Goal: Task Accomplishment & Management: Manage account settings

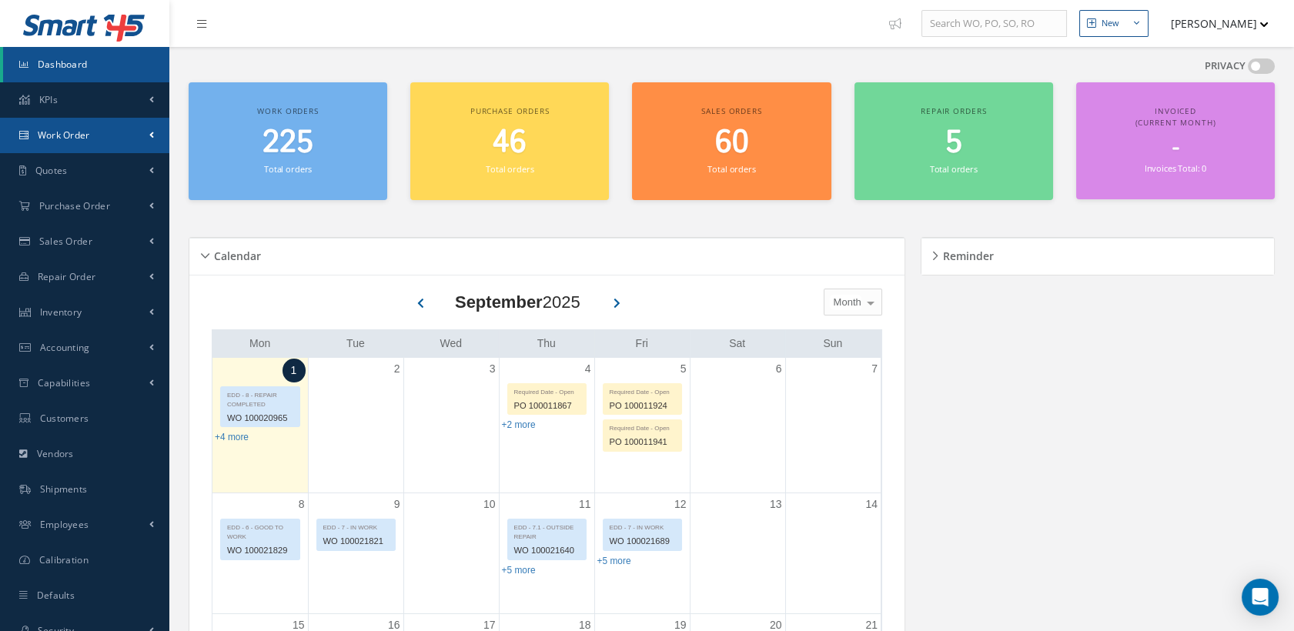
click at [35, 122] on link "Work Order" at bounding box center [84, 135] width 169 height 35
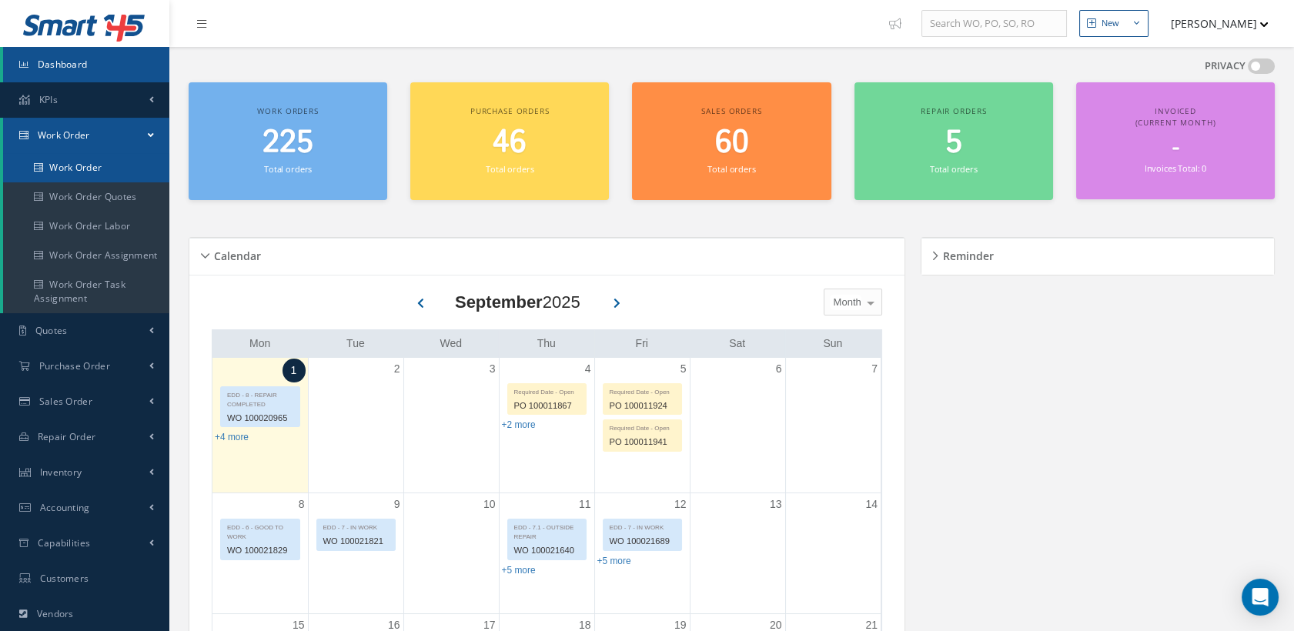
click at [72, 163] on link "Work Order" at bounding box center [86, 167] width 166 height 29
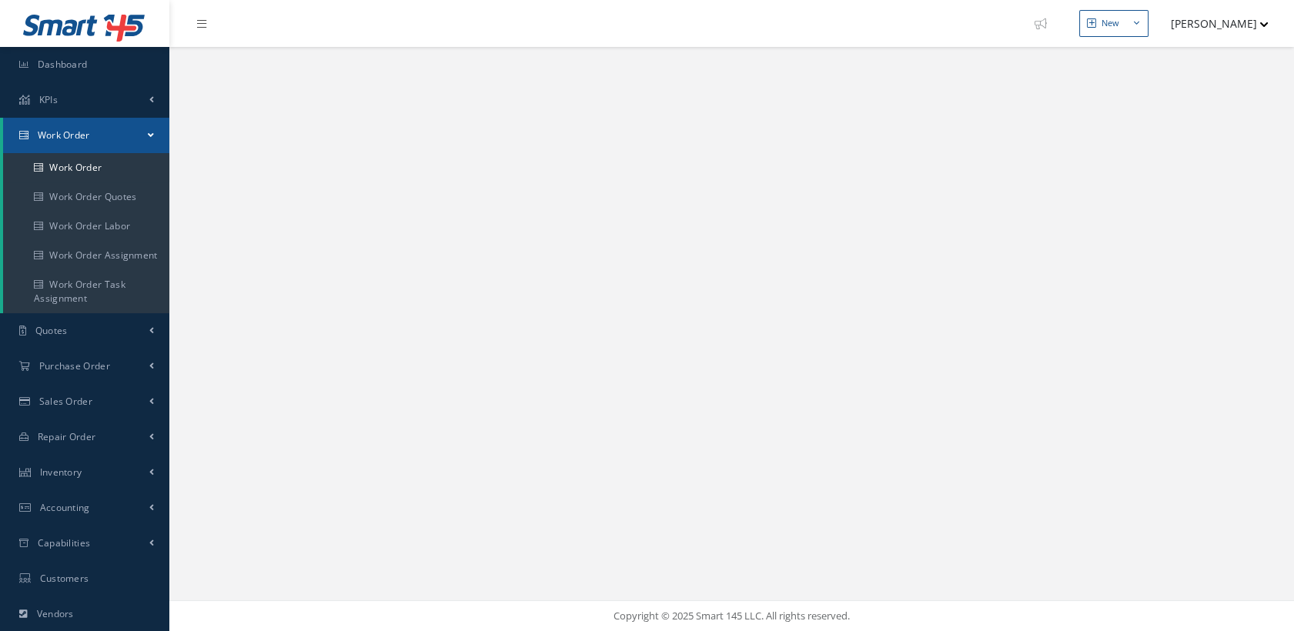
select select "25"
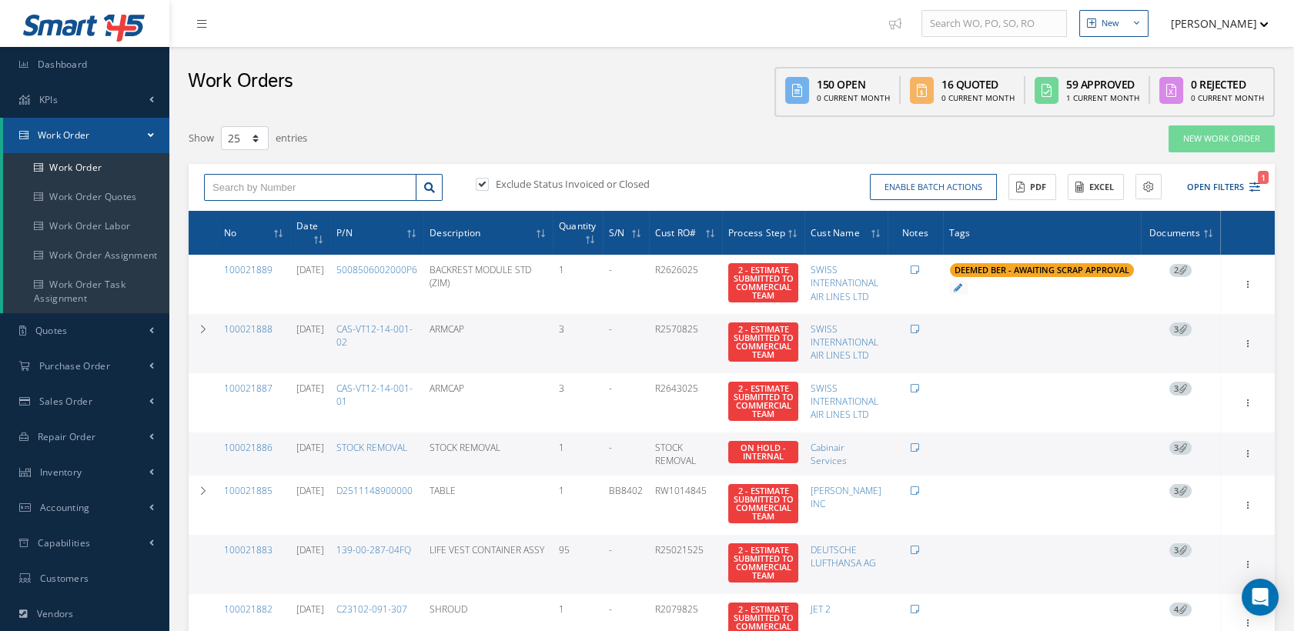
click at [251, 174] on input "text" at bounding box center [310, 188] width 212 height 28
paste input "100021861"
type input "100021861"
click at [244, 209] on span "100021861" at bounding box center [235, 214] width 46 height 11
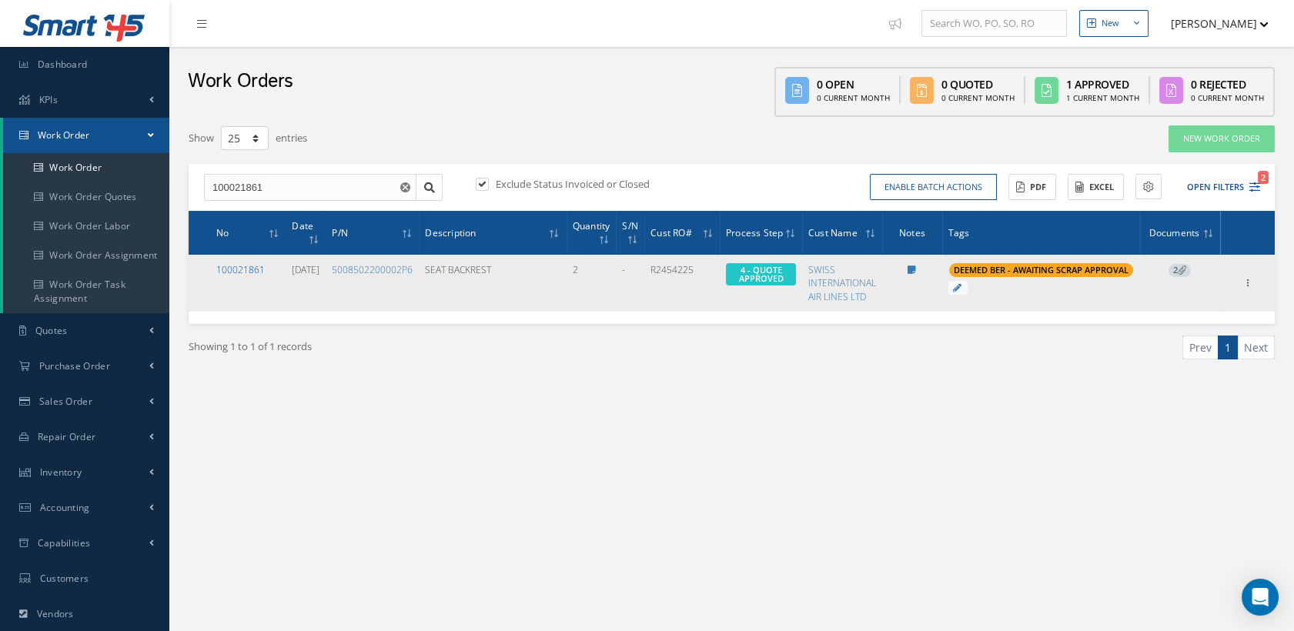
click at [253, 264] on link "100021861" at bounding box center [240, 269] width 49 height 13
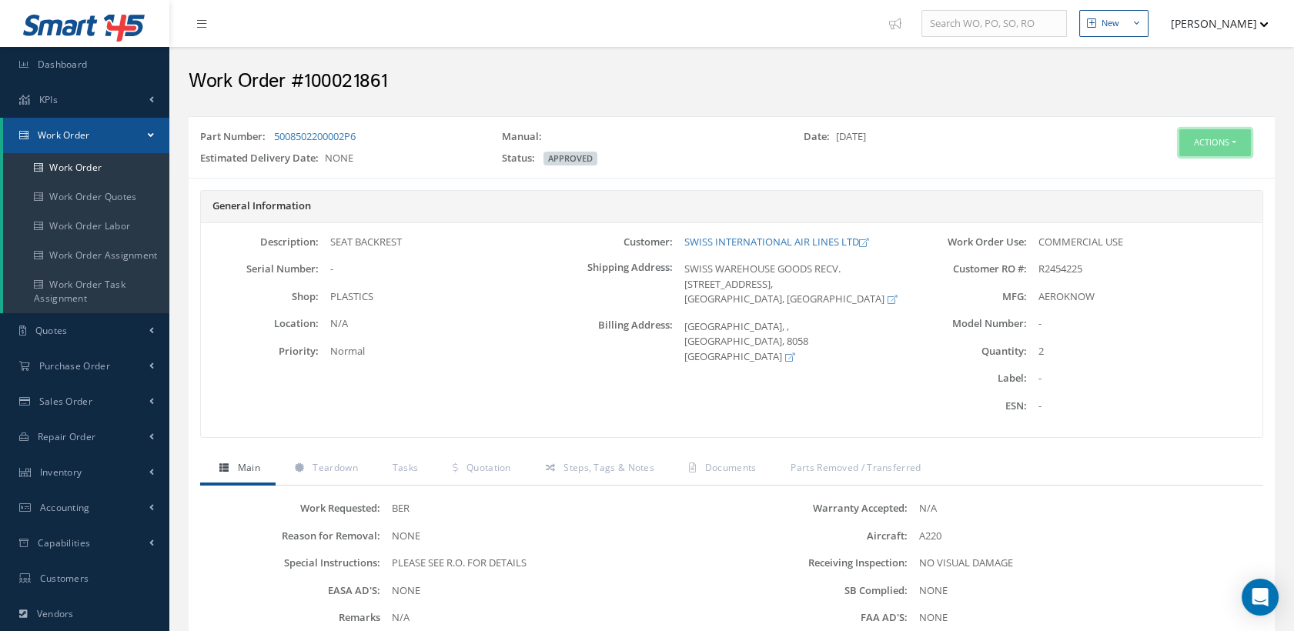
click at [1193, 141] on button "Actions" at bounding box center [1215, 142] width 72 height 27
click at [1155, 172] on link "Edit" at bounding box center [1190, 172] width 123 height 21
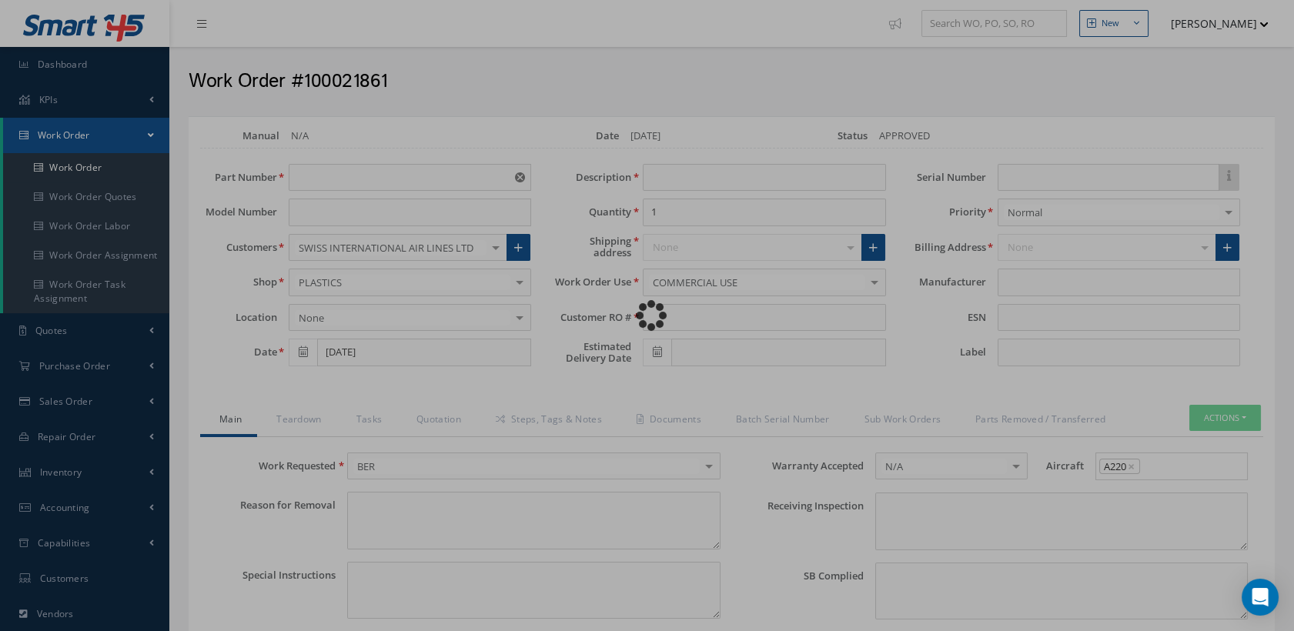
type input "5008502200002P6"
type input "[DATE]"
type input "SEAT BACKREST"
type input "2"
type input "R2454225"
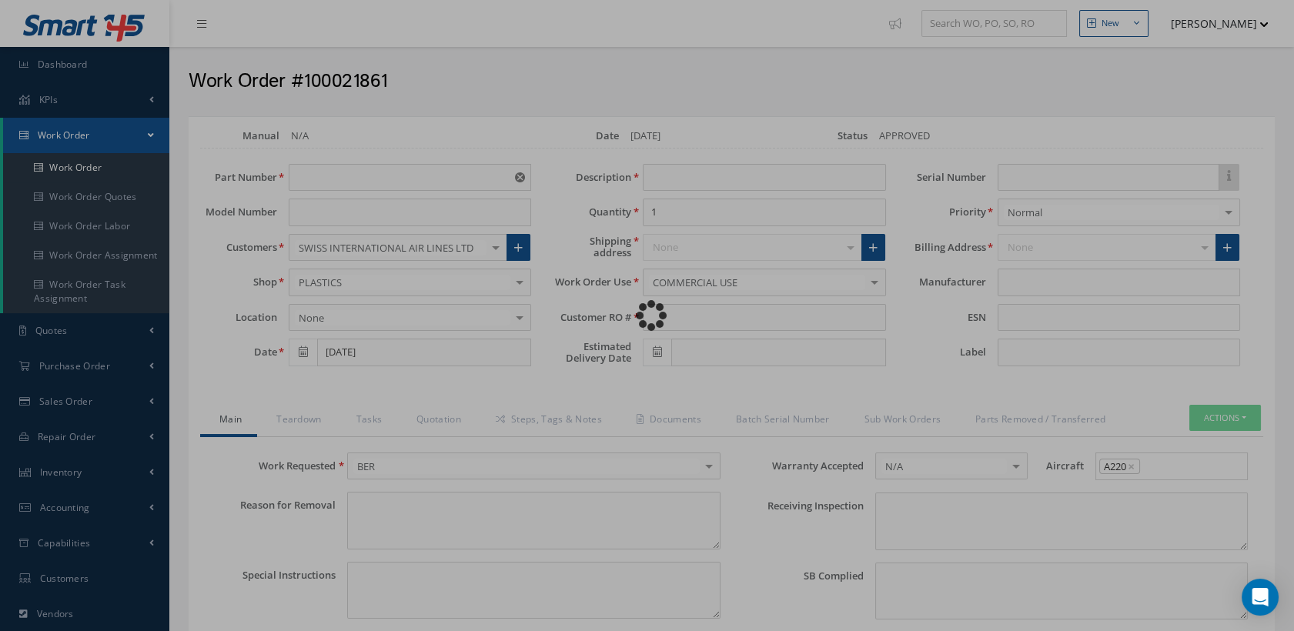
type textarea "NONE"
type textarea "PLEASE SEE R.O. FOR DETAILS"
type input "NONE"
type textarea "NO VISUAL DAMAGE"
type textarea "NONE"
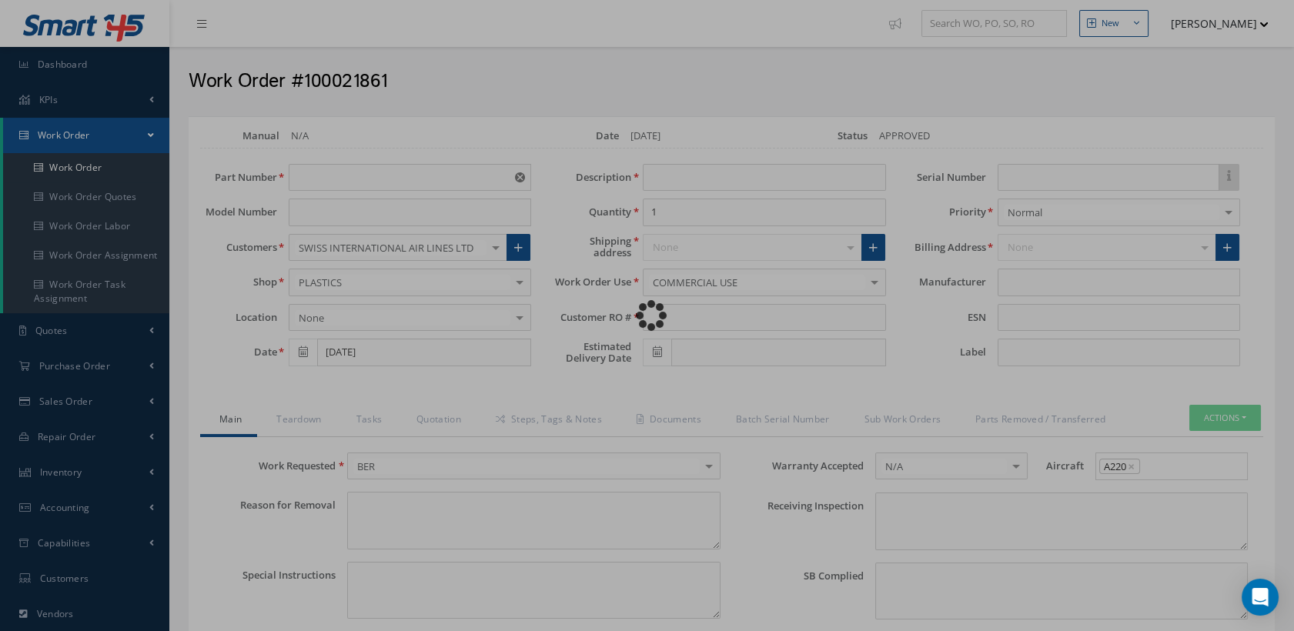
type input "NONE"
type input "AEROKNOW"
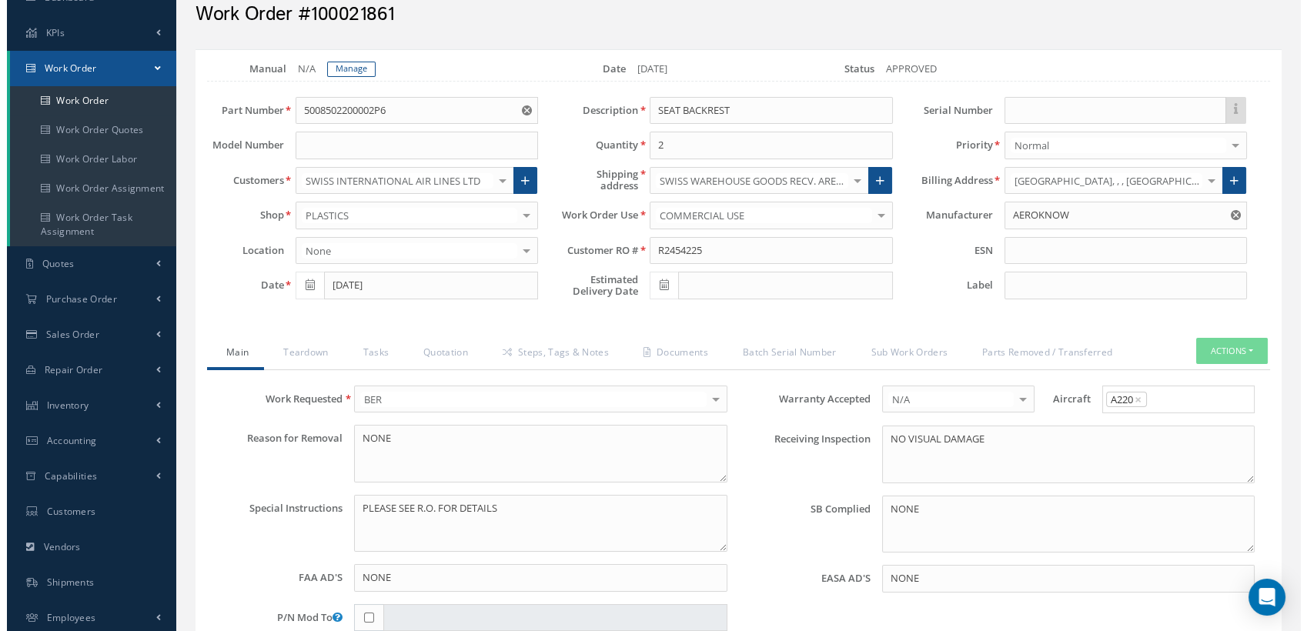
scroll to position [171, 0]
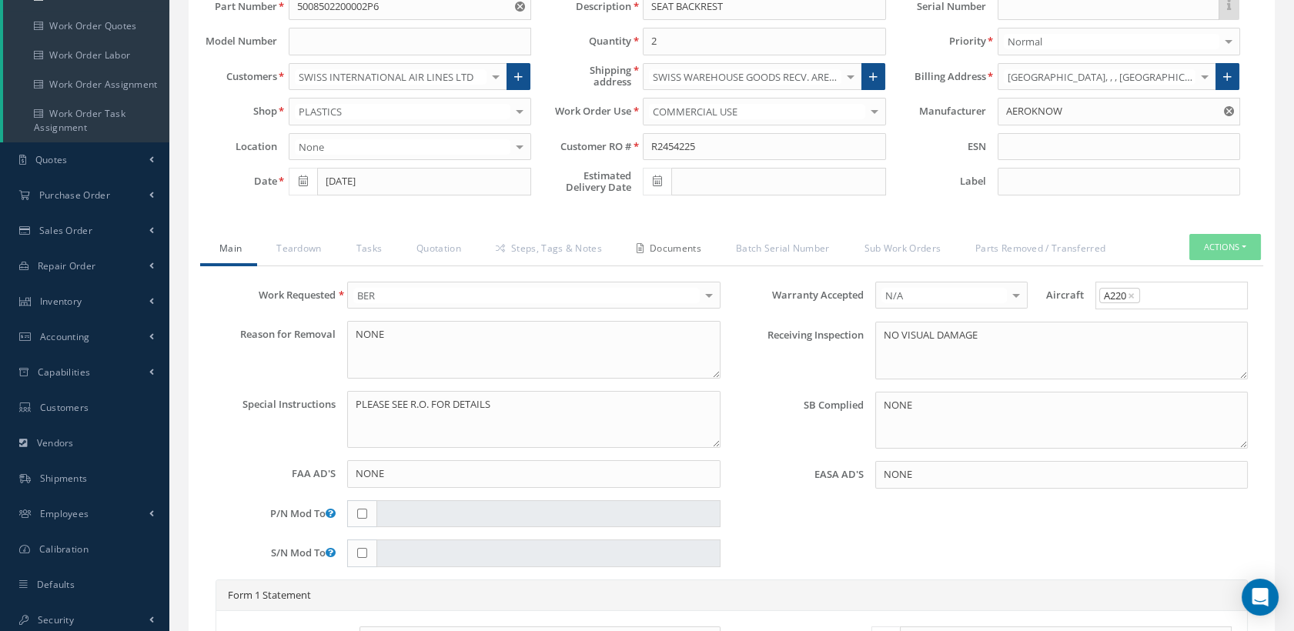
click at [670, 249] on link "Documents" at bounding box center [666, 250] width 99 height 32
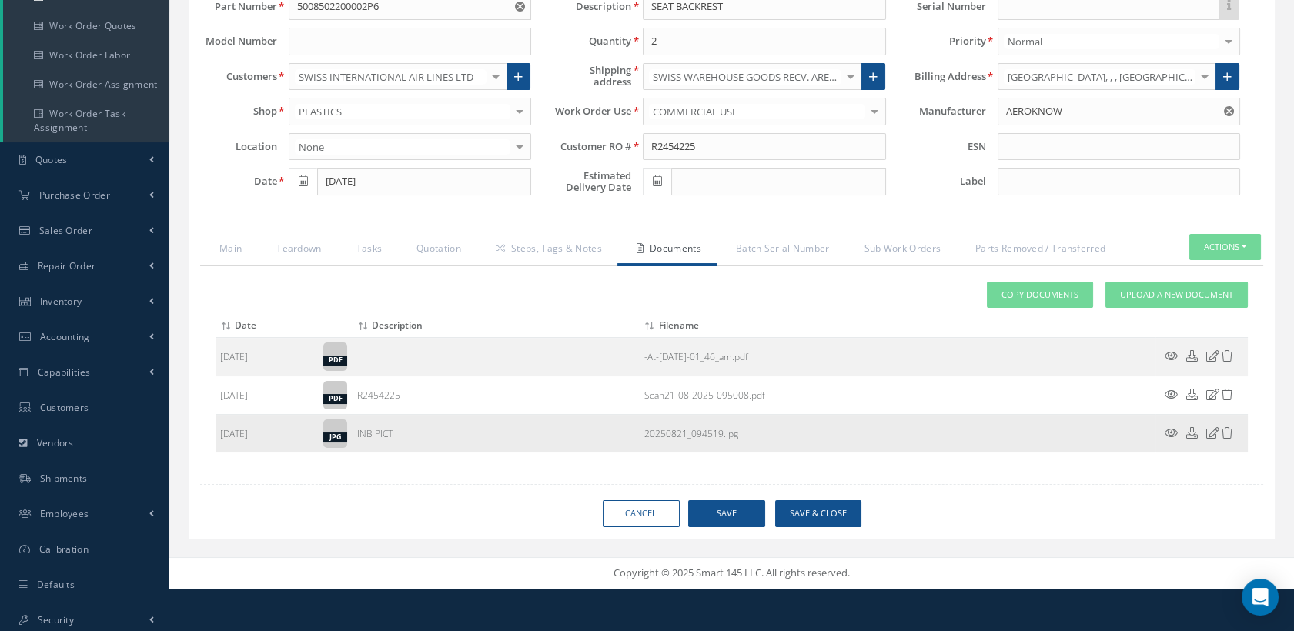
click at [1170, 427] on icon at bounding box center [1171, 433] width 13 height 12
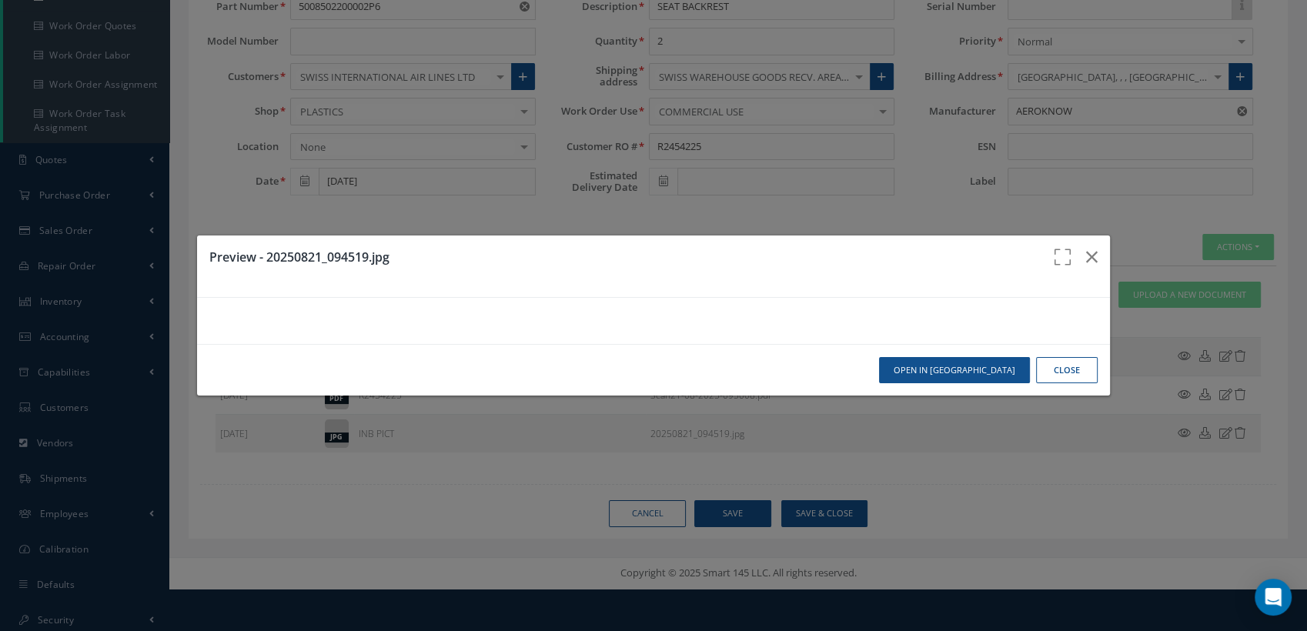
scroll to position [0, 0]
click at [1086, 248] on icon "button" at bounding box center [1092, 257] width 12 height 18
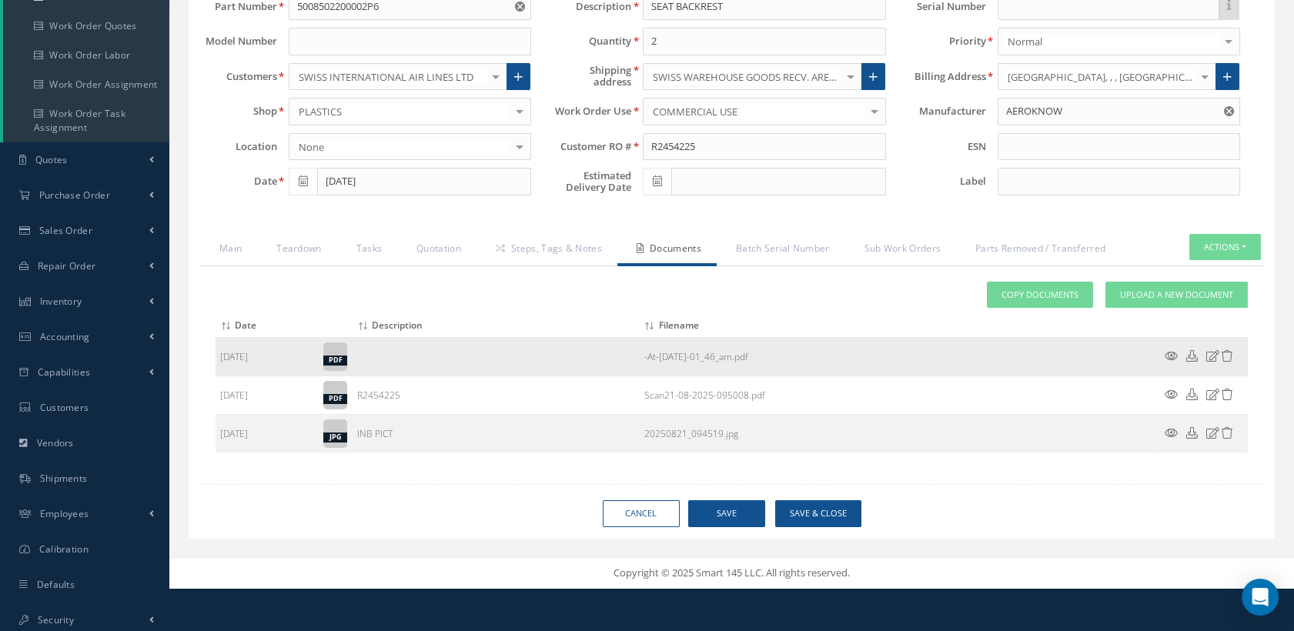
click at [1168, 350] on icon at bounding box center [1171, 356] width 13 height 12
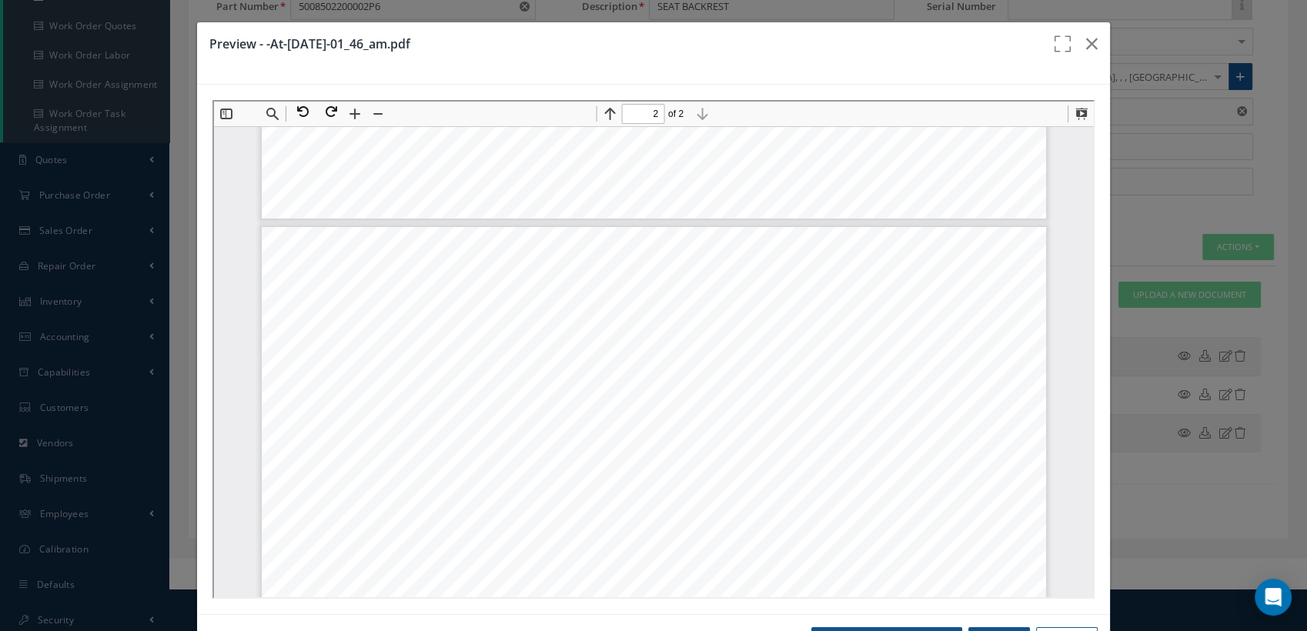
scroll to position [1119, 0]
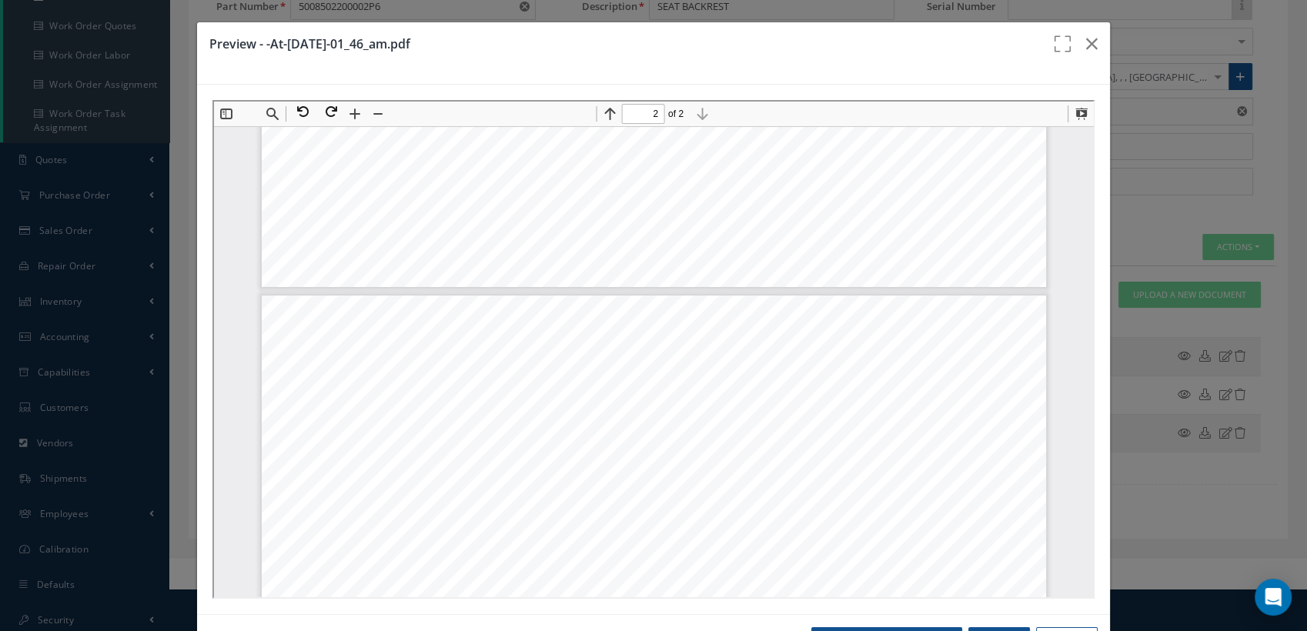
type input "1"
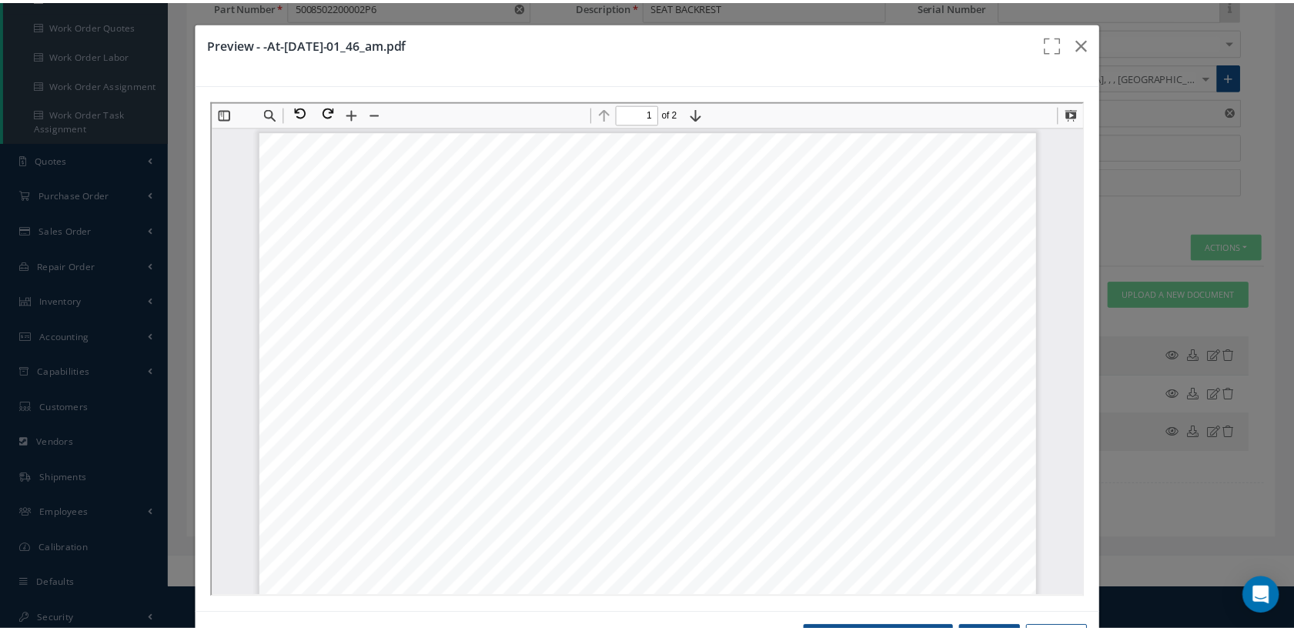
scroll to position [0, 0]
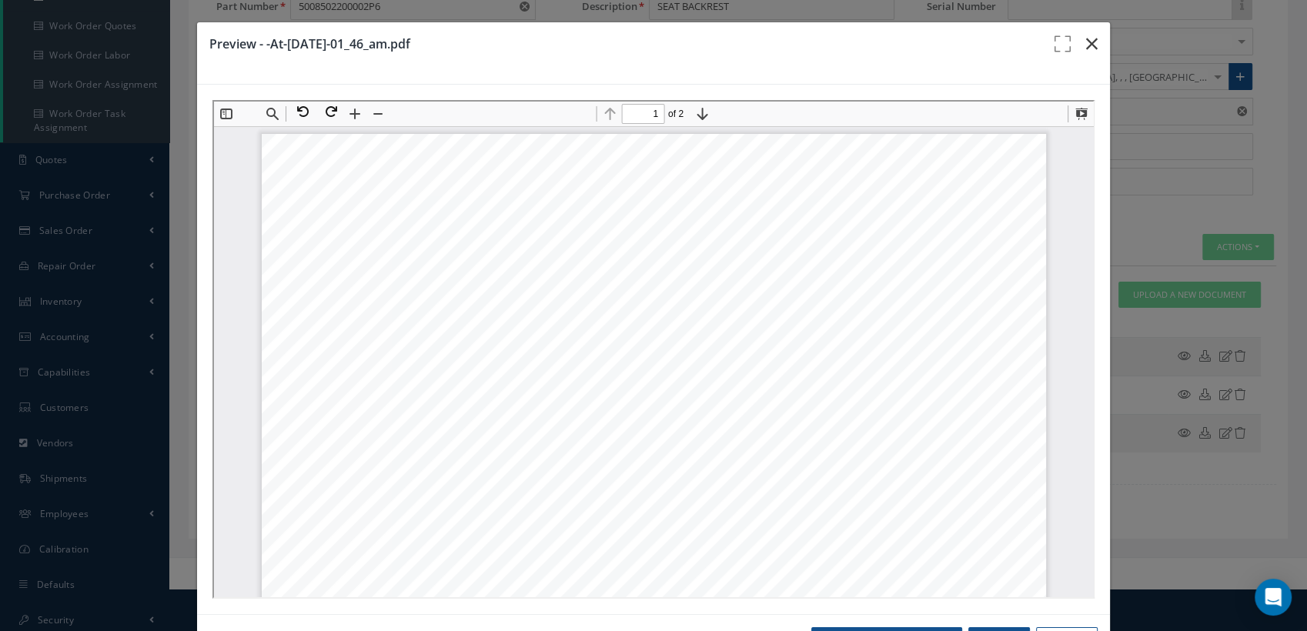
click at [1086, 43] on icon "button" at bounding box center [1092, 44] width 12 height 18
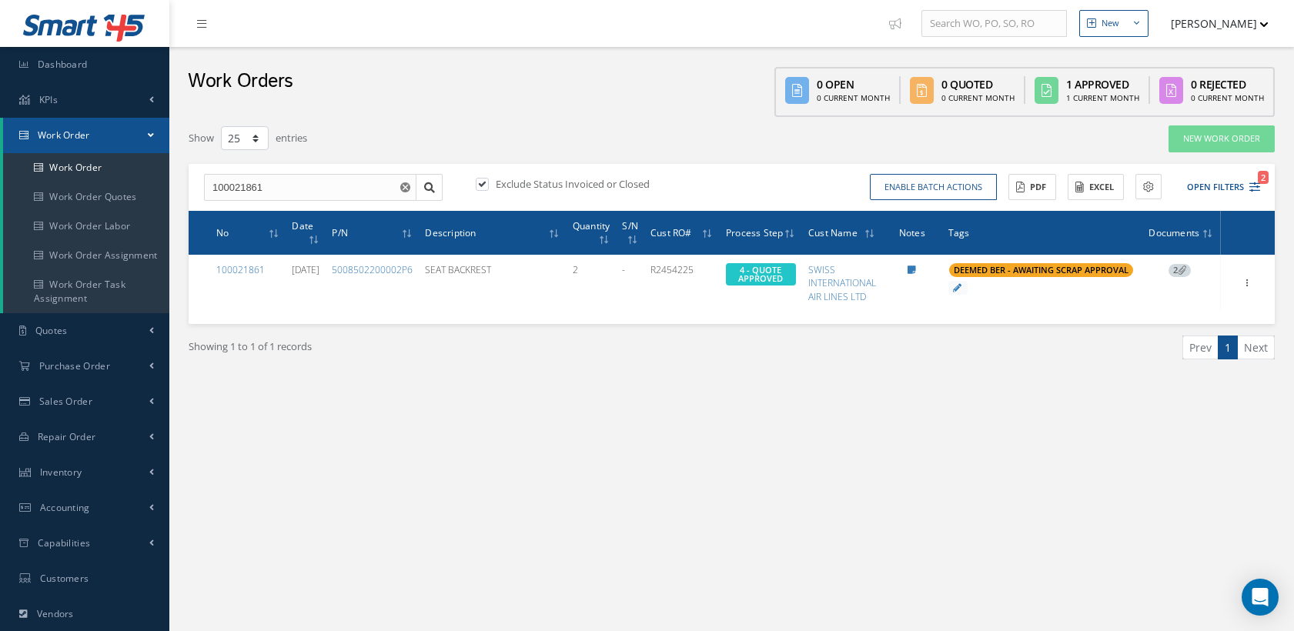
select select "25"
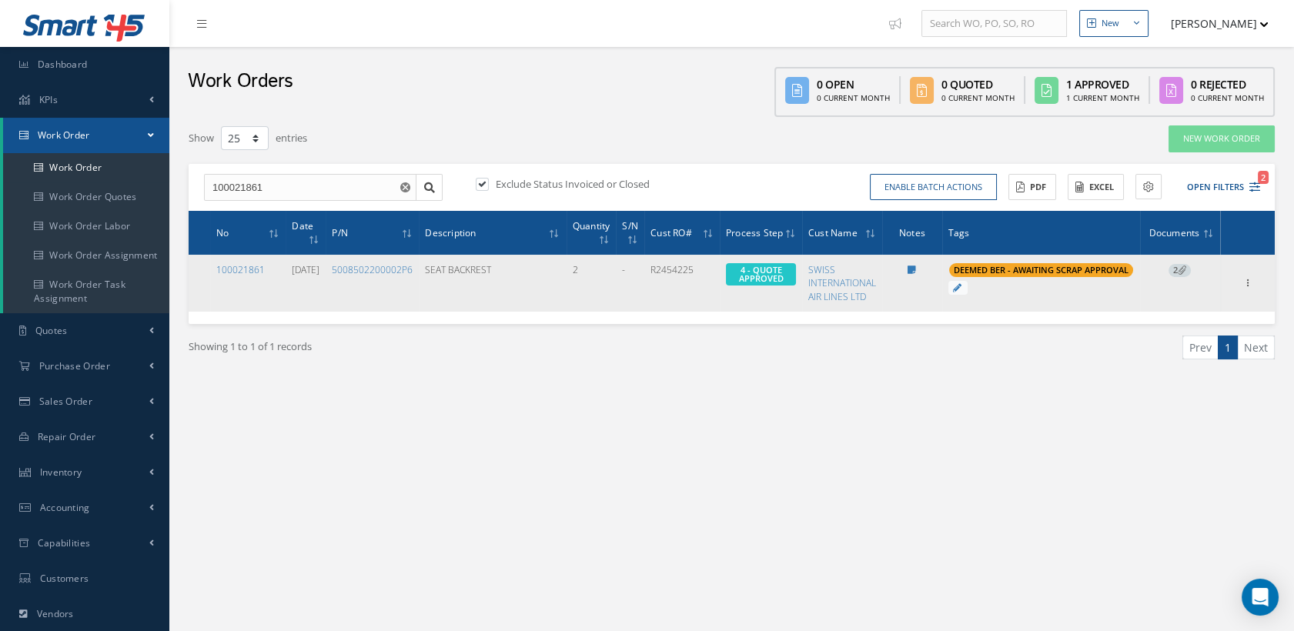
drag, startPoint x: 266, startPoint y: 273, endPoint x: 211, endPoint y: 272, distance: 54.7
click at [211, 272] on td "100021861" at bounding box center [247, 283] width 75 height 56
copy link "100021861"
click at [243, 266] on link "100021861" at bounding box center [240, 269] width 49 height 13
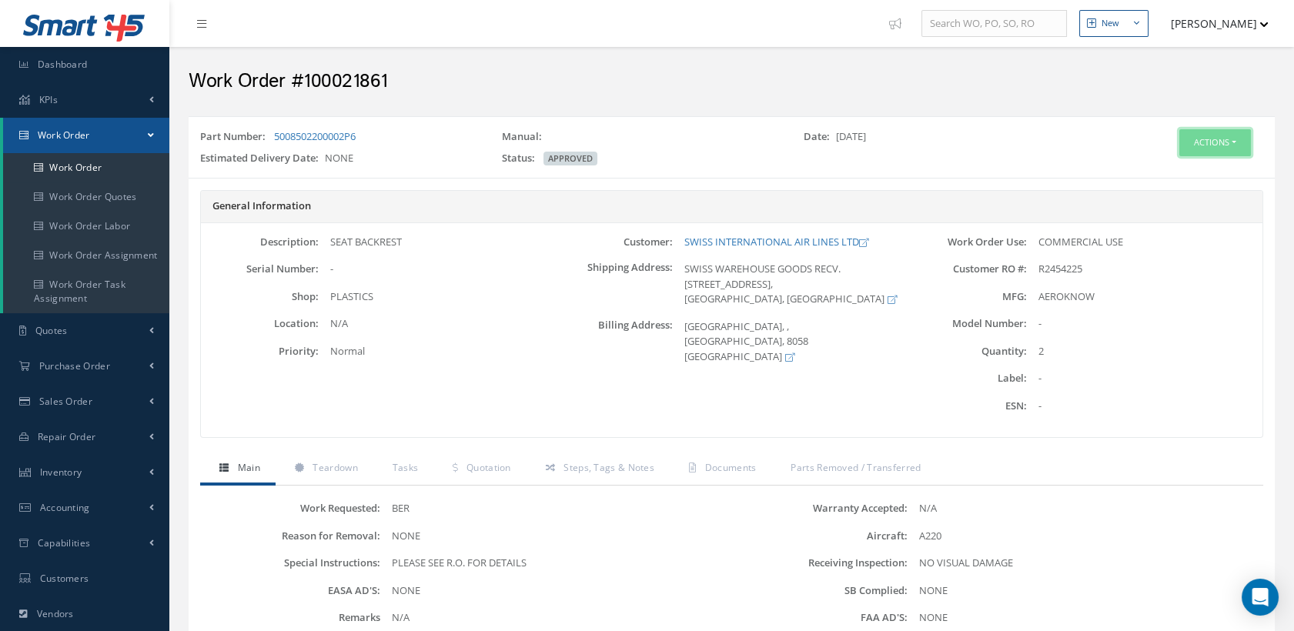
click at [1222, 146] on button "Actions" at bounding box center [1215, 142] width 72 height 27
drag, startPoint x: 1159, startPoint y: 172, endPoint x: 1056, endPoint y: 127, distance: 113.1
click at [1066, 124] on div "Part Number: 5008502200002P6 Manual: Date: [DATE] Estimated Delivery Date: NONE…" at bounding box center [732, 147] width 1086 height 49
click at [714, 471] on span "Documents" at bounding box center [731, 467] width 52 height 13
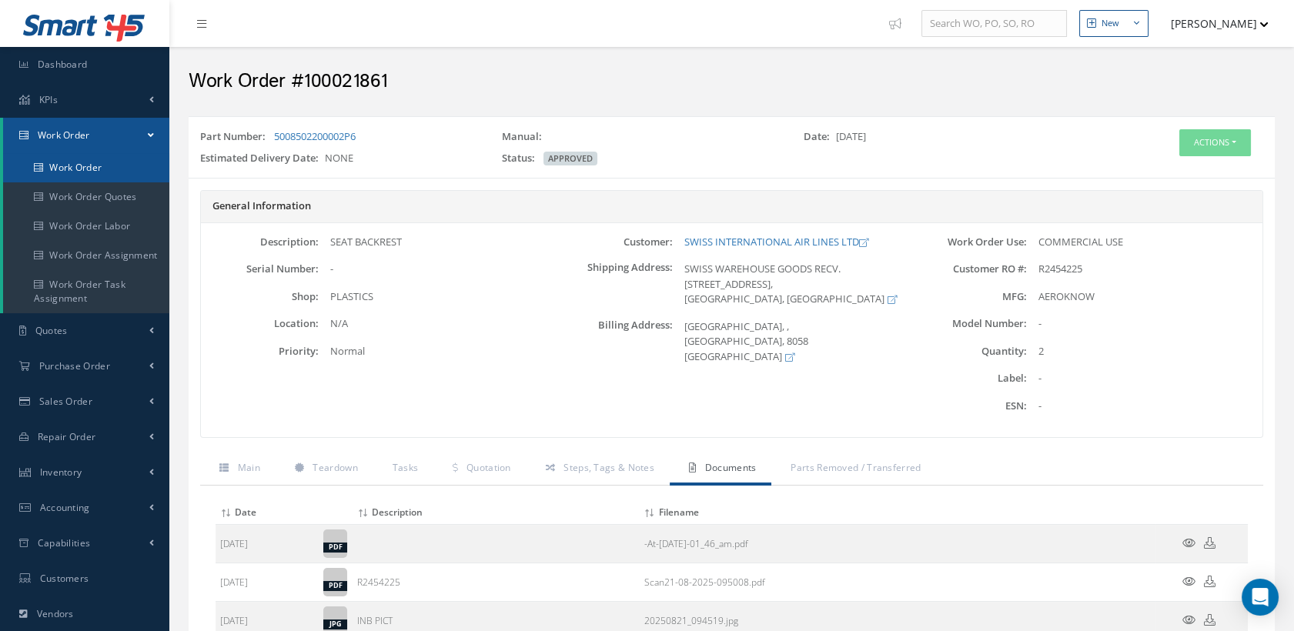
click at [86, 166] on link "Work Order" at bounding box center [86, 167] width 166 height 29
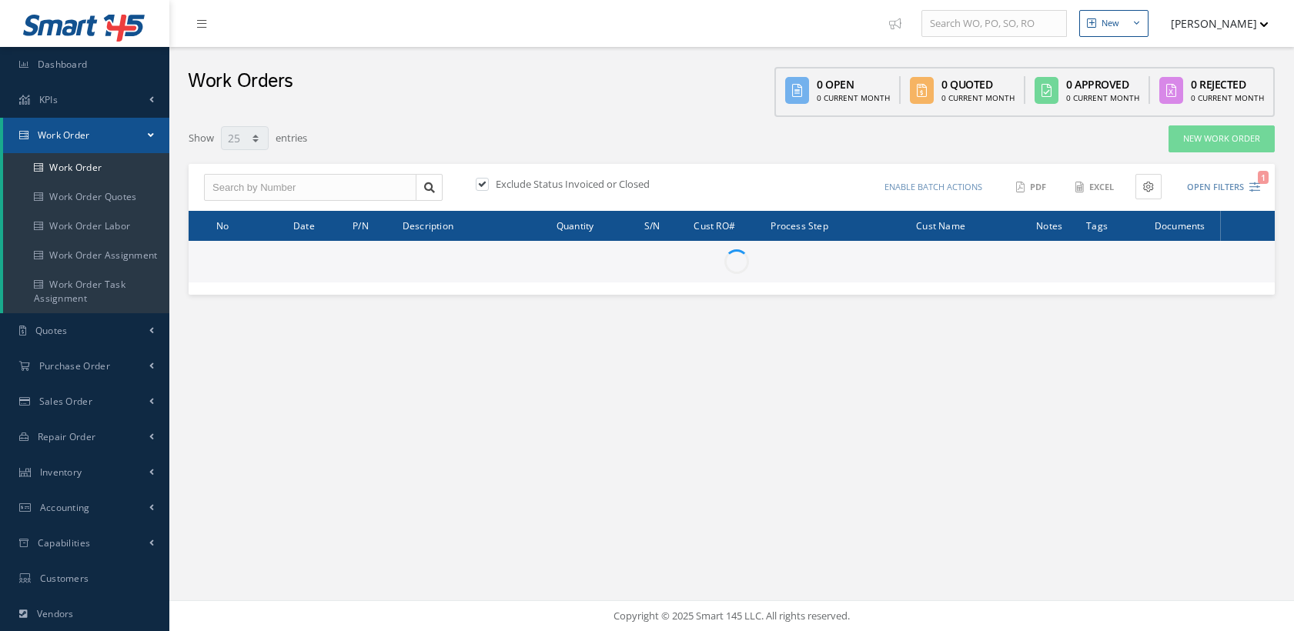
select select "25"
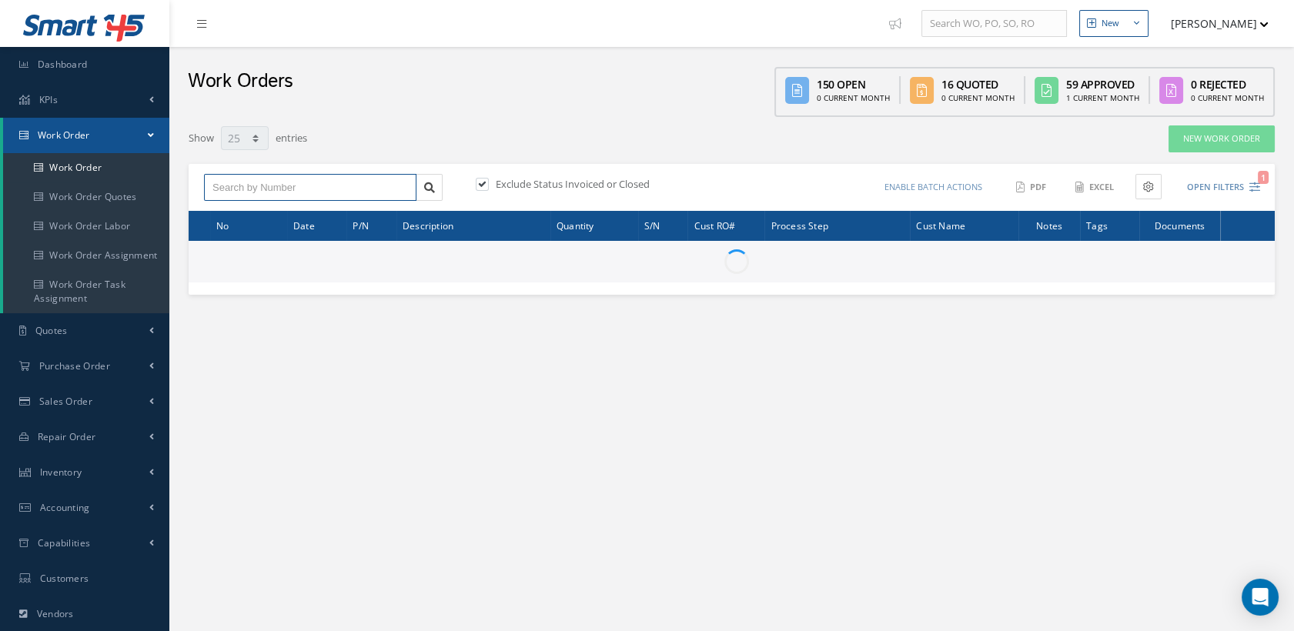
click at [296, 182] on input "text" at bounding box center [310, 188] width 212 height 28
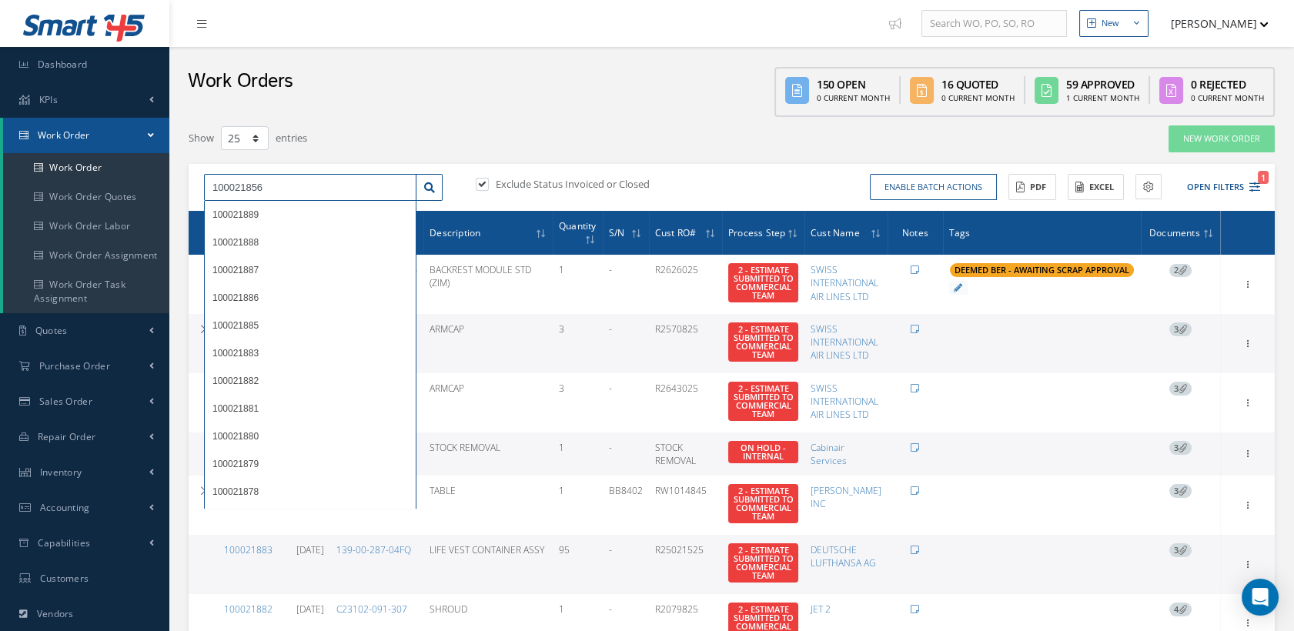
type input "100021856"
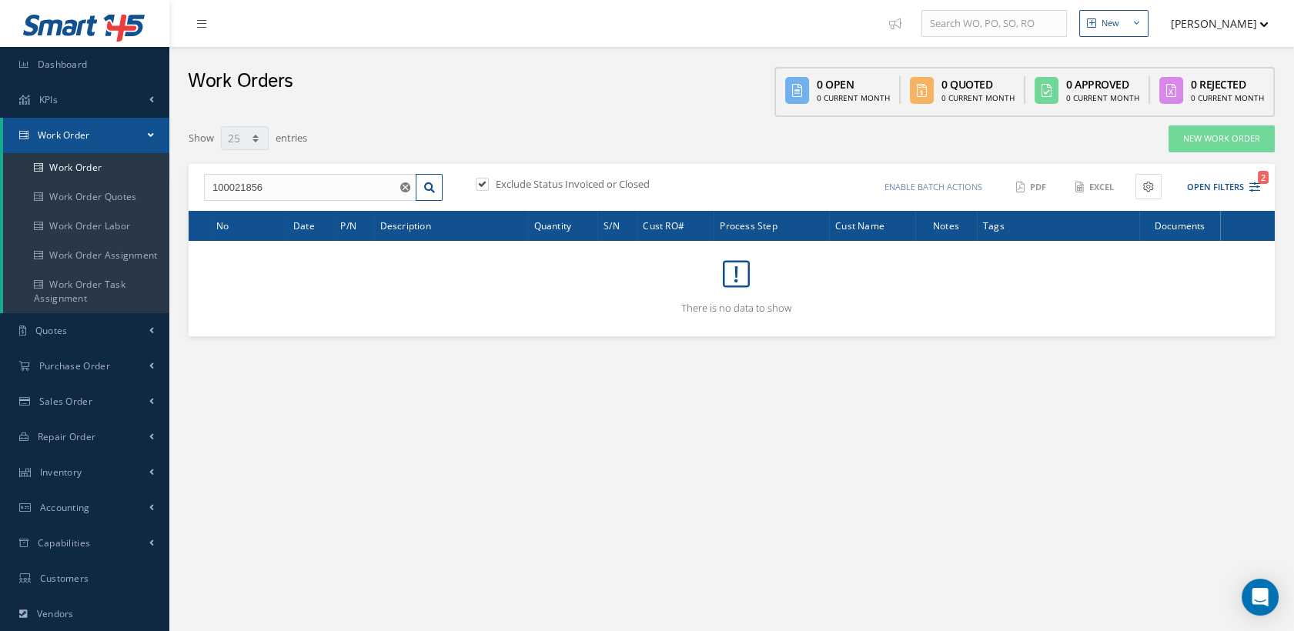
click at [488, 185] on label at bounding box center [490, 184] width 4 height 14
click at [483, 185] on input "checkbox" at bounding box center [481, 185] width 10 height 10
checkbox input "false"
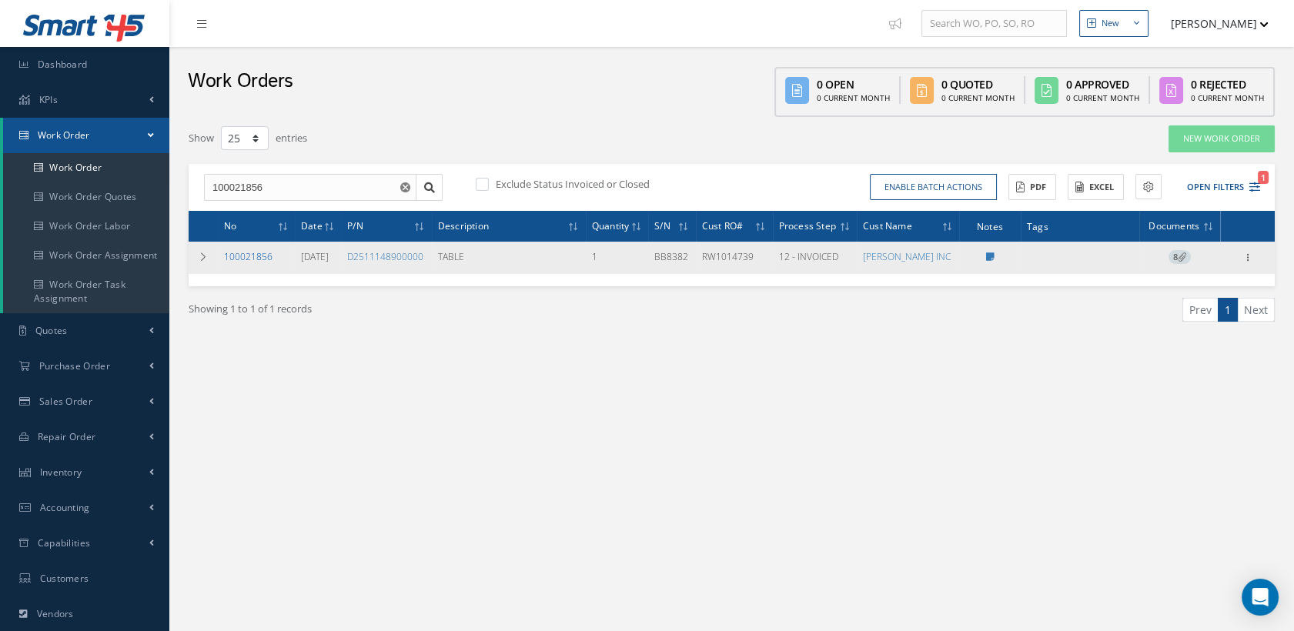
drag, startPoint x: 257, startPoint y: 254, endPoint x: 267, endPoint y: 256, distance: 10.3
click at [257, 254] on link "100021856" at bounding box center [248, 256] width 49 height 13
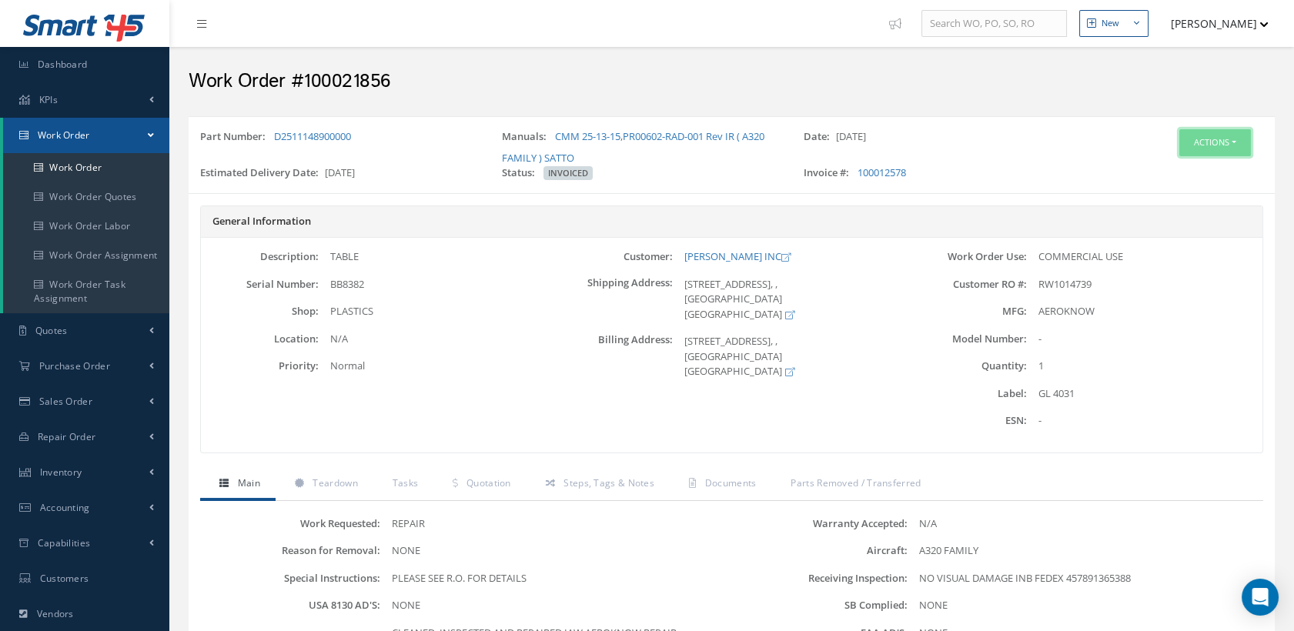
click at [1211, 141] on button "Actions" at bounding box center [1215, 142] width 72 height 27
click at [1169, 170] on link "Edit" at bounding box center [1190, 172] width 123 height 21
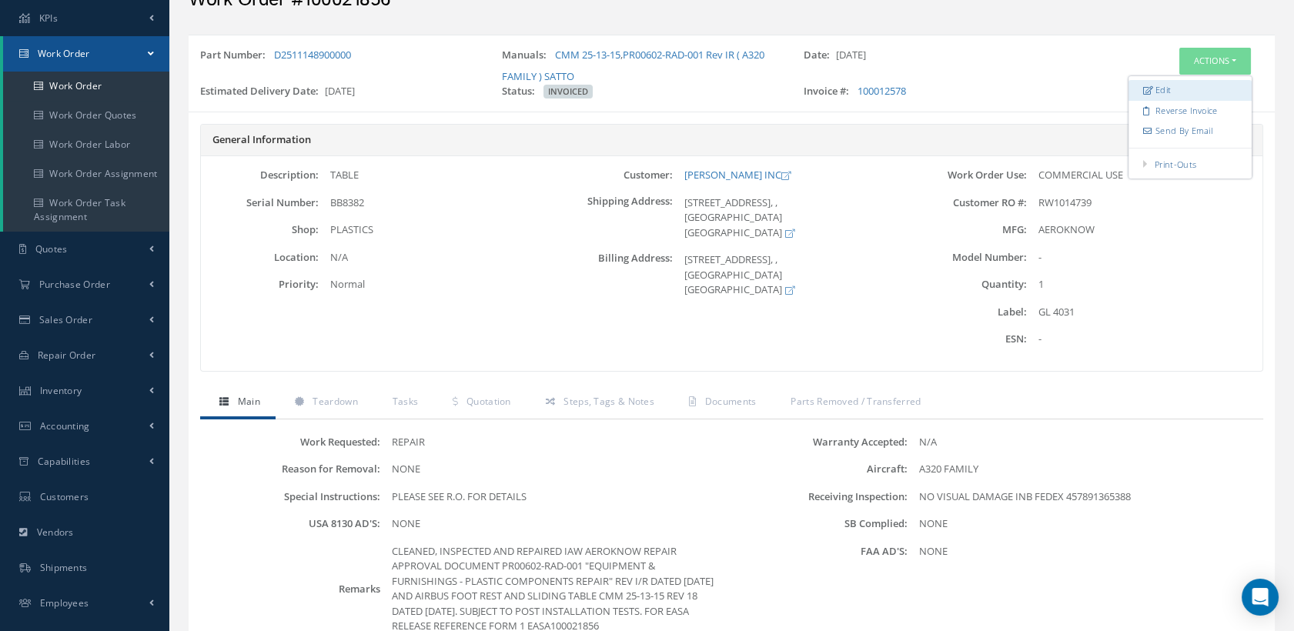
scroll to position [171, 0]
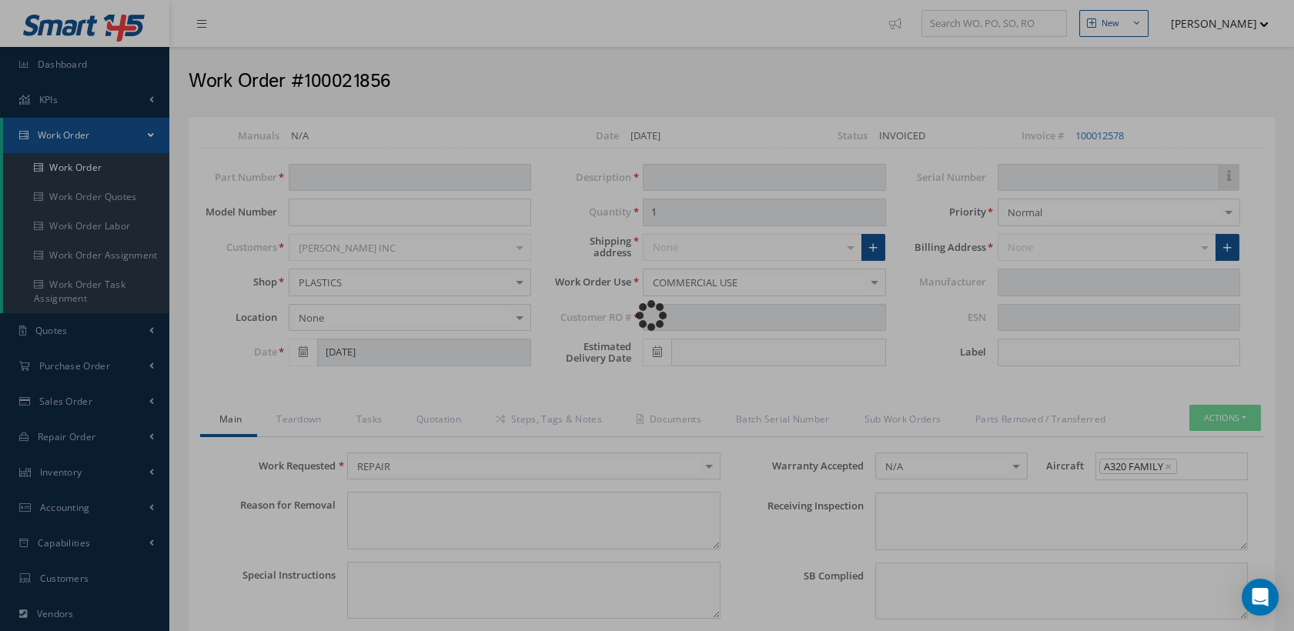
type input "D2511148900000"
type input "08/21/2025"
type input "TABLE"
type input "RW1014739"
type input "09/11/2025"
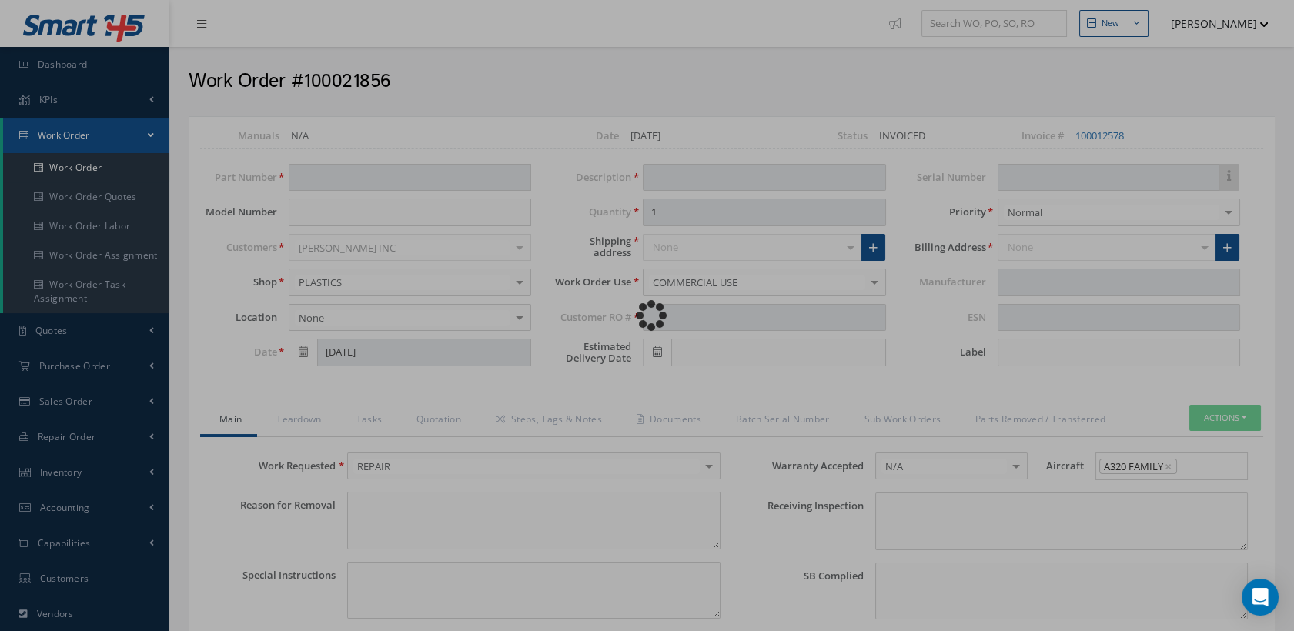
type input "BB8382"
type input "GL 4031"
type textarea "NONE"
type textarea "PLEASE SEE R.O. FOR DETAILS"
type input "NONE"
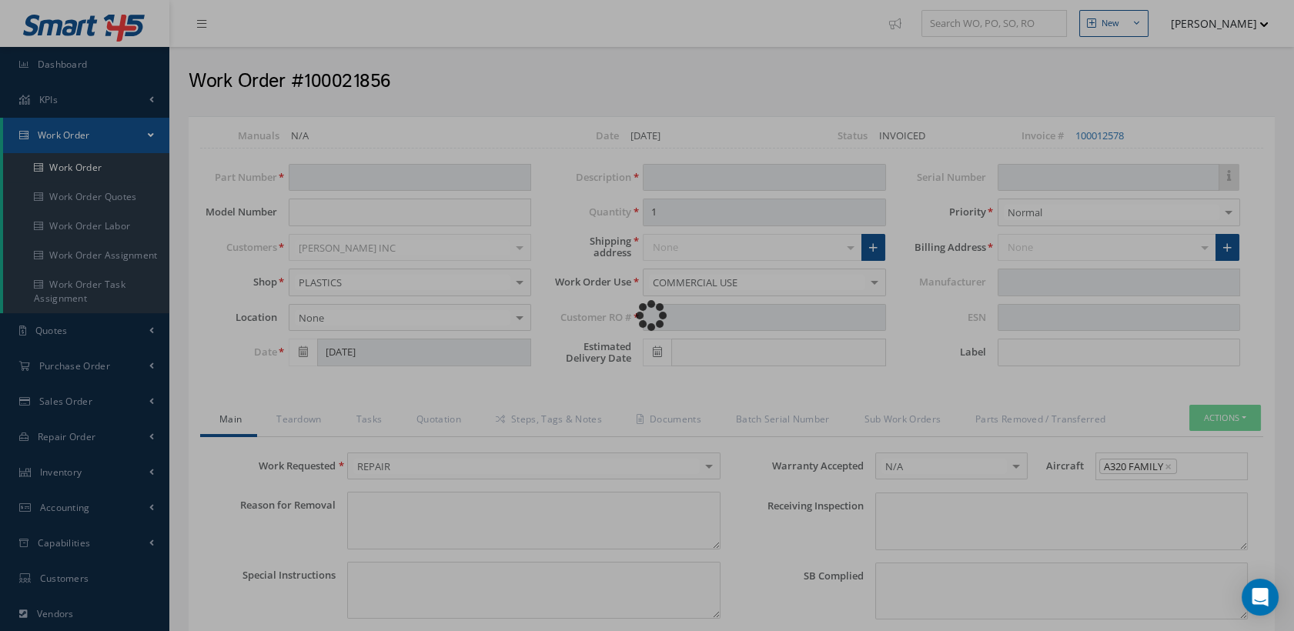
type textarea "NO VISUAL DAMAGE INB FEDEX 457891365388"
type textarea "NONE"
type input "NONE"
type textarea "CLEANED, INSPECTED AND REPAIRED IAW AEROKNOW REPAIR APPROVAL DOCUMENT PR00602-R…"
type input "[DATE]"
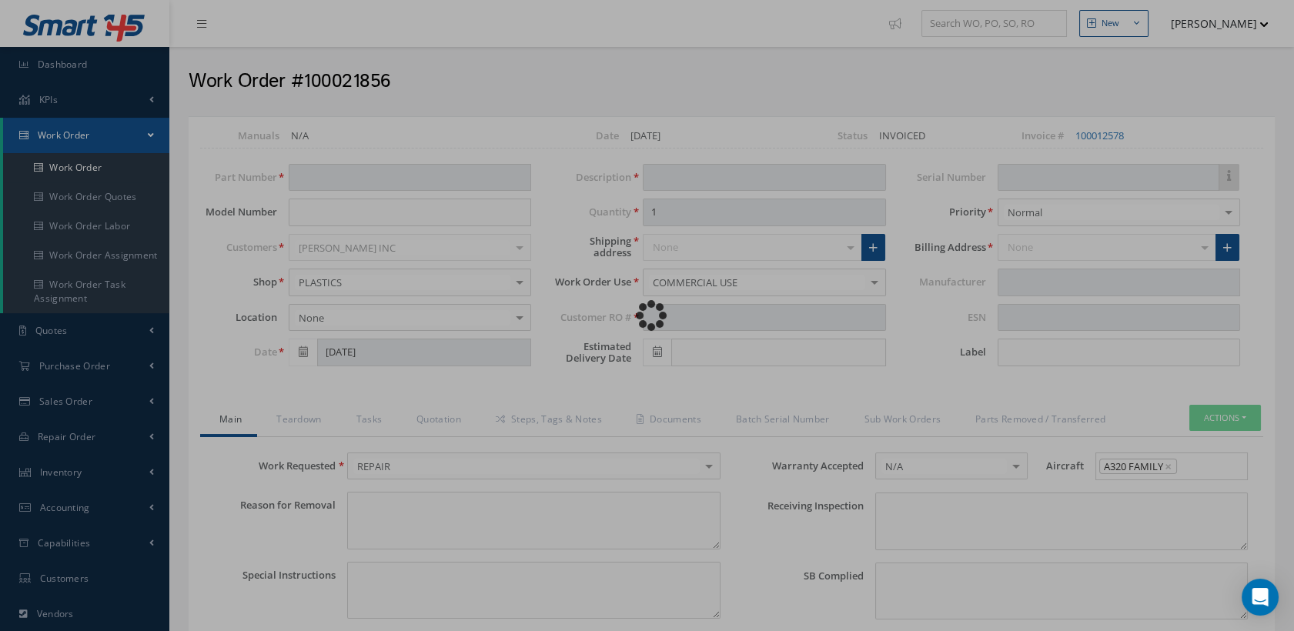
type input "[DATE]"
type input "AEROKNOW"
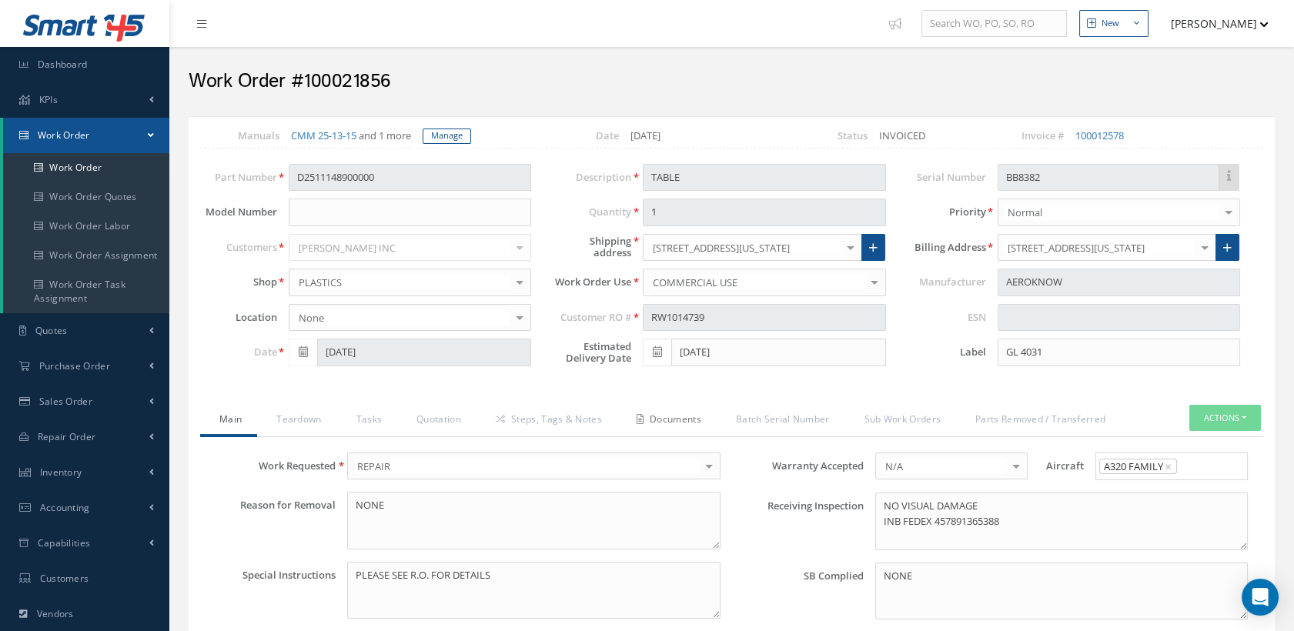
click at [681, 431] on link "Documents" at bounding box center [666, 421] width 99 height 32
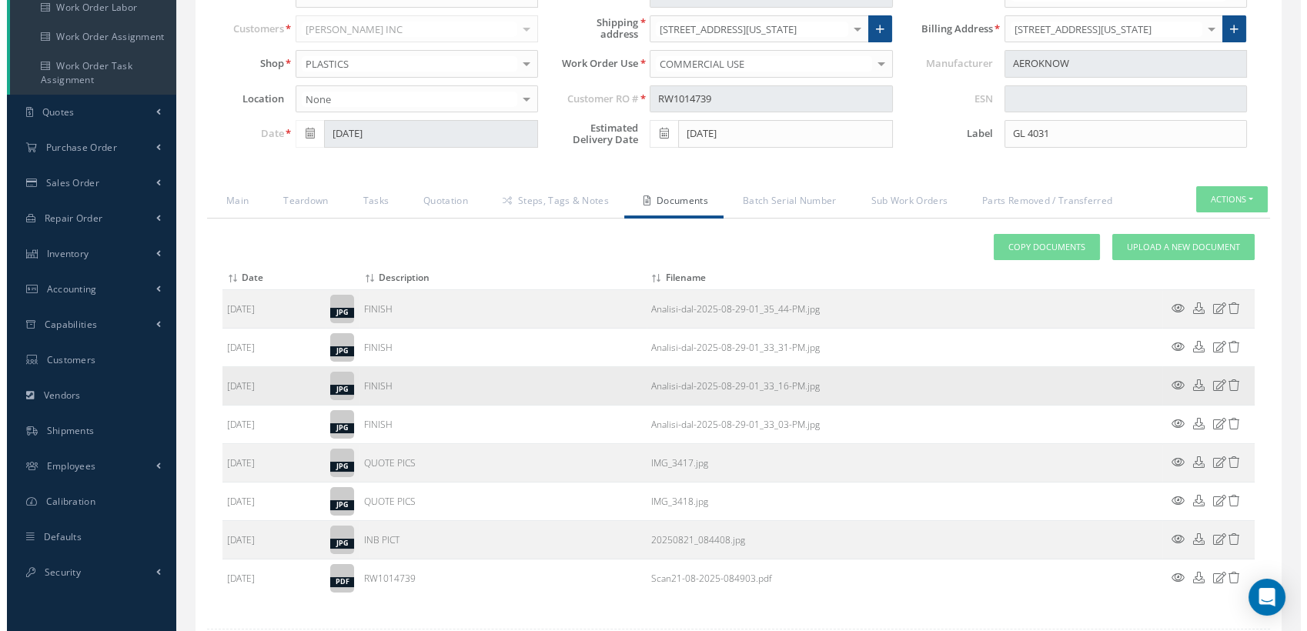
scroll to position [246, 0]
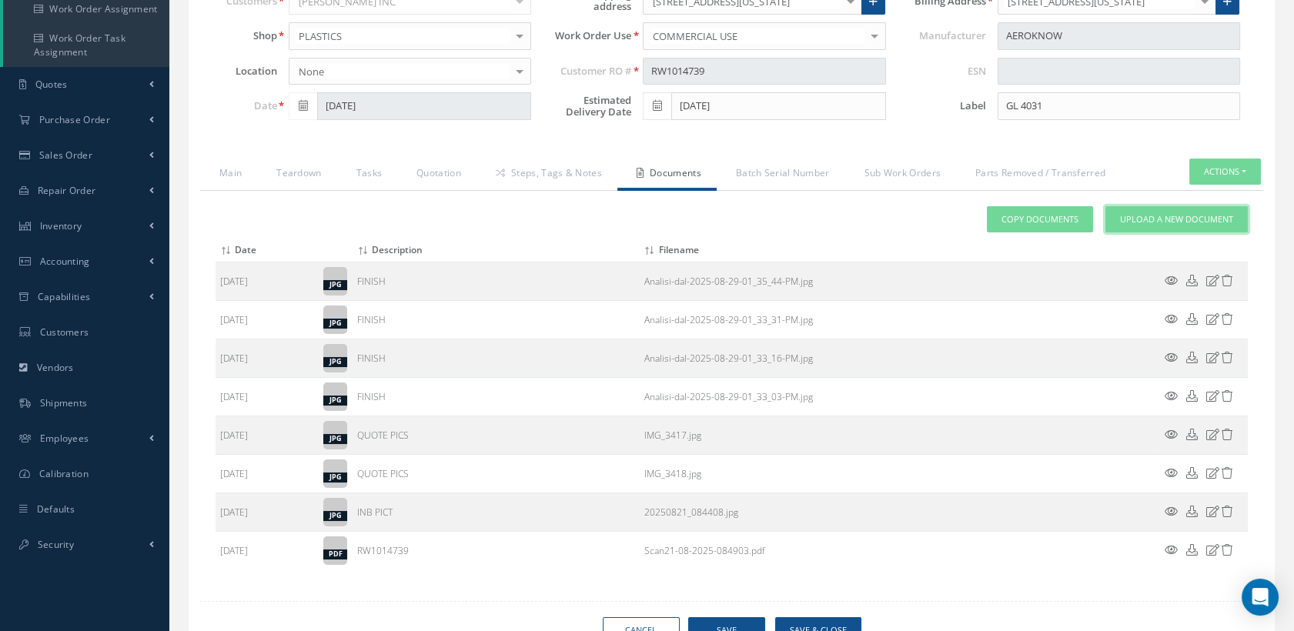
click at [1159, 226] on span "Upload a New Document" at bounding box center [1176, 219] width 113 height 13
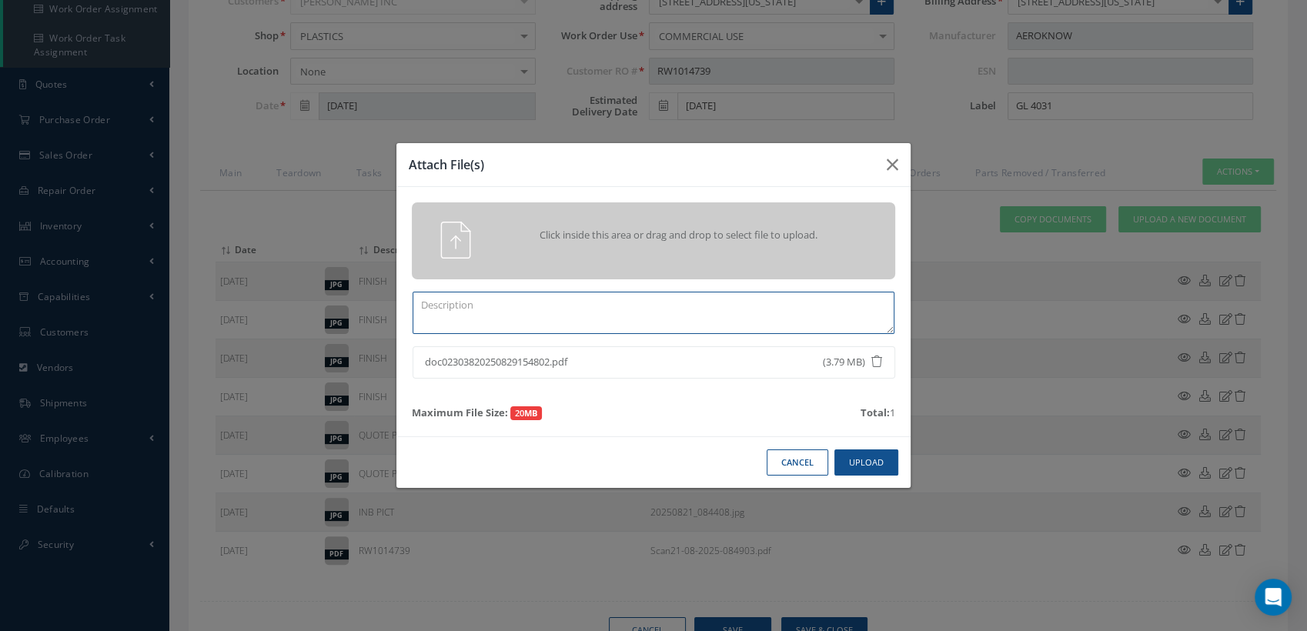
click at [459, 305] on textarea at bounding box center [654, 313] width 482 height 42
type textarea "c"
click at [492, 301] on textarea "COMPLETED CA-019 WORKSHEET" at bounding box center [654, 313] width 482 height 42
type textarea "COMPLETED CASF-019 WORKSHEET"
click at [875, 462] on button "Upload" at bounding box center [867, 463] width 64 height 27
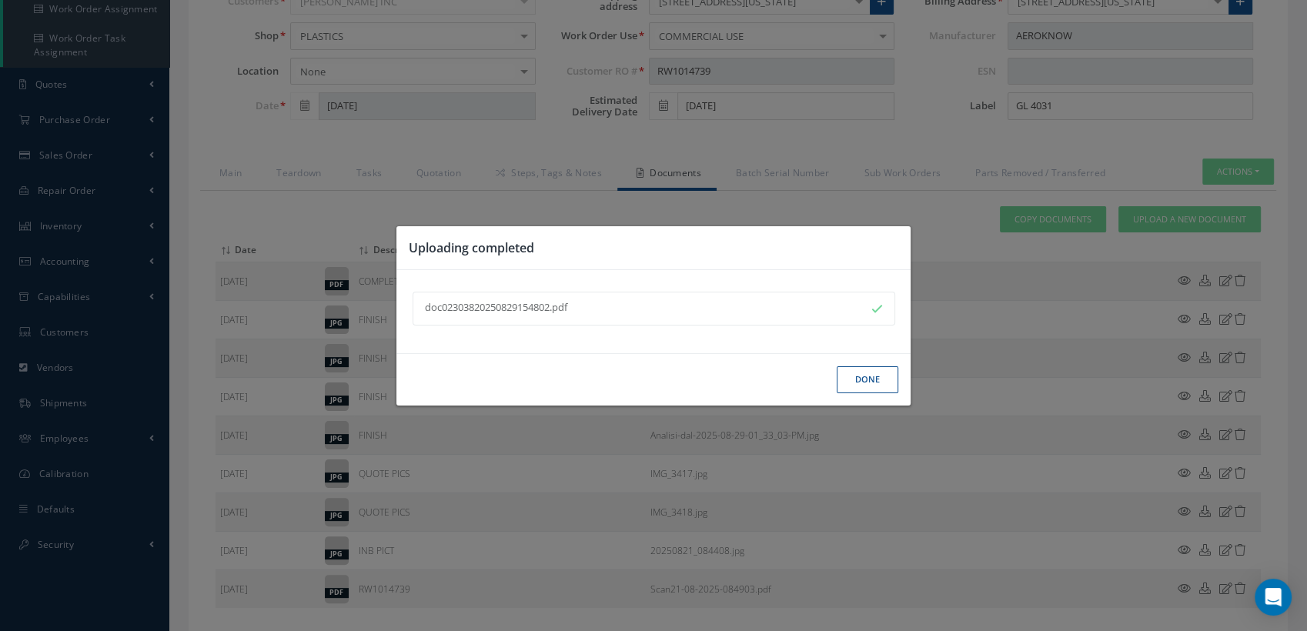
click at [864, 373] on button "Done" at bounding box center [868, 379] width 62 height 27
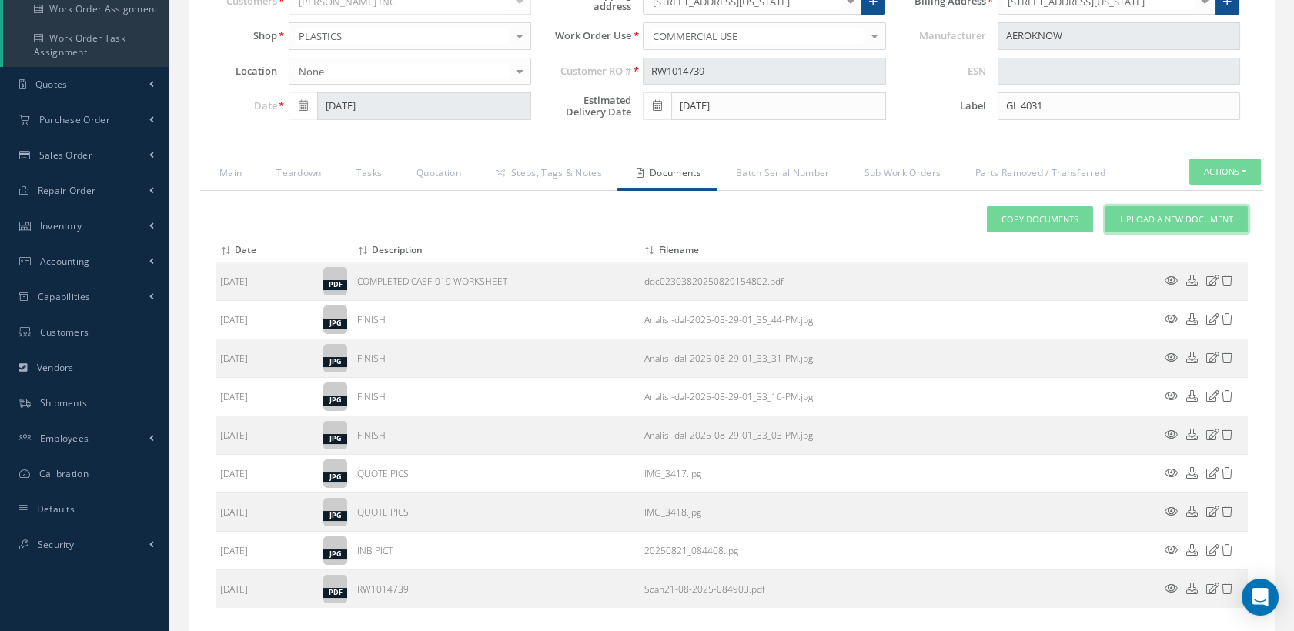
click at [1161, 220] on link "Upload a New Document" at bounding box center [1177, 219] width 142 height 27
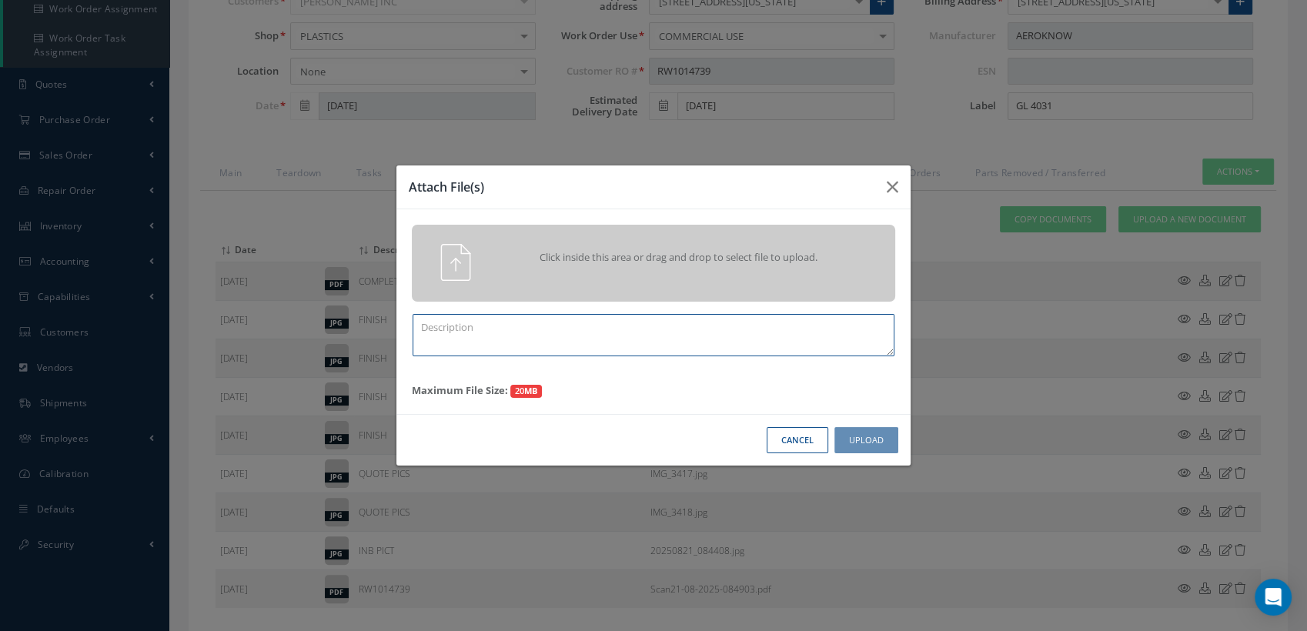
click at [463, 325] on textarea at bounding box center [654, 335] width 482 height 42
type textarea "E"
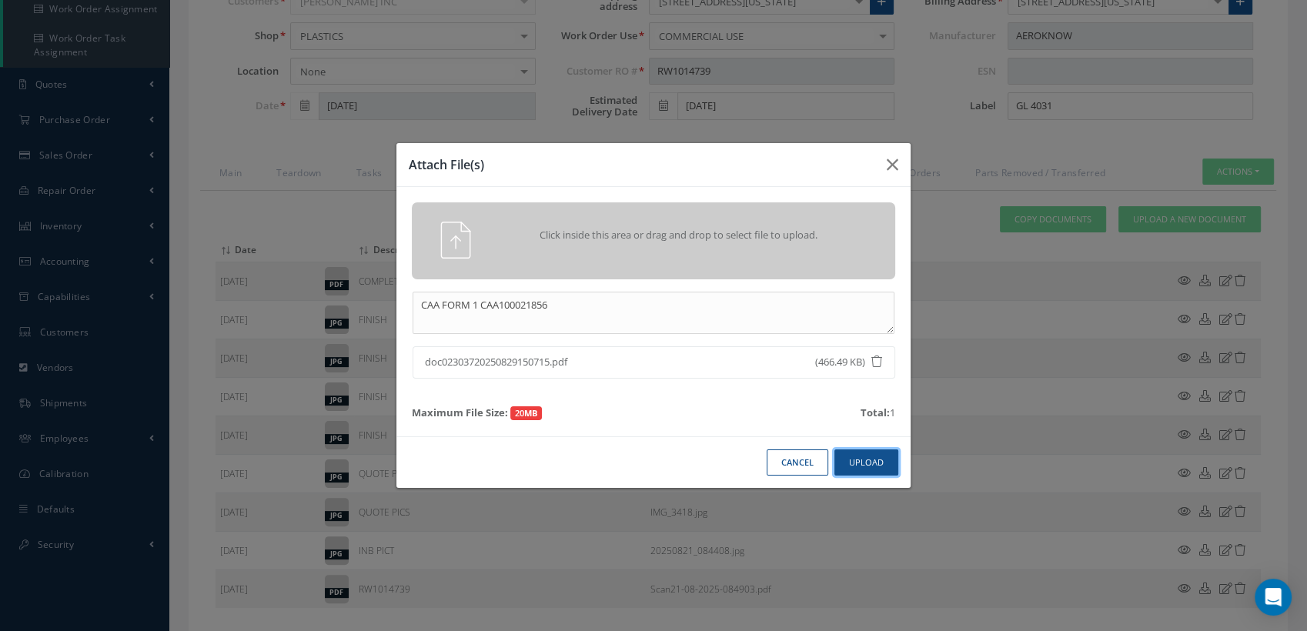
click at [885, 459] on button "Upload" at bounding box center [867, 463] width 64 height 27
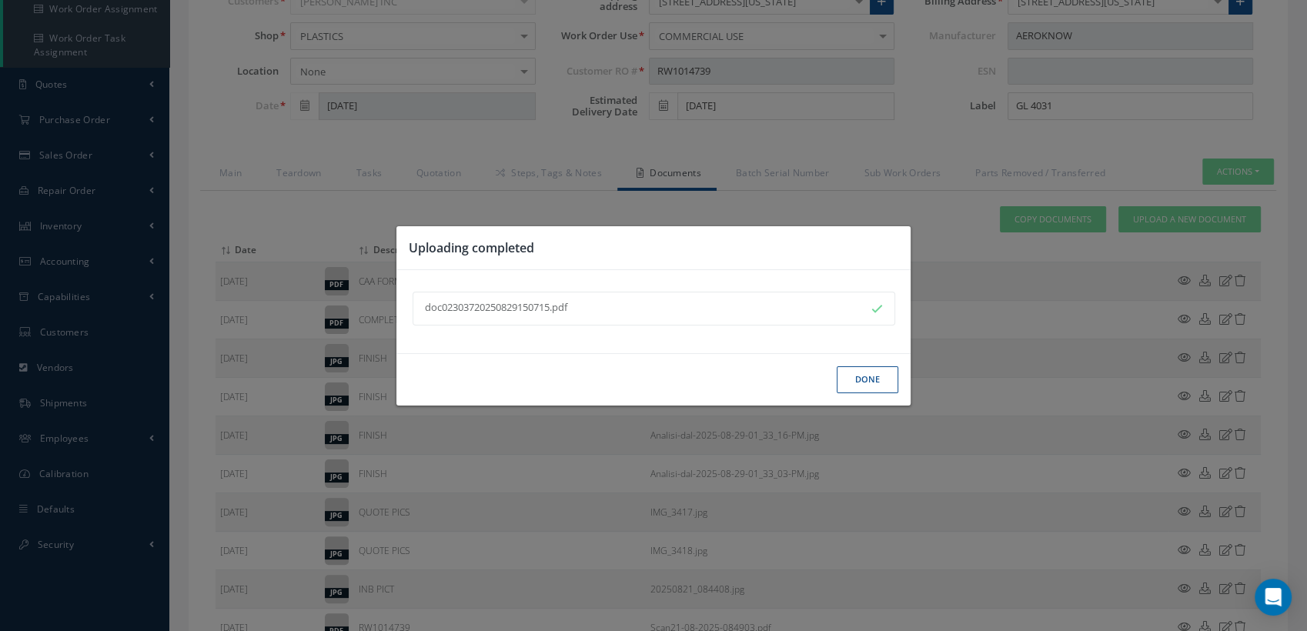
click at [861, 384] on button "Done" at bounding box center [868, 379] width 62 height 27
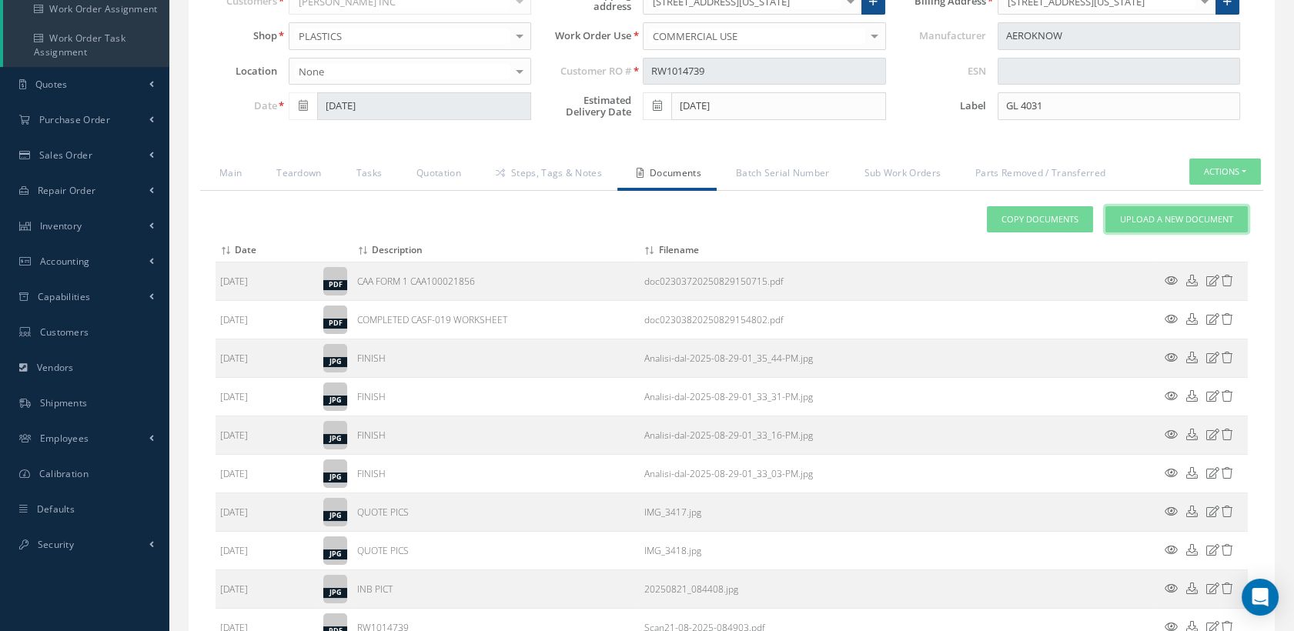
drag, startPoint x: 1152, startPoint y: 226, endPoint x: 1144, endPoint y: 231, distance: 9.0
click at [1152, 226] on span "Upload a New Document" at bounding box center [1176, 219] width 113 height 13
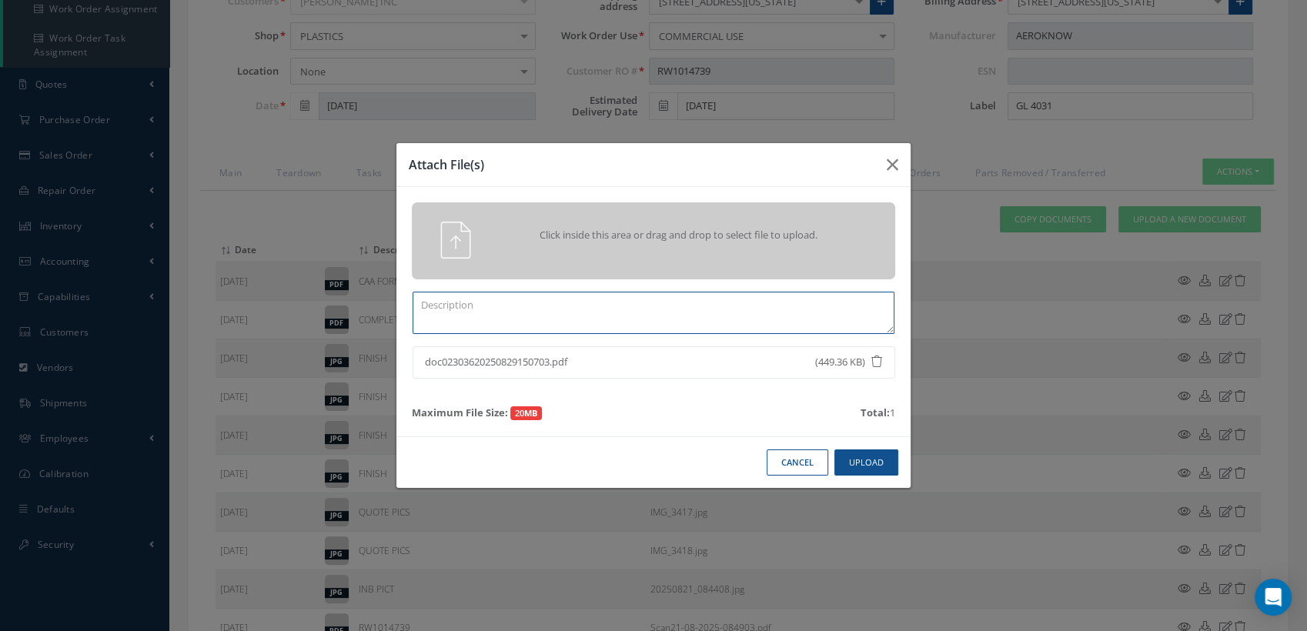
click at [494, 299] on textarea at bounding box center [654, 313] width 482 height 42
click at [587, 299] on textarea "EASA FORM 1 EASA" at bounding box center [654, 313] width 482 height 42
type textarea "EASA FORM 1 EASA100021856"
click at [868, 464] on button "Upload" at bounding box center [867, 463] width 64 height 27
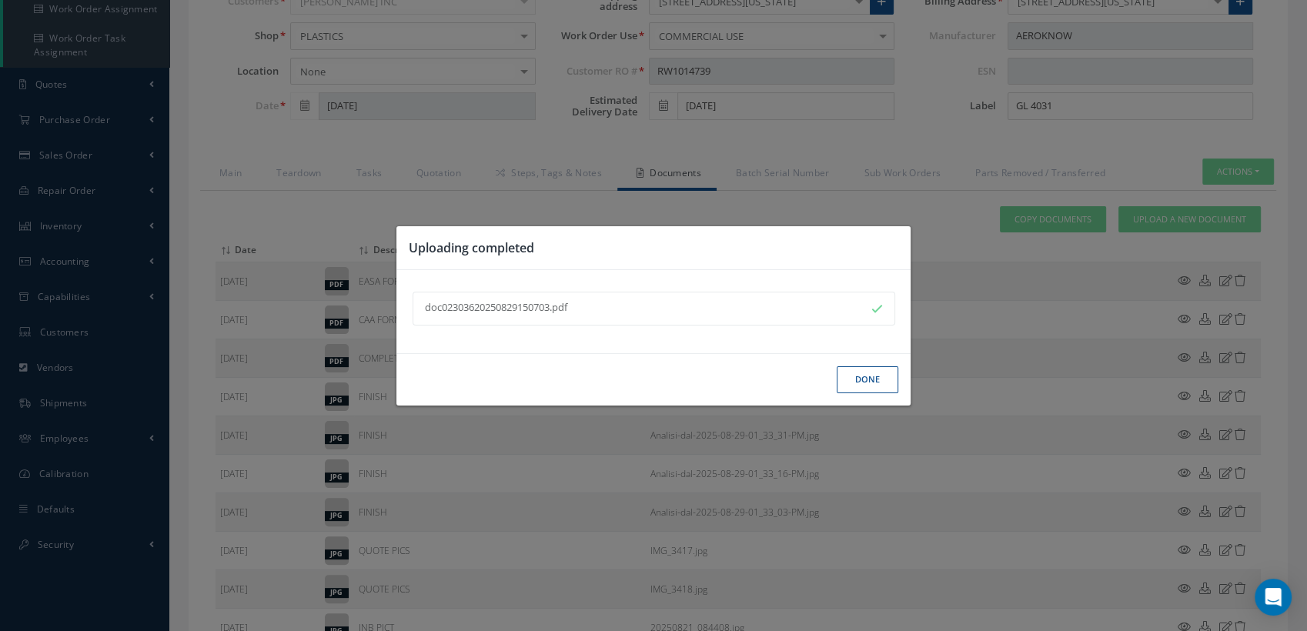
click at [870, 383] on button "Done" at bounding box center [868, 379] width 62 height 27
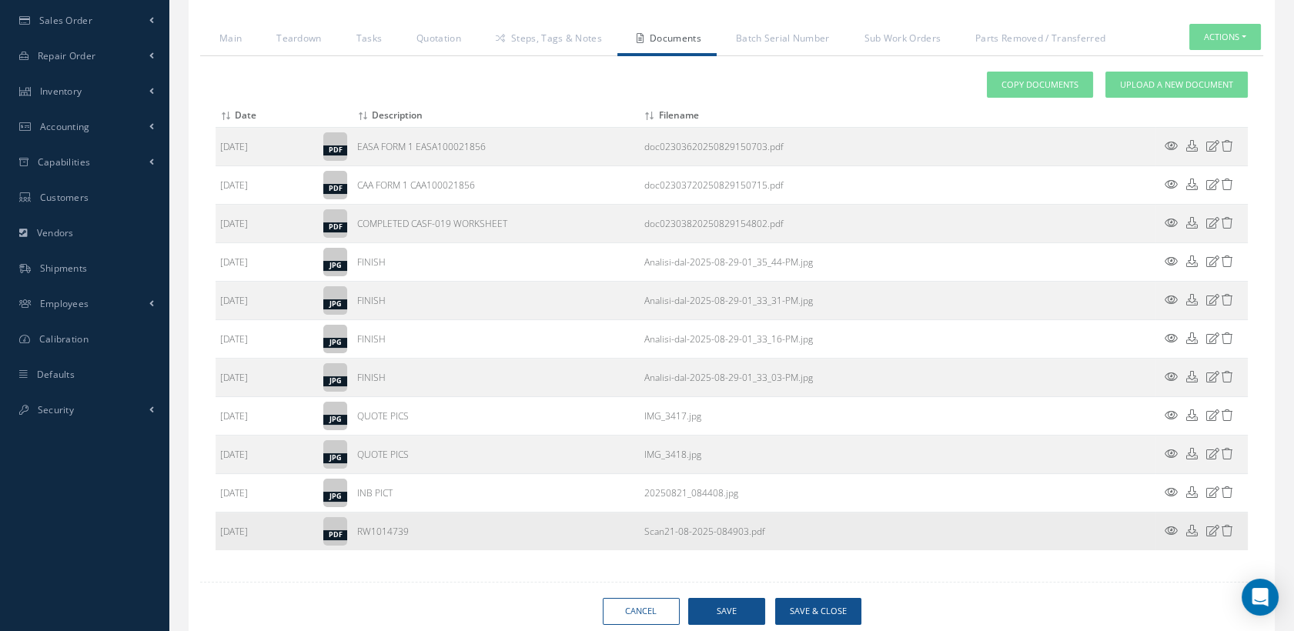
scroll to position [447, 0]
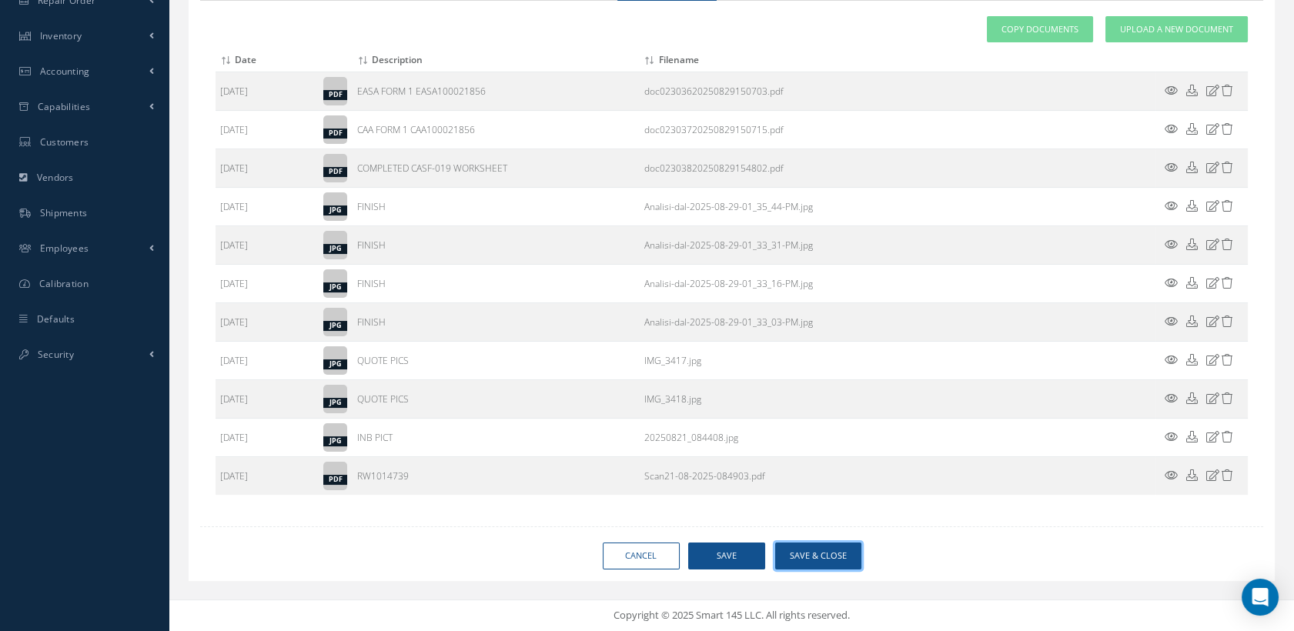
click at [804, 564] on button "Save & Close" at bounding box center [818, 556] width 86 height 27
type input "AEROKNOW"
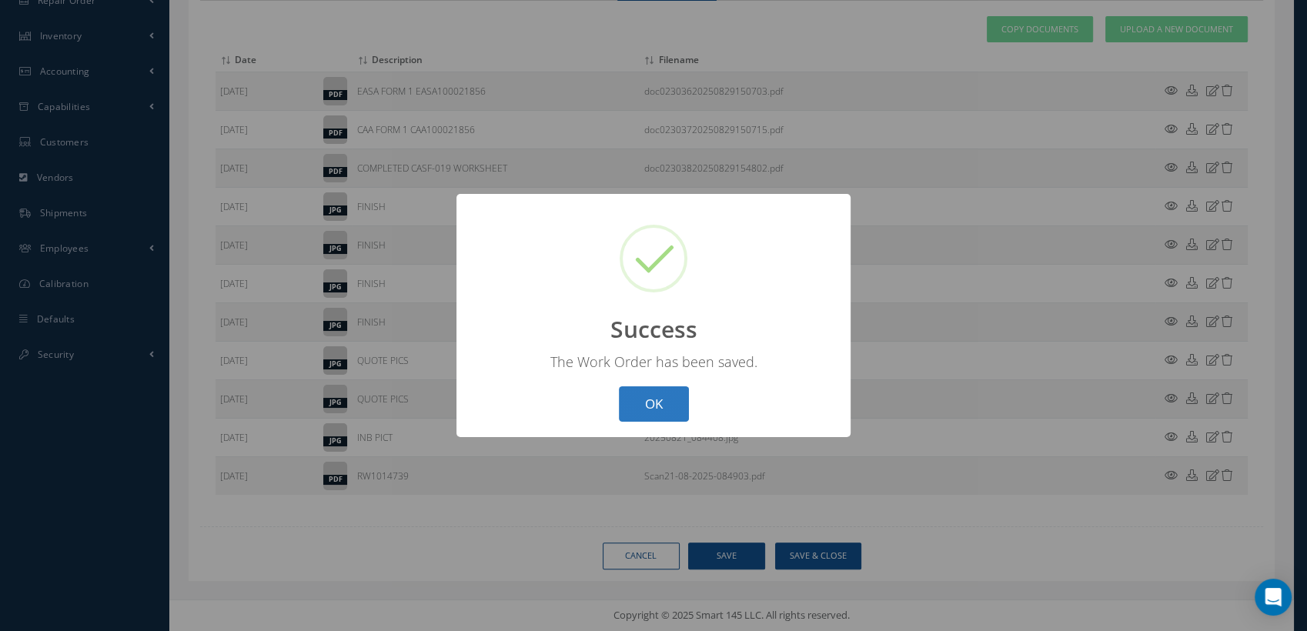
click at [660, 410] on button "OK" at bounding box center [654, 404] width 70 height 36
select select "25"
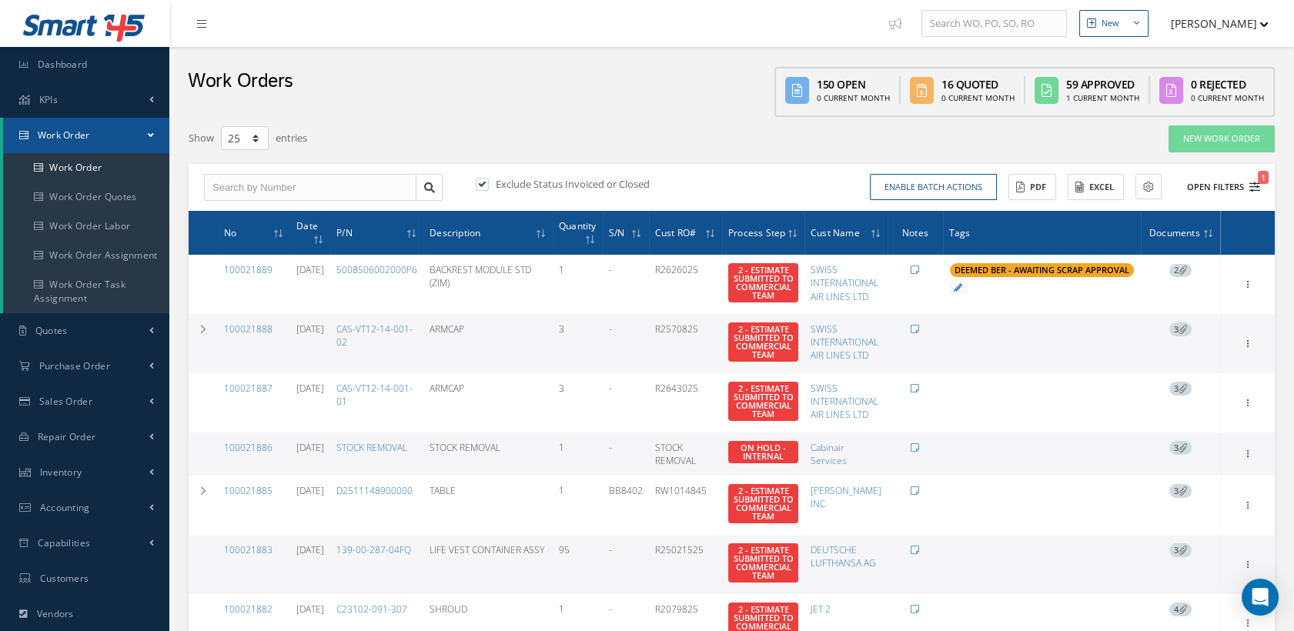
click at [1255, 184] on icon "1" at bounding box center [1255, 187] width 11 height 11
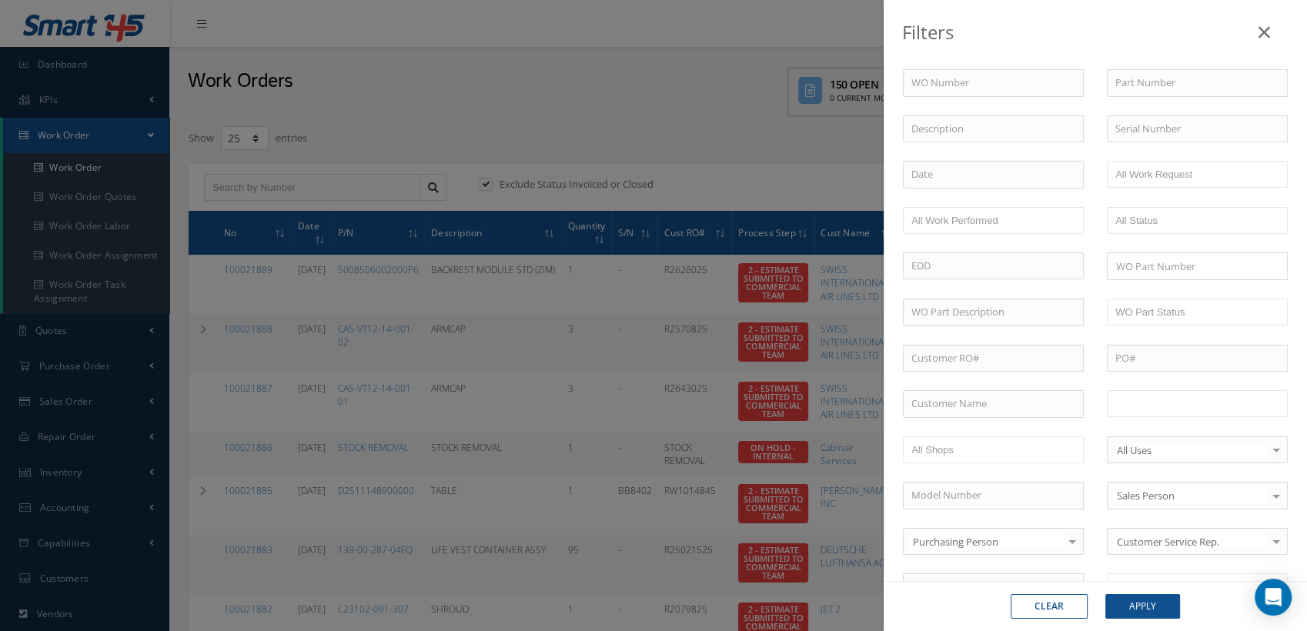
click at [1180, 394] on input "text" at bounding box center [1165, 403] width 98 height 19
click at [1140, 602] on button "Apply" at bounding box center [1143, 606] width 75 height 25
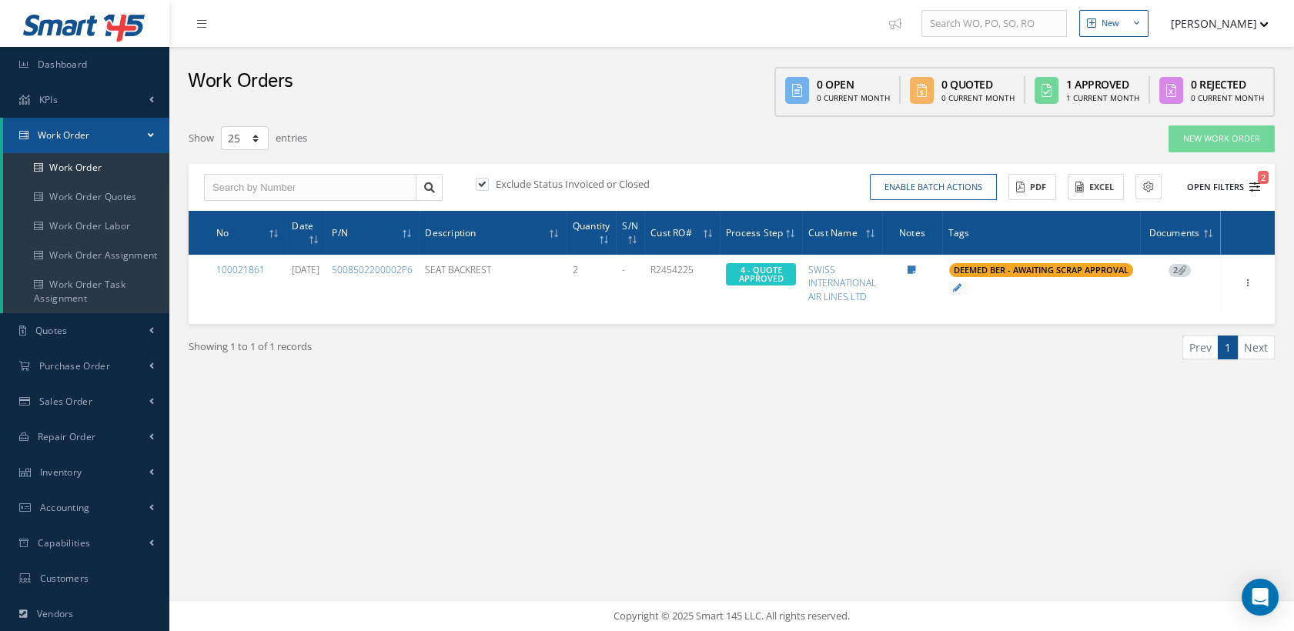
click at [1250, 182] on icon "2" at bounding box center [1255, 187] width 11 height 11
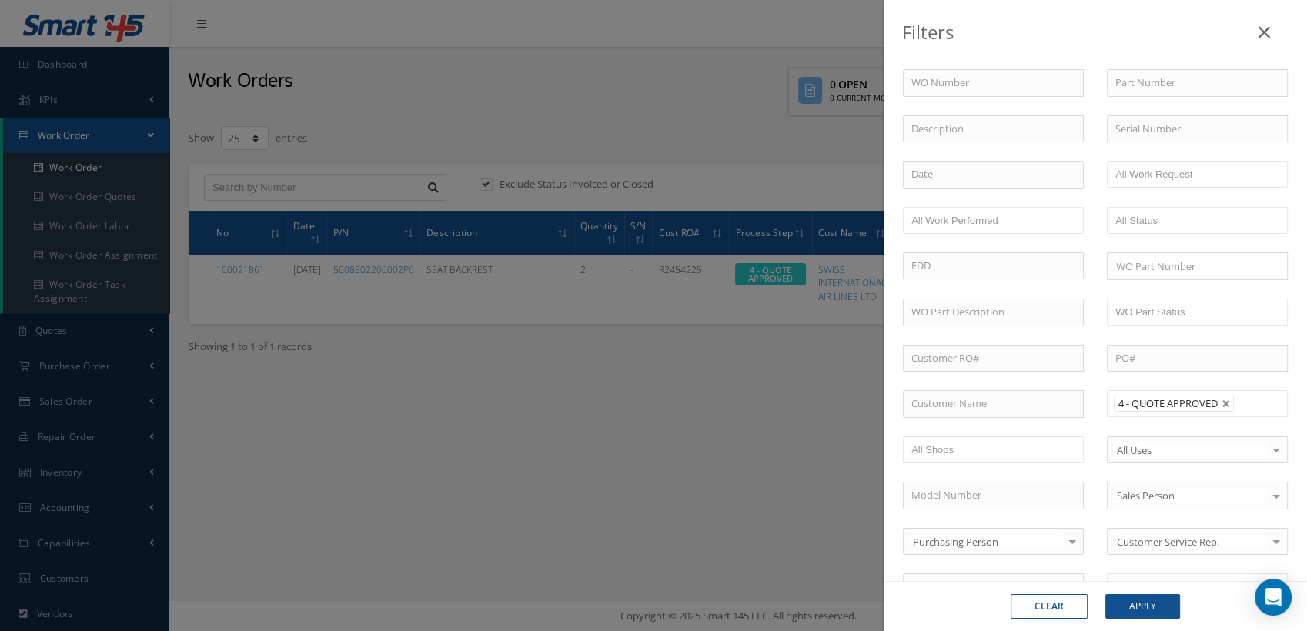
click at [1234, 395] on li at bounding box center [1249, 403] width 30 height 21
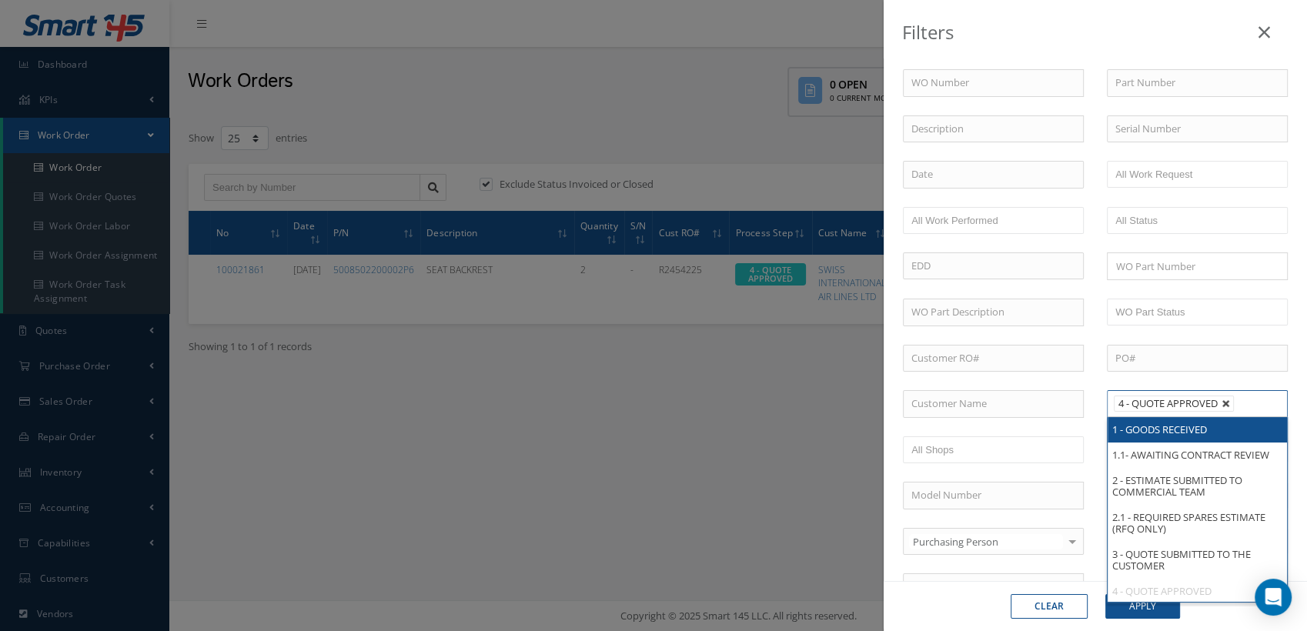
click at [1222, 400] on link at bounding box center [1226, 404] width 9 height 9
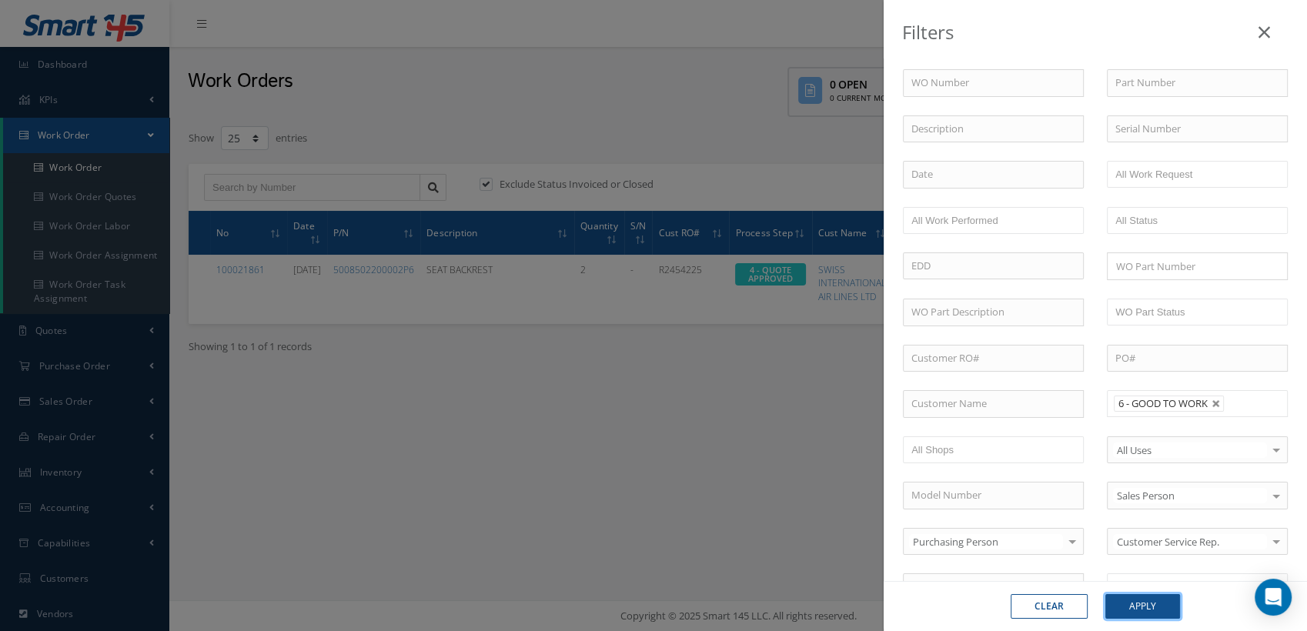
click at [1150, 609] on button "Apply" at bounding box center [1143, 606] width 75 height 25
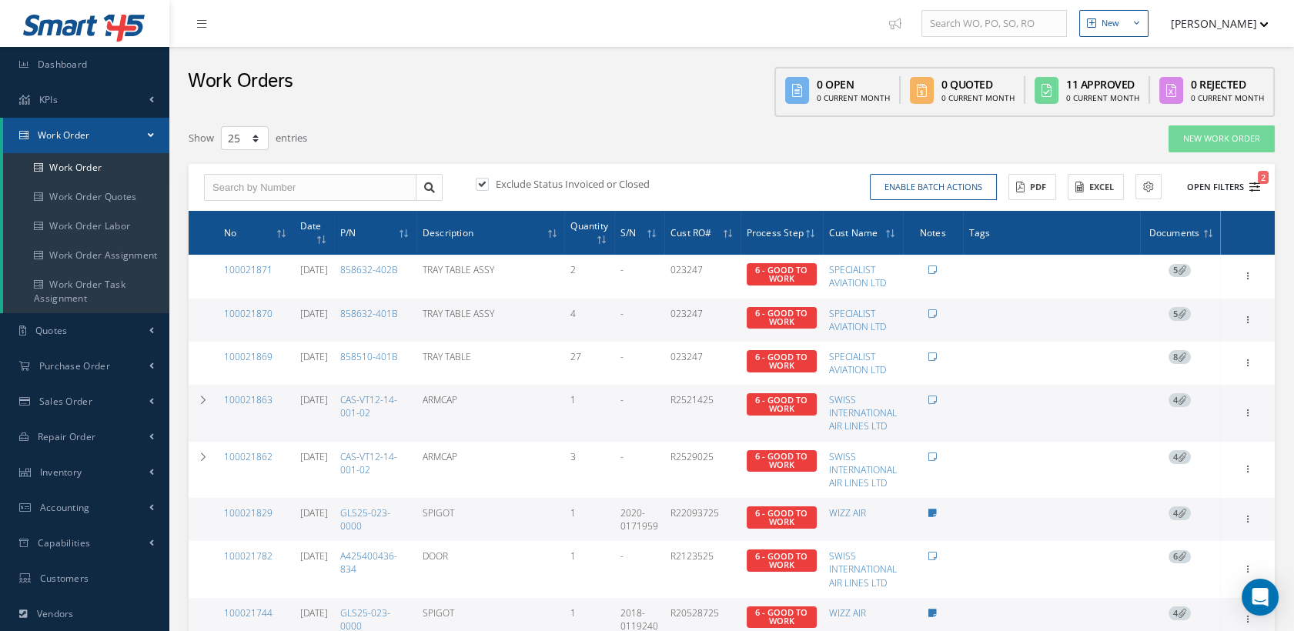
click at [1256, 182] on icon "2" at bounding box center [1255, 187] width 11 height 11
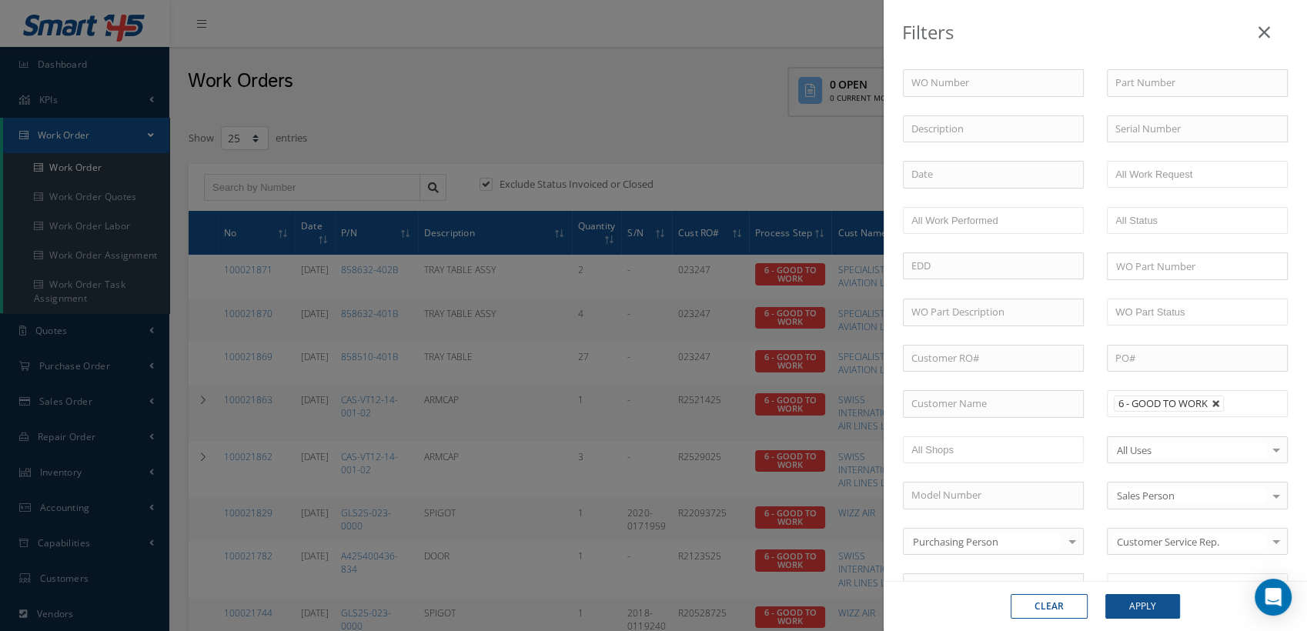
click at [1212, 400] on link at bounding box center [1216, 404] width 9 height 9
type input "All Proccess Step"
click at [1174, 403] on input "text" at bounding box center [1165, 403] width 98 height 19
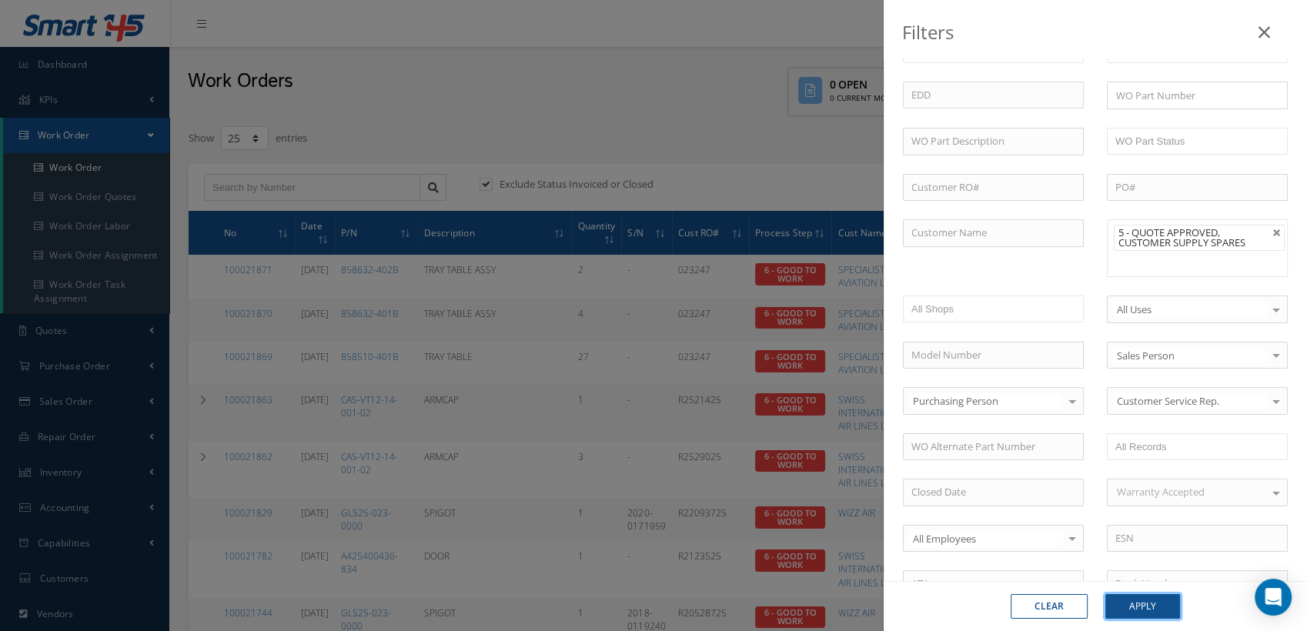
click at [1120, 603] on button "Apply" at bounding box center [1143, 606] width 75 height 25
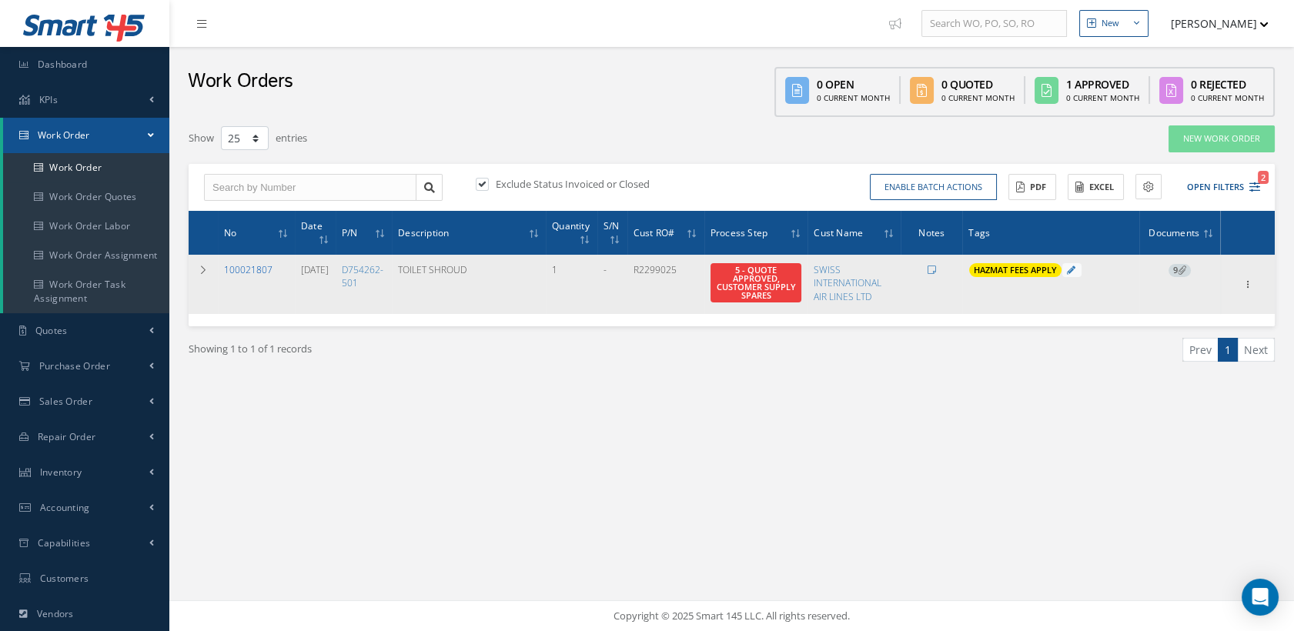
click at [241, 268] on link "100021807" at bounding box center [248, 269] width 49 height 13
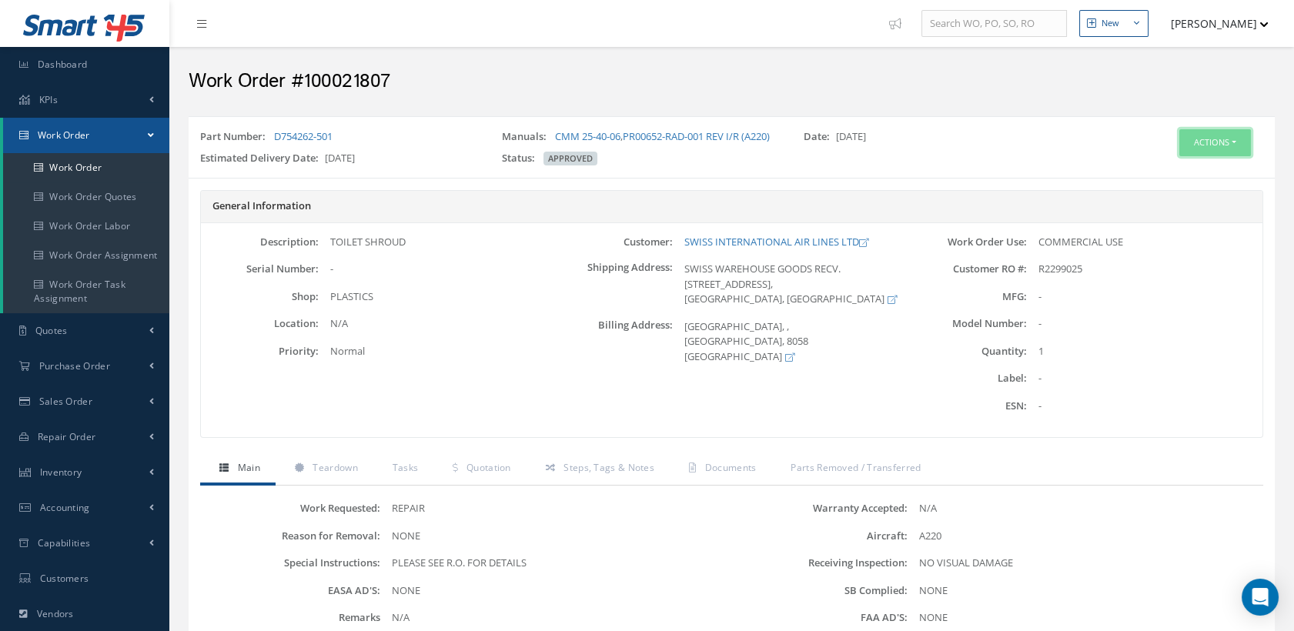
click at [1192, 150] on button "Actions" at bounding box center [1215, 142] width 72 height 27
click at [1174, 169] on link "Edit" at bounding box center [1190, 172] width 123 height 21
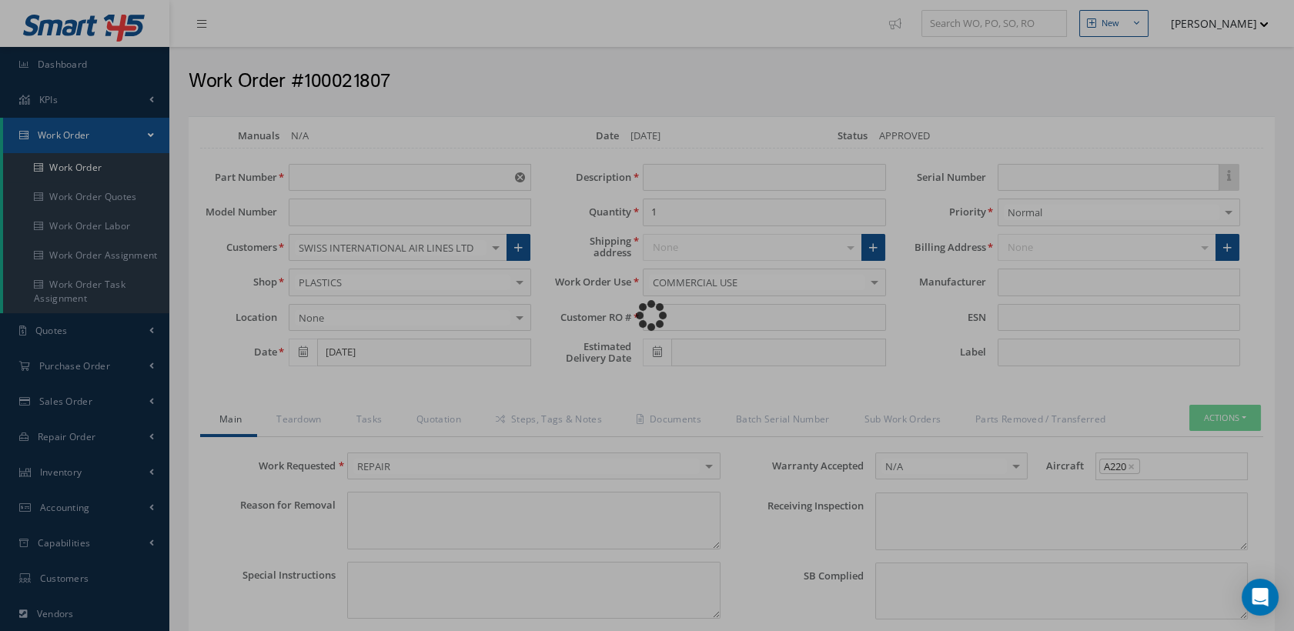
type input "D754262-501"
type input "[DATE]"
type input "TOILET SHROUD"
type input "R2299025"
type input "[DATE]"
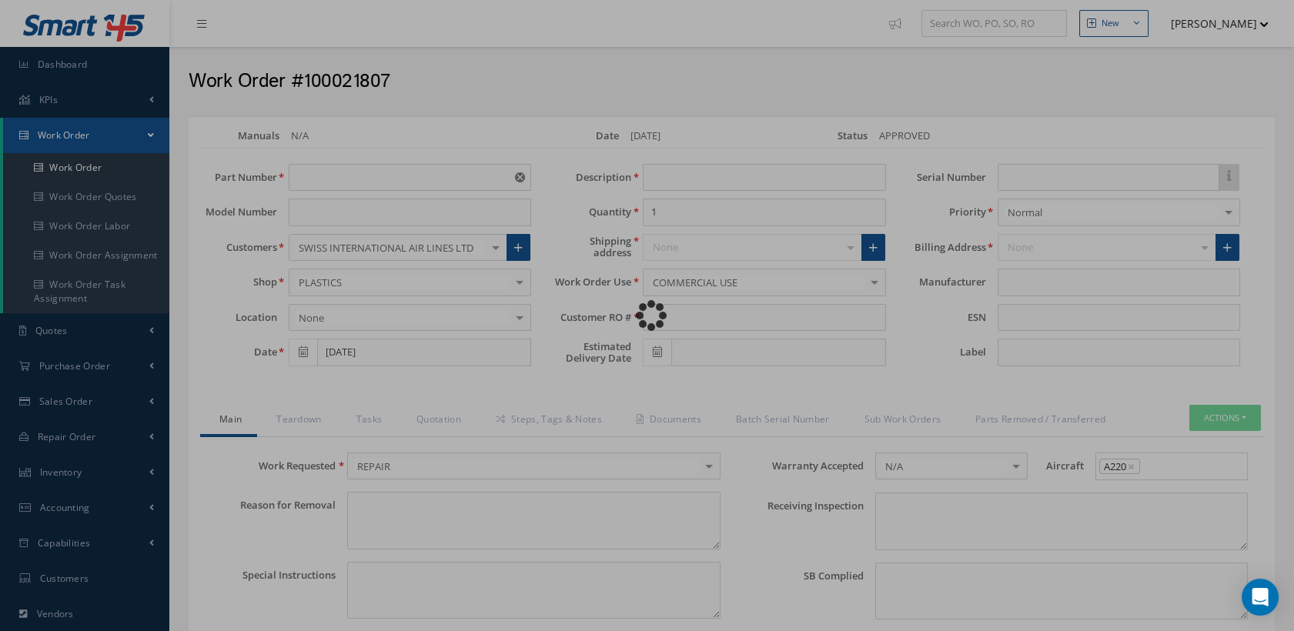
type textarea "NONE"
type textarea "PLEASE SEE R.O. FOR DETAILS"
type input "NONE"
type textarea "NO VISUAL DAMAGE"
type textarea "NONE"
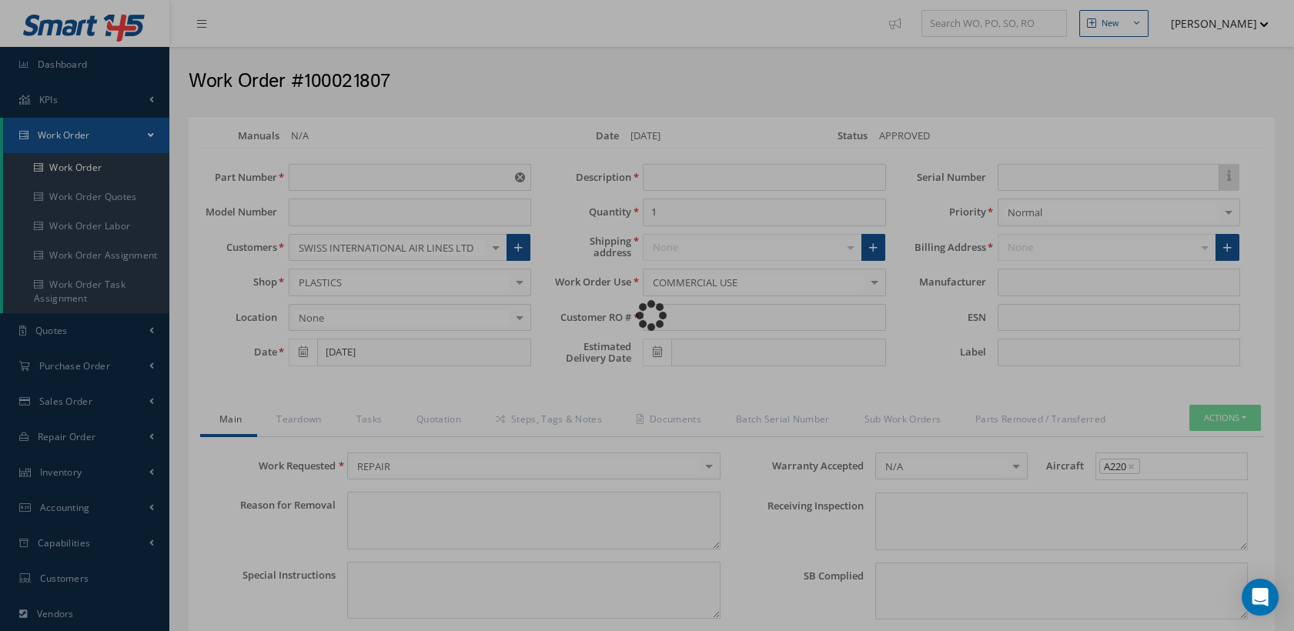
type input "NONE"
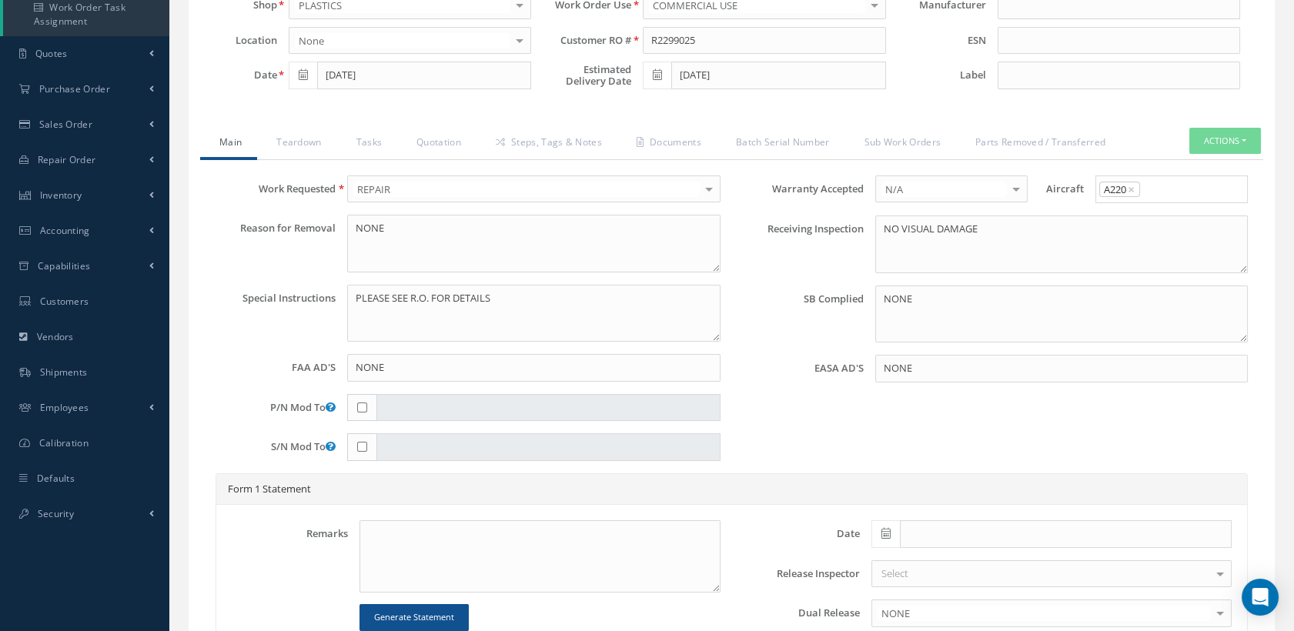
scroll to position [143, 0]
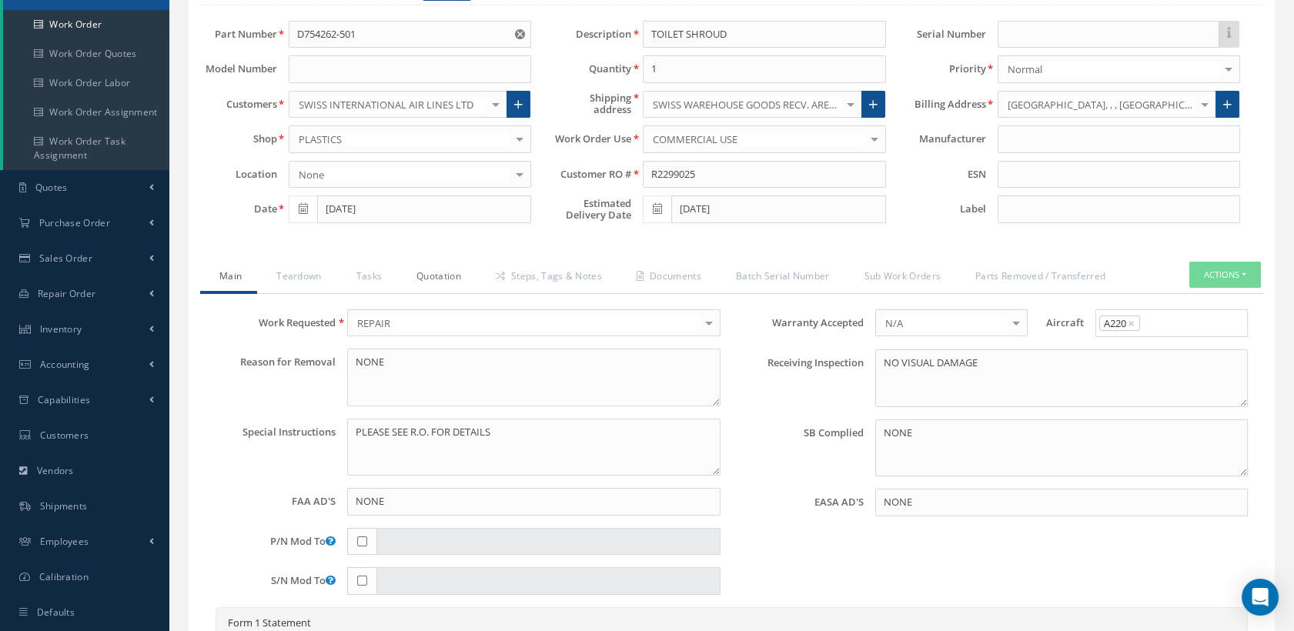
click at [450, 285] on link "Quotation" at bounding box center [436, 278] width 79 height 32
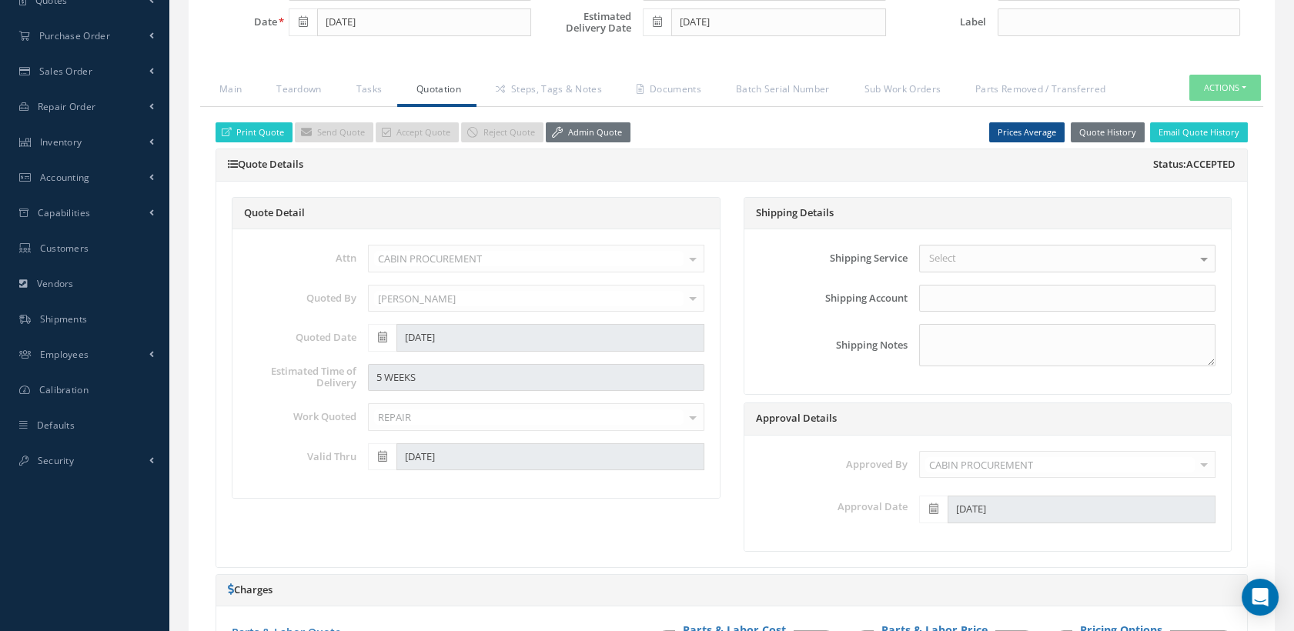
scroll to position [0, 0]
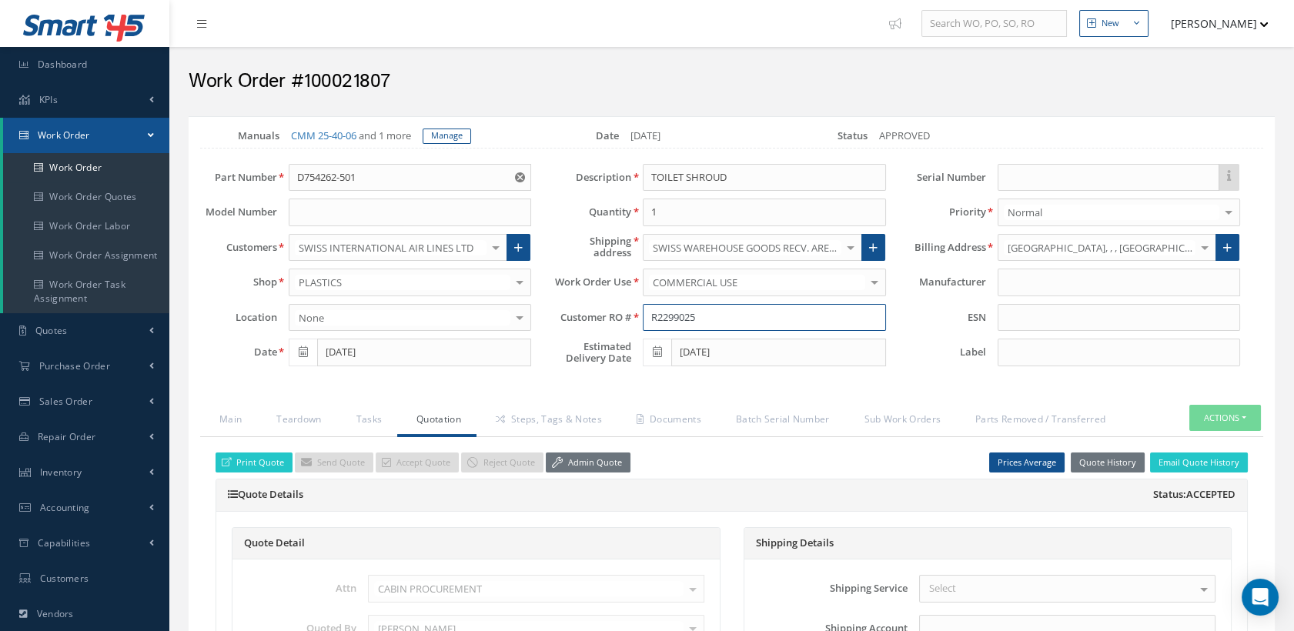
drag, startPoint x: 702, startPoint y: 331, endPoint x: 646, endPoint y: 323, distance: 56.7
click at [646, 323] on input "R2299025" at bounding box center [764, 318] width 243 height 28
drag, startPoint x: 362, startPoint y: 195, endPoint x: 276, endPoint y: 192, distance: 85.5
click at [277, 192] on div "D754262-501" at bounding box center [410, 178] width 266 height 28
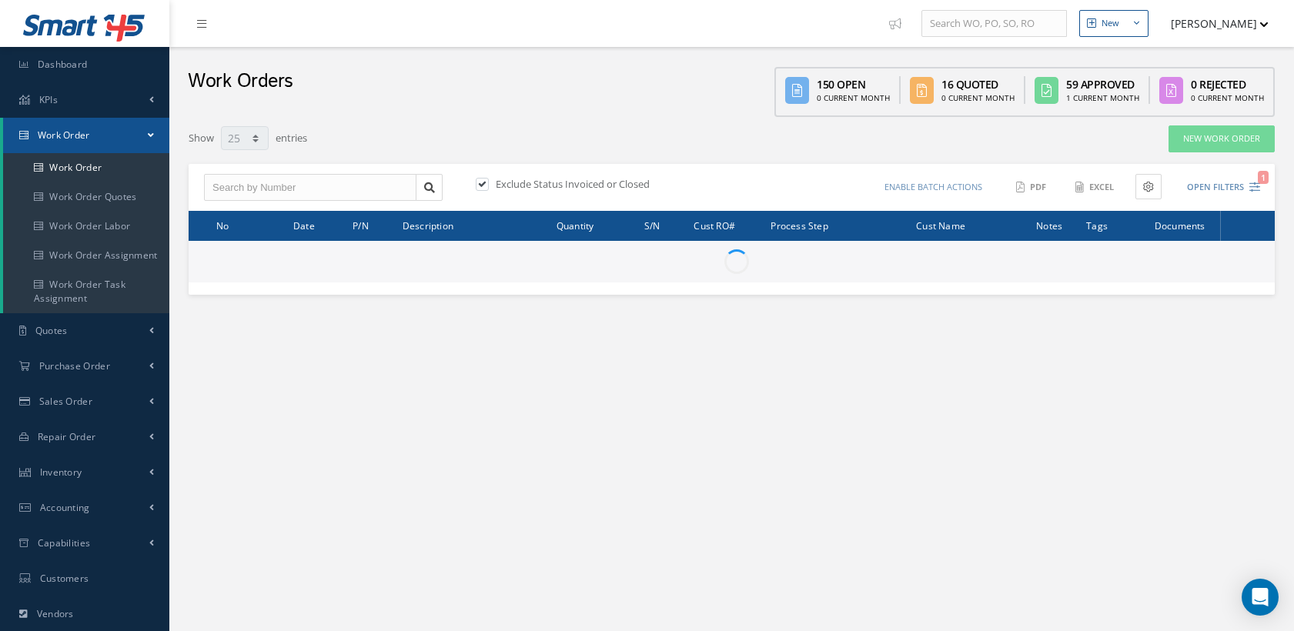
select select "25"
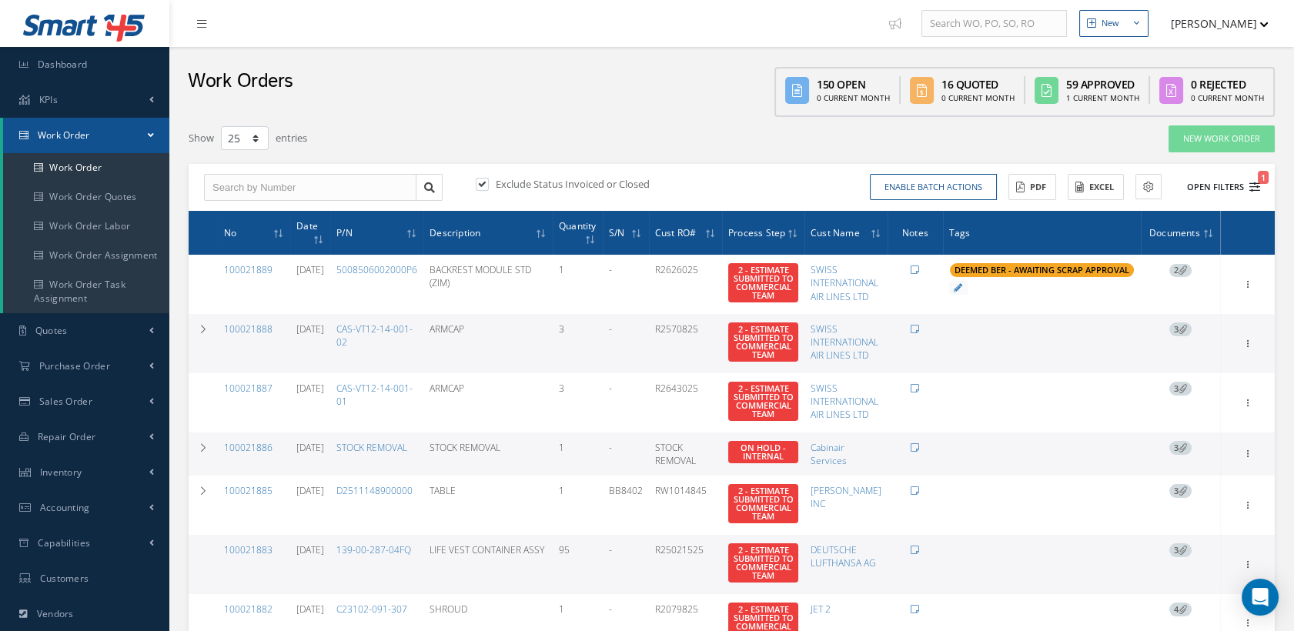
click at [1253, 185] on icon "1" at bounding box center [1255, 187] width 11 height 11
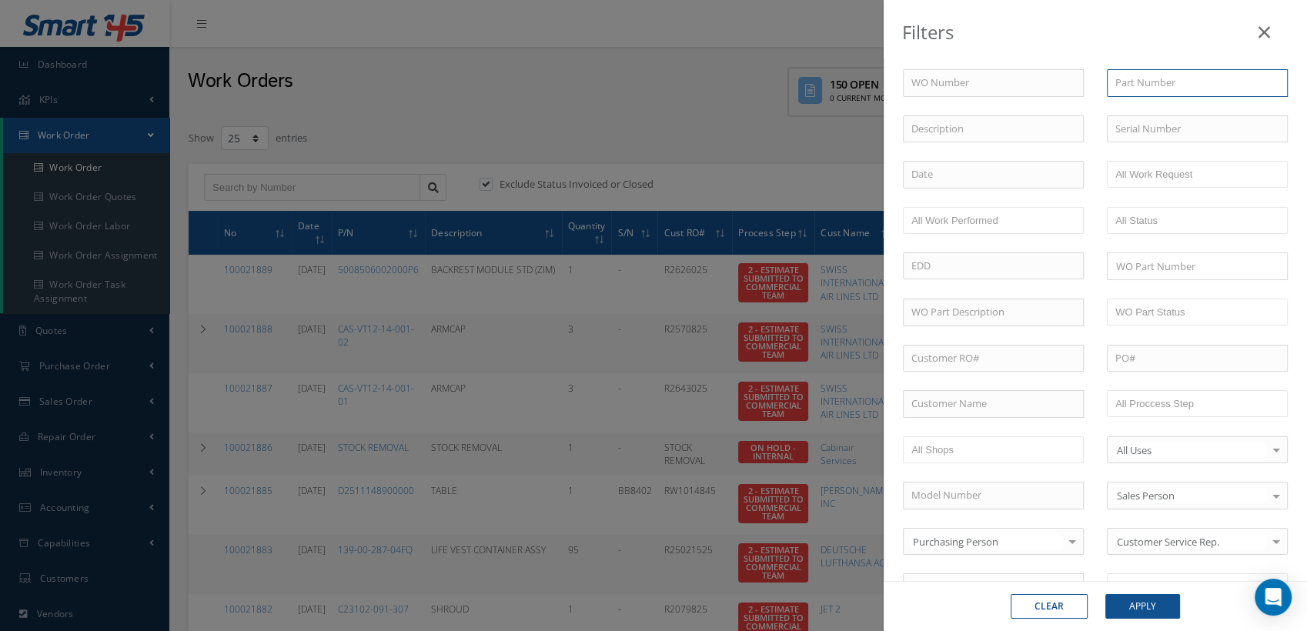
click at [1135, 91] on input "text" at bounding box center [1197, 83] width 181 height 28
paste input "D754262-501"
type input "D754262-501"
click at [1166, 604] on button "Apply" at bounding box center [1143, 606] width 75 height 25
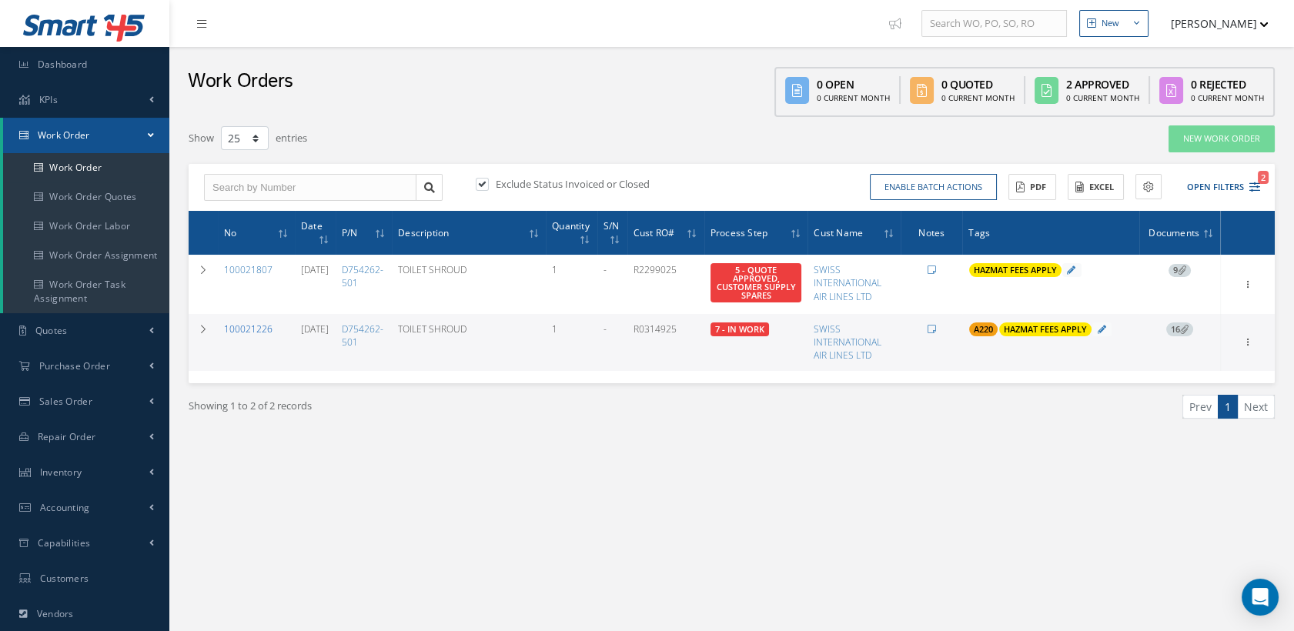
click at [249, 324] on link "100021226" at bounding box center [248, 329] width 49 height 13
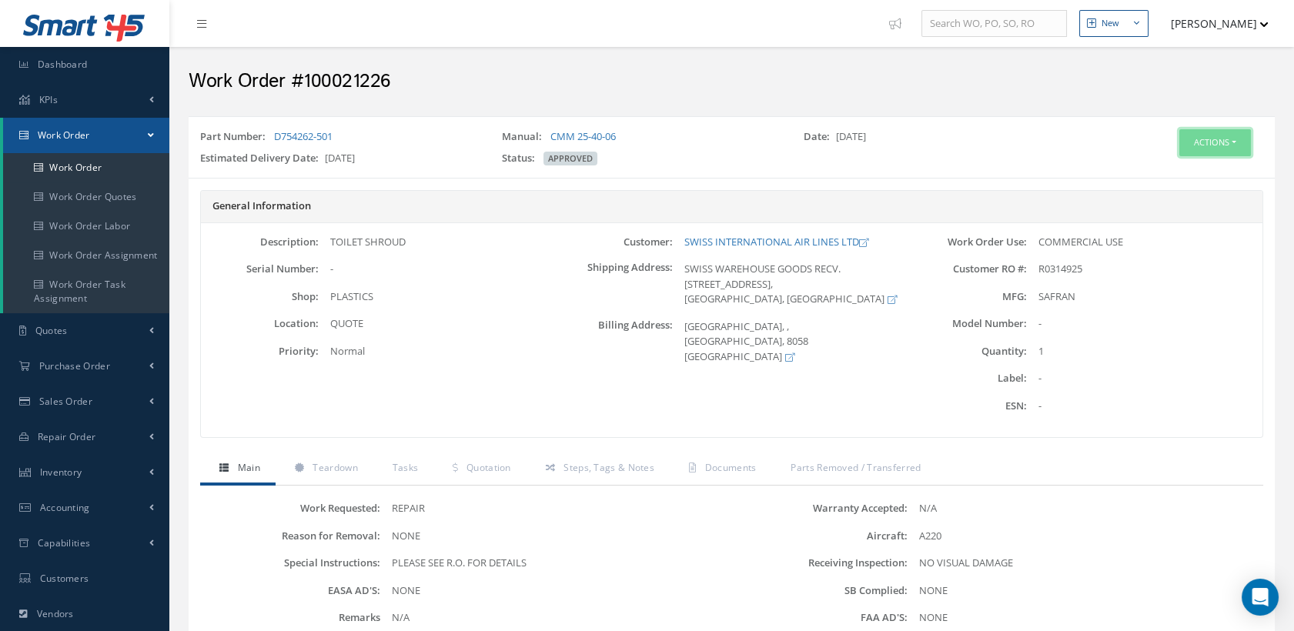
drag, startPoint x: 1221, startPoint y: 141, endPoint x: 1202, endPoint y: 150, distance: 21.3
click at [1220, 141] on button "Actions" at bounding box center [1215, 142] width 72 height 27
click at [1166, 165] on link "Edit" at bounding box center [1190, 172] width 123 height 21
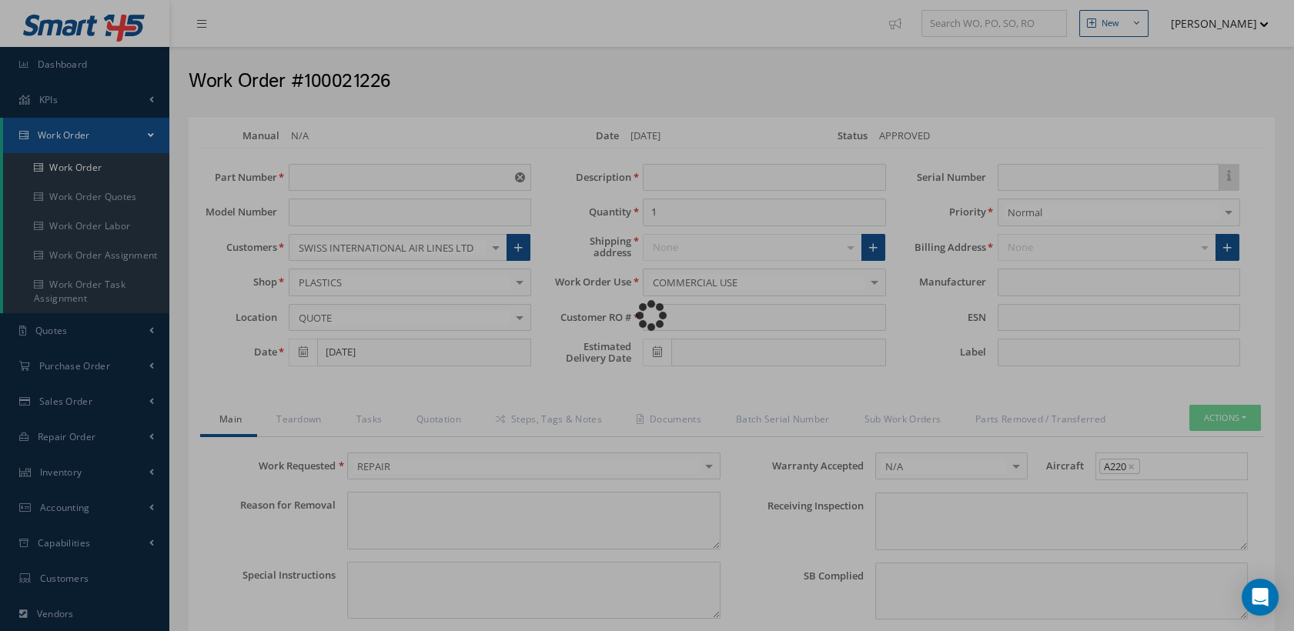
type input "D754262-501"
type input "[DATE]"
type input "TOILET SHROUD"
type input "R0314925"
type input "[DATE]"
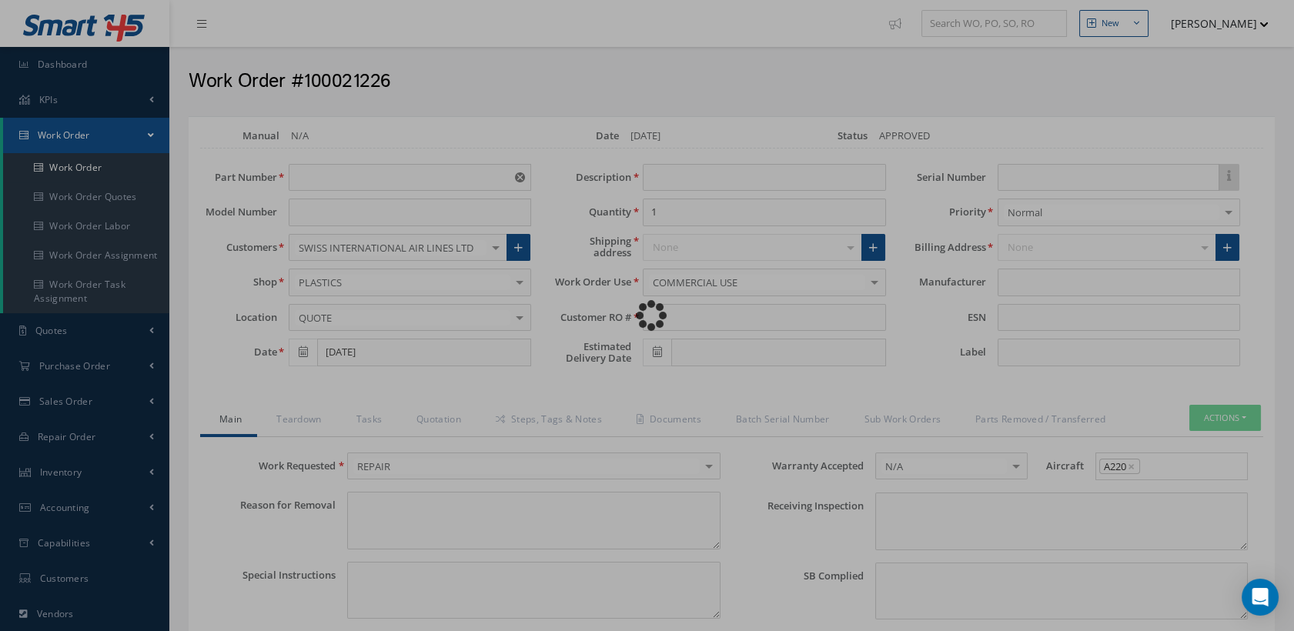
type textarea "NONE"
type textarea "PLEASE SEE R.O. FOR DETAILS"
type input "NONE"
type textarea "NO VISUAL DAMAGE"
type textarea "NONE"
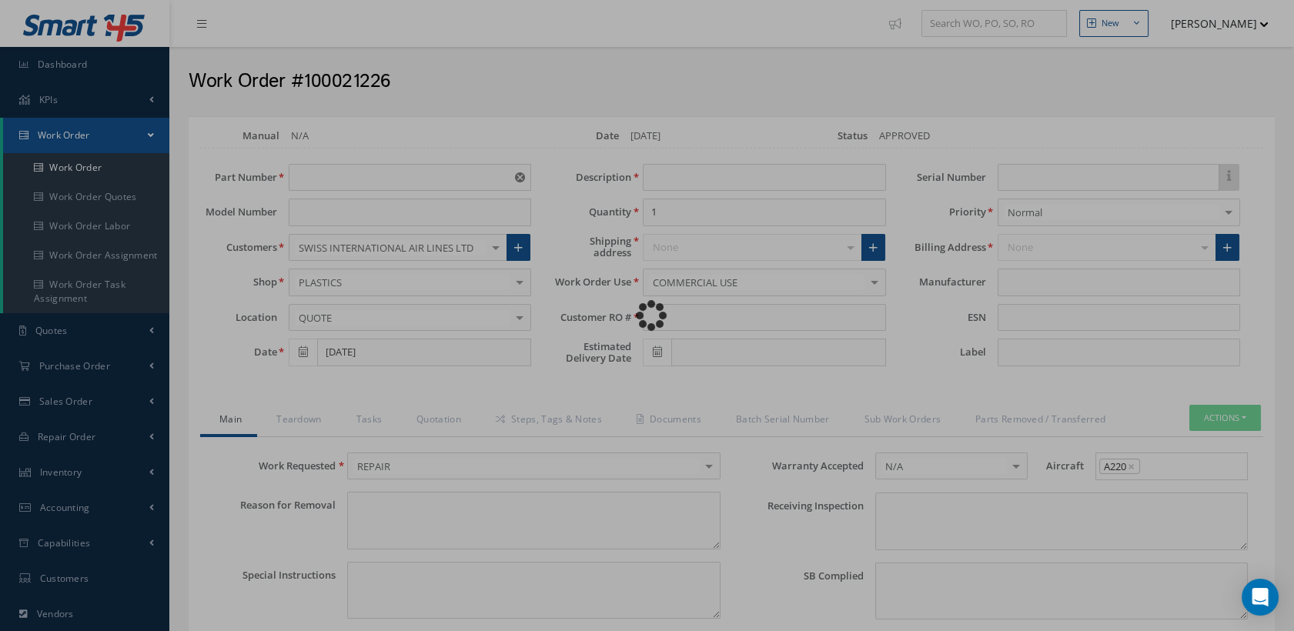
type input "NONE"
type input "SAFRAN"
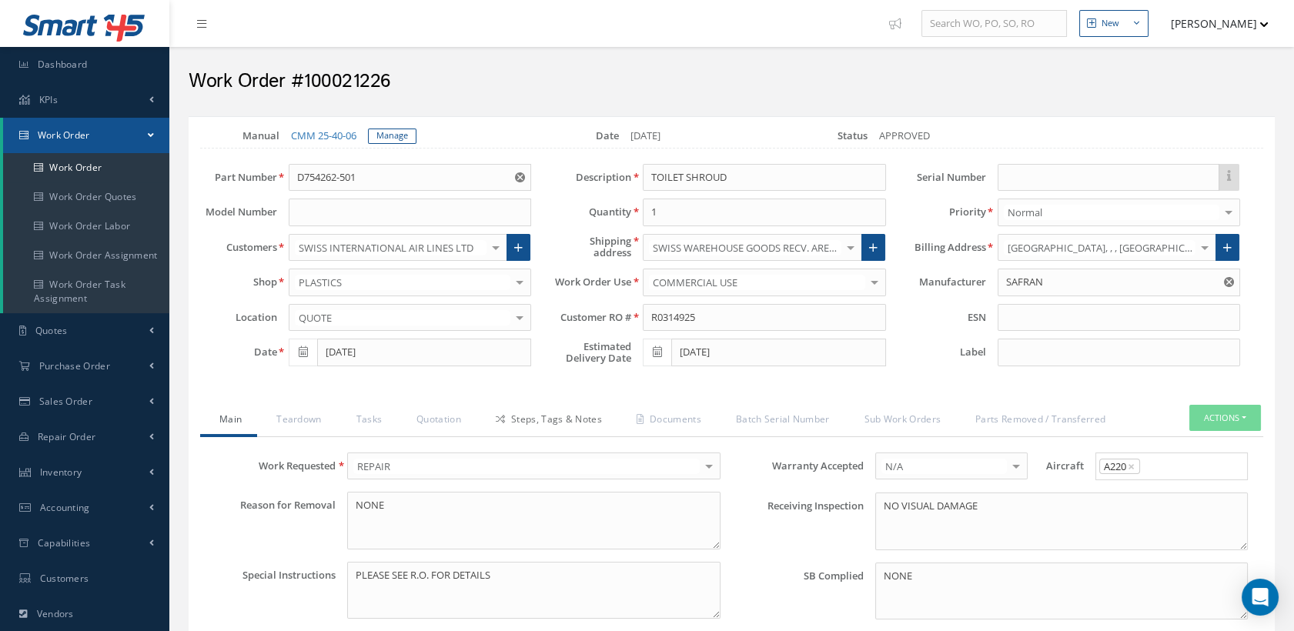
click at [533, 417] on link "Steps, Tags & Notes" at bounding box center [547, 421] width 141 height 32
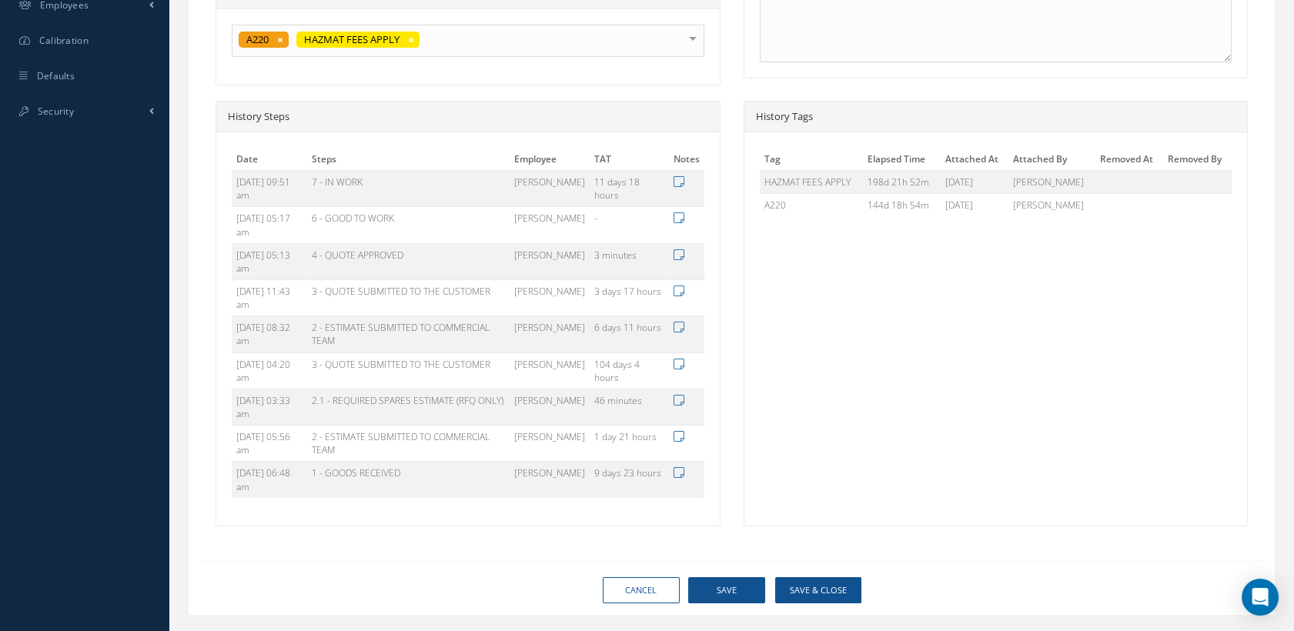
scroll to position [709, 0]
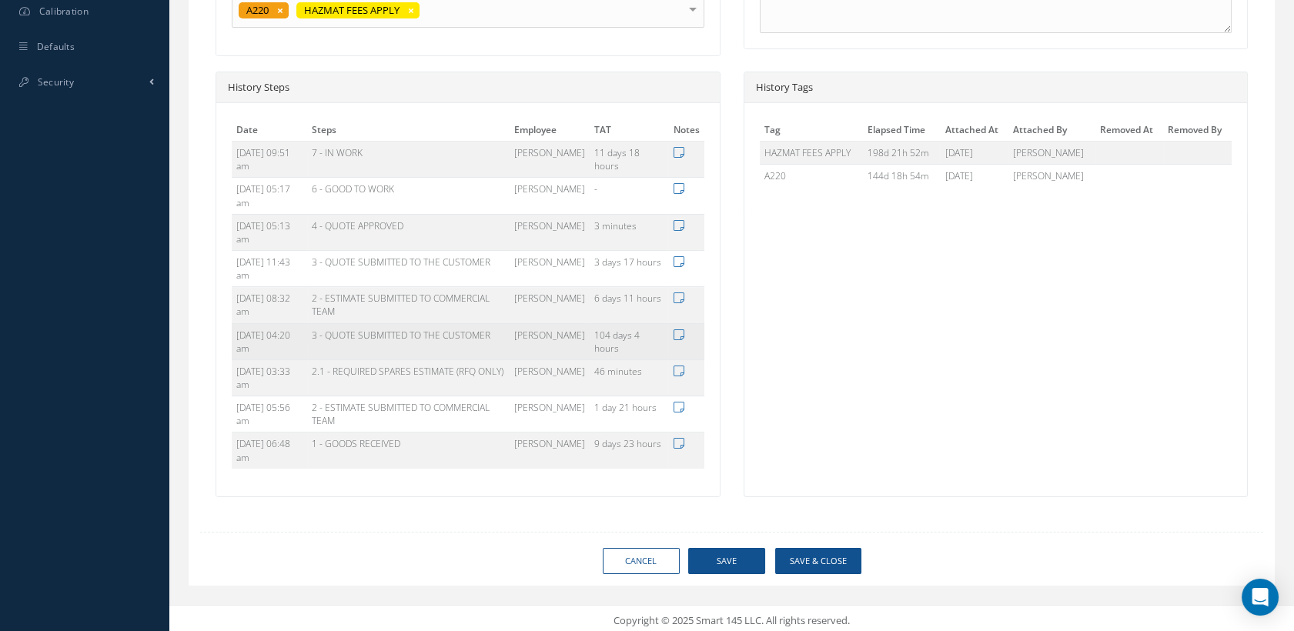
click at [450, 342] on td "3 - QUOTE SUBMITTED TO THE CUSTOMER" at bounding box center [408, 341] width 202 height 36
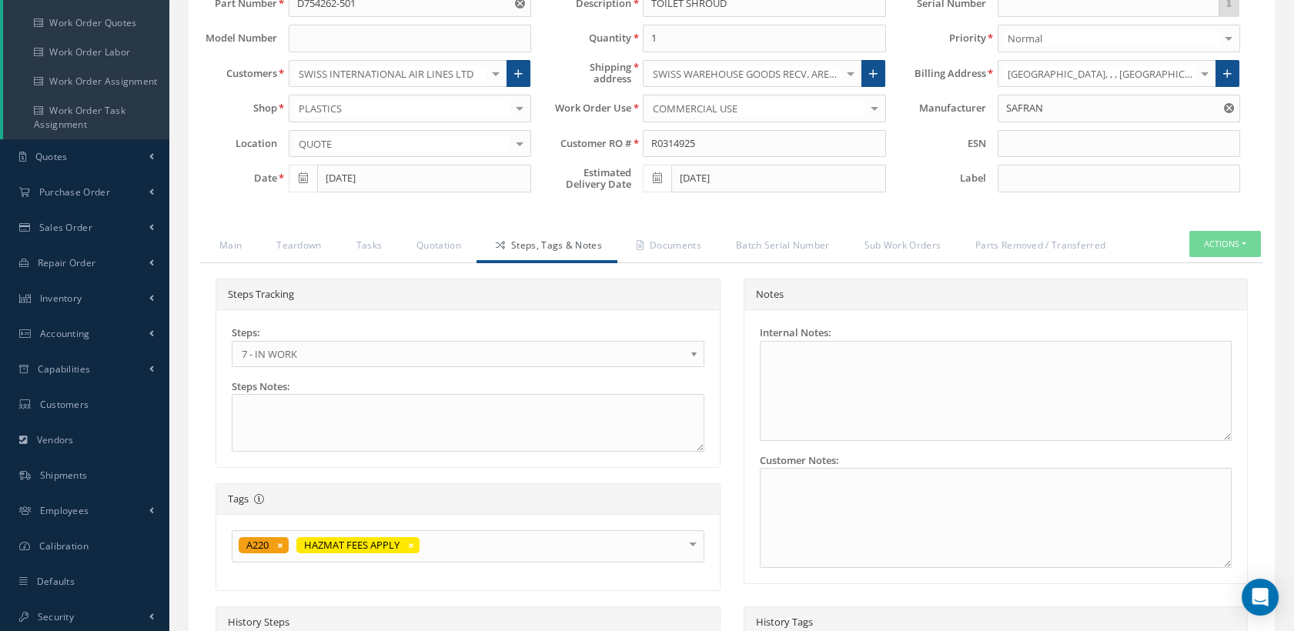
scroll to position [25, 0]
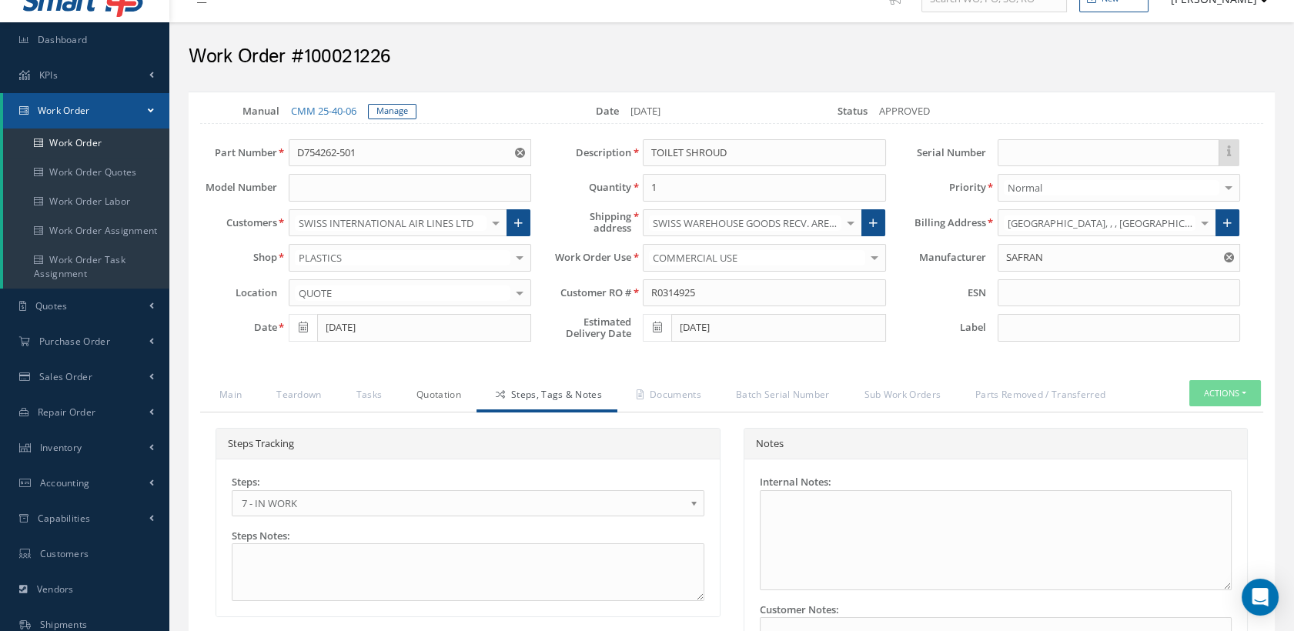
click at [423, 391] on link "Quotation" at bounding box center [436, 396] width 79 height 32
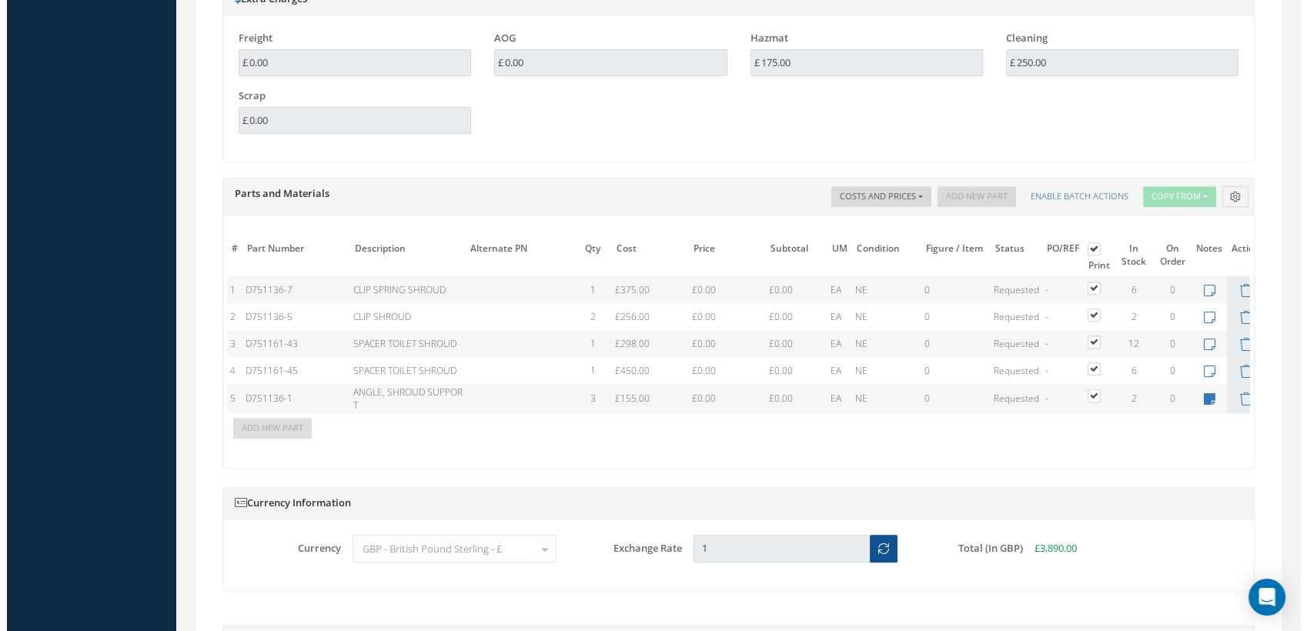
scroll to position [1479, 0]
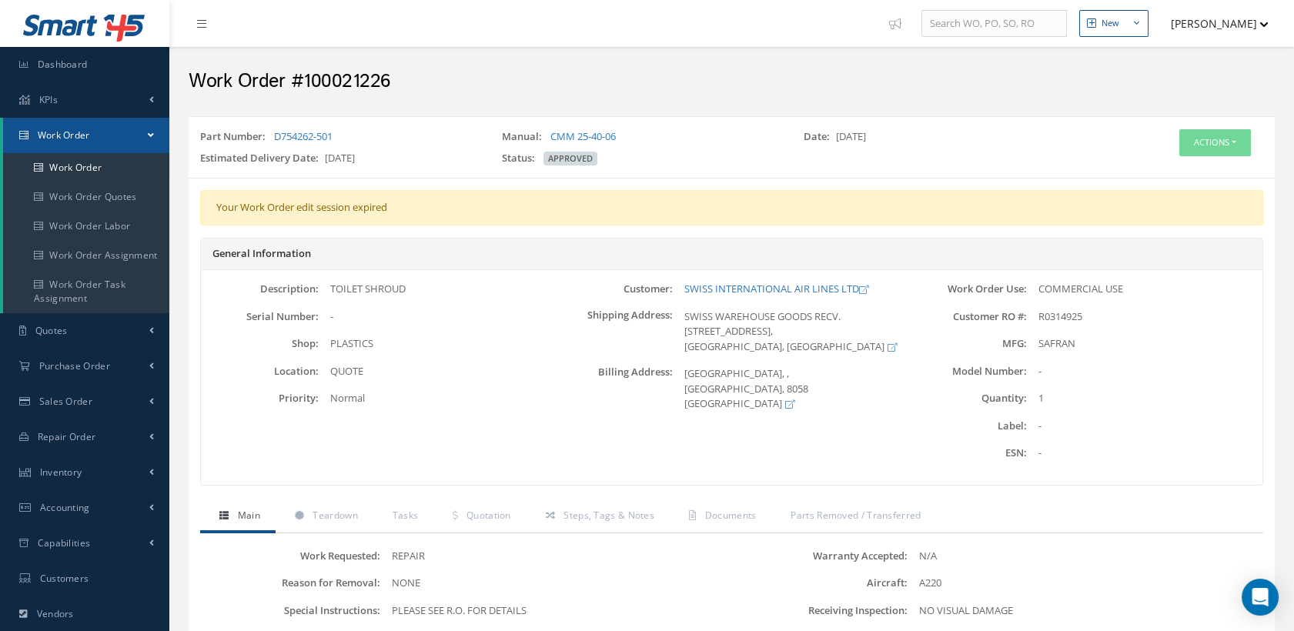
click at [1218, 26] on button "[PERSON_NAME]" at bounding box center [1212, 23] width 112 height 30
click at [1195, 176] on link "Logout" at bounding box center [1207, 182] width 123 height 26
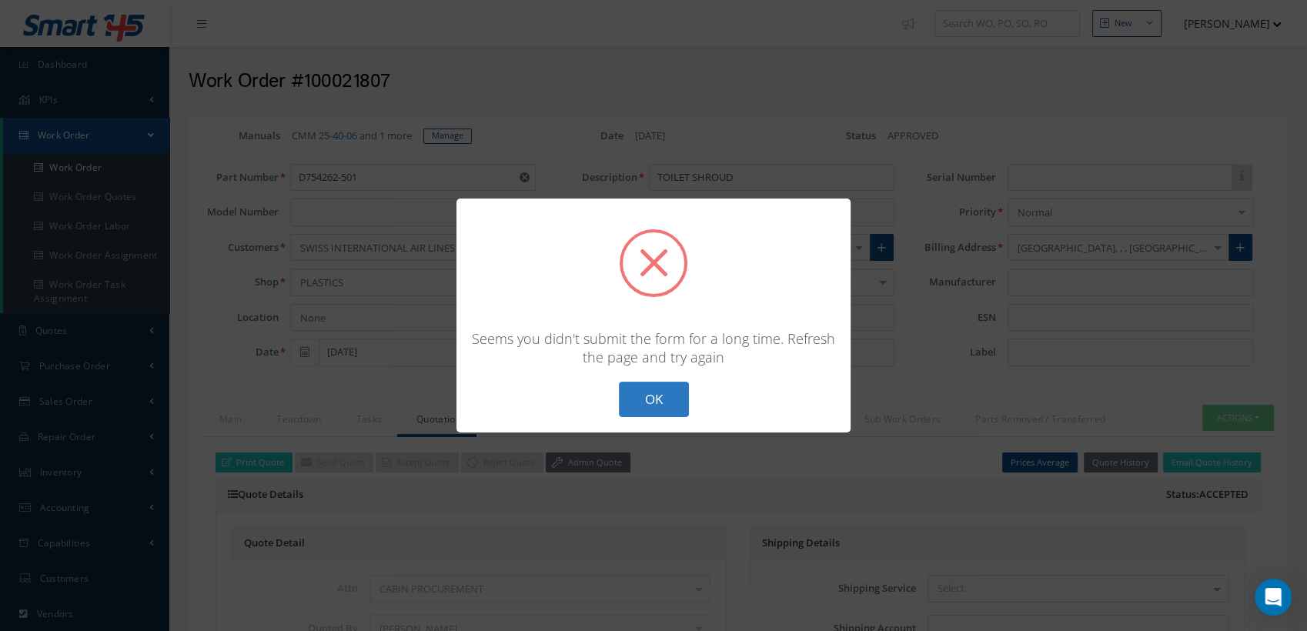
click at [661, 396] on button "OK" at bounding box center [654, 400] width 70 height 36
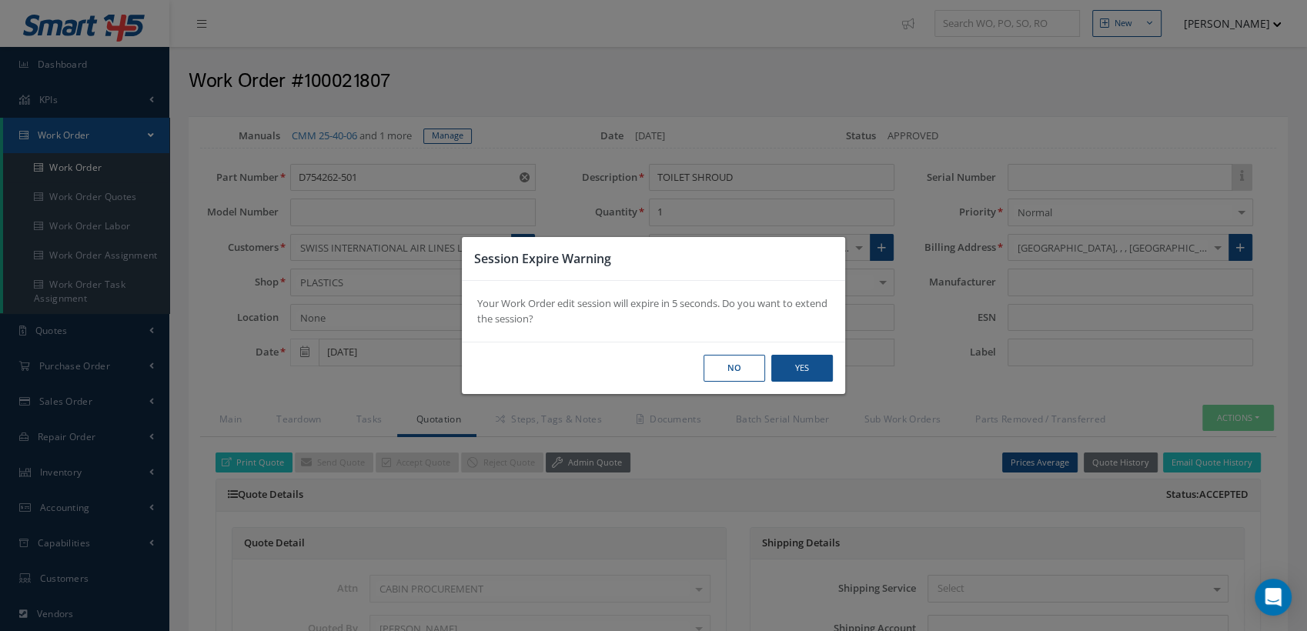
click at [749, 368] on button "No" at bounding box center [735, 368] width 62 height 27
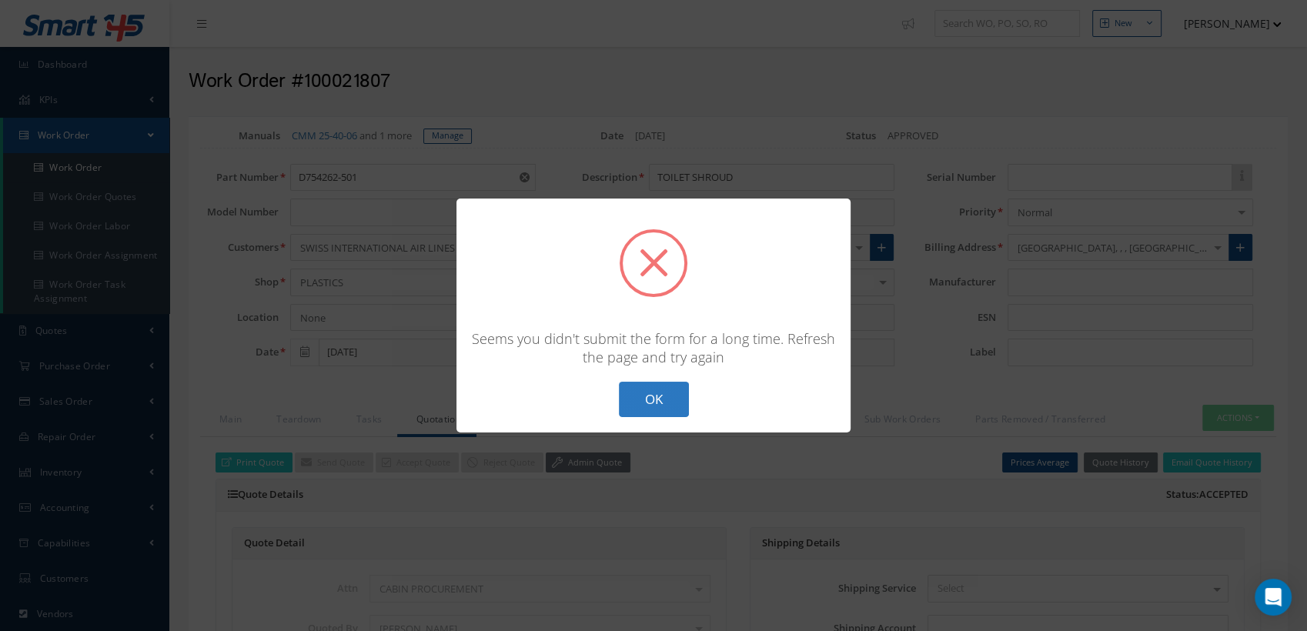
click at [660, 403] on button "OK" at bounding box center [654, 400] width 70 height 36
